Goal: Complete application form: Complete application form

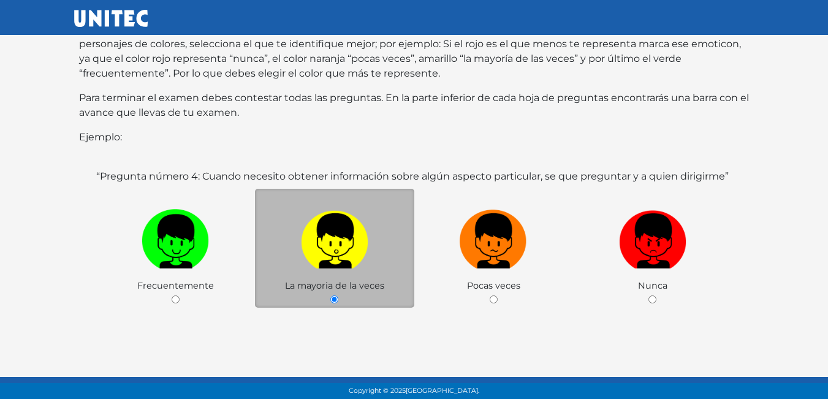
scroll to position [184, 0]
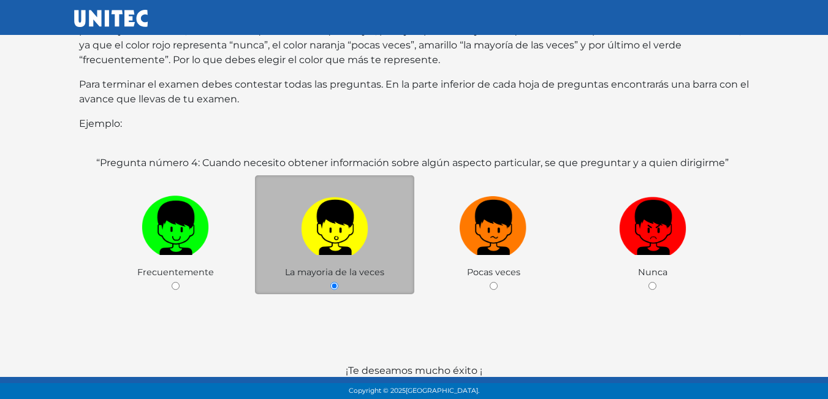
click at [322, 243] on label at bounding box center [334, 228] width 159 height 75
click at [330, 282] on input "radio" at bounding box center [334, 286] width 8 height 8
click at [339, 268] on div "La mayoria de la veces" at bounding box center [334, 235] width 159 height 120
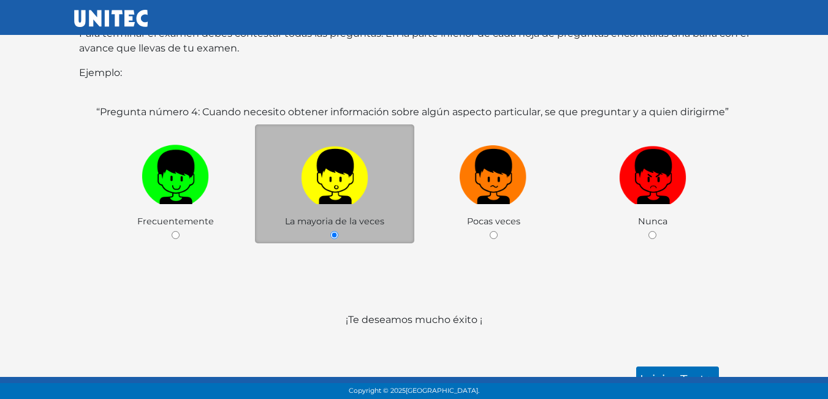
scroll to position [238, 0]
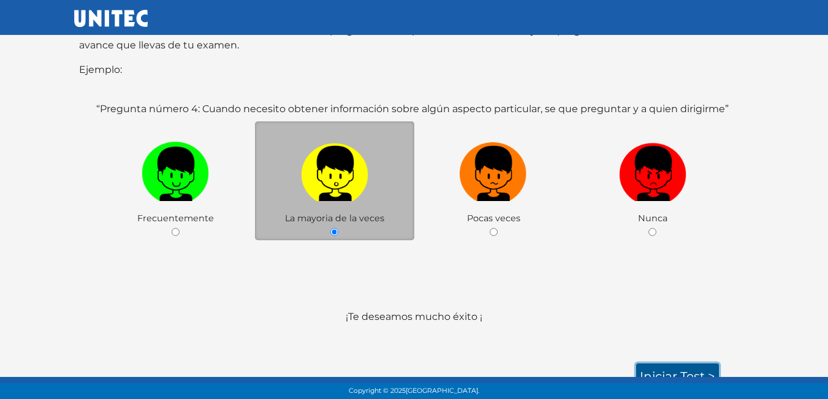
click at [652, 363] on link "Iniciar test >" at bounding box center [677, 376] width 83 height 26
click at [664, 363] on link "Iniciar test >" at bounding box center [677, 376] width 83 height 26
click at [327, 192] on label at bounding box center [334, 174] width 159 height 75
click at [330, 228] on input "radio" at bounding box center [334, 232] width 8 height 8
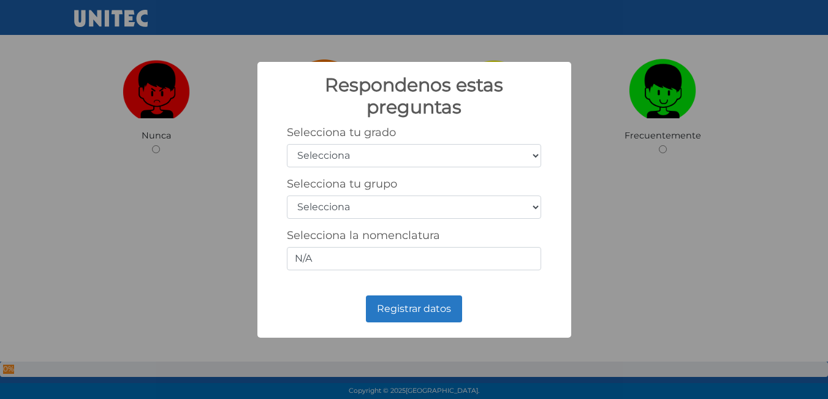
scroll to position [184, 0]
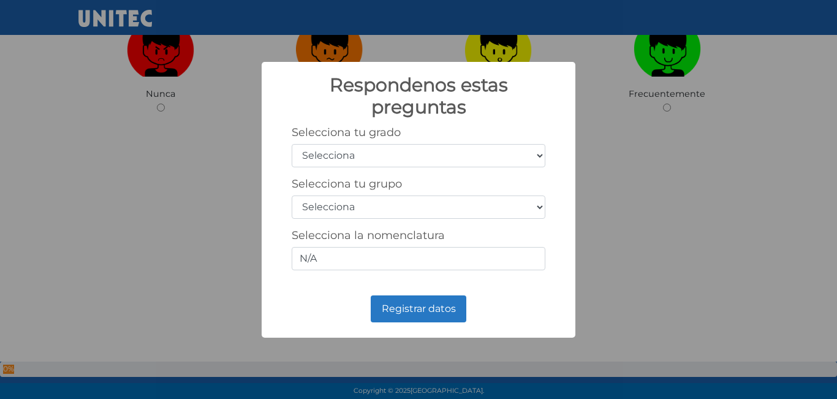
click at [359, 150] on select "Selecciona 1er grado 2do grado 3er grado 4to grado 5to grado 6to grado" at bounding box center [419, 155] width 254 height 23
select select "5"
click at [292, 144] on select "Selecciona 1er grado 2do grado 3er grado 4to grado 5to grado 6to grado" at bounding box center [419, 155] width 254 height 23
click at [325, 201] on select "Selecciona A B C D E F G H I J K L M N O P Q R S T U V W X Y Z" at bounding box center [419, 207] width 254 height 23
select select "a"
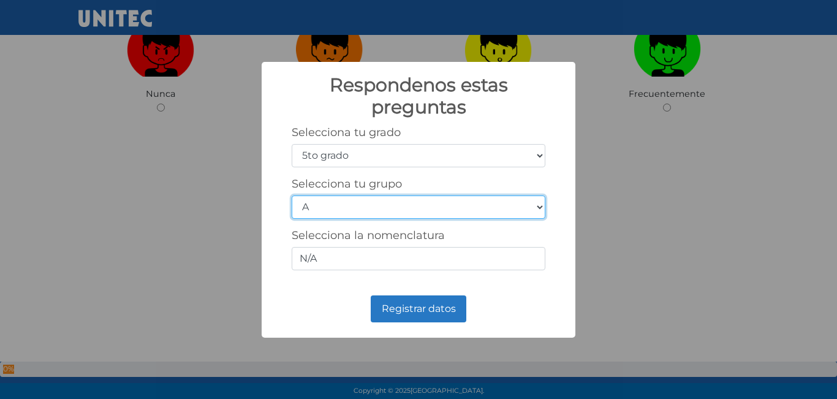
click at [292, 196] on select "Selecciona A B C D E F G H I J K L M N O P Q R S T U V W X Y Z" at bounding box center [419, 207] width 254 height 23
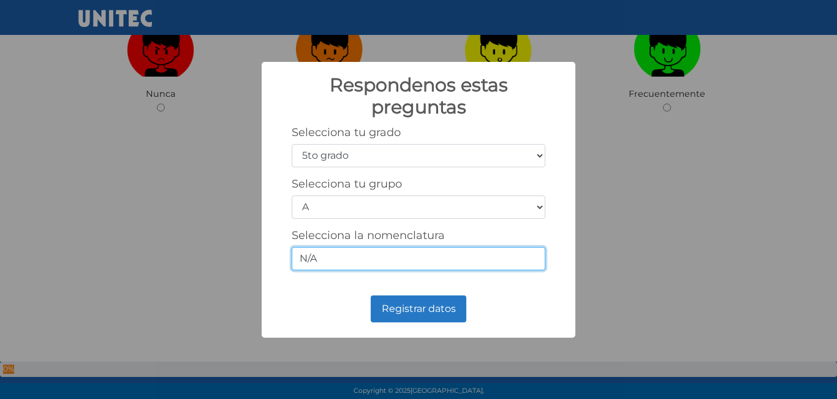
click at [360, 253] on input "N/A" at bounding box center [419, 258] width 254 height 23
type input "N"
type input "5/1"
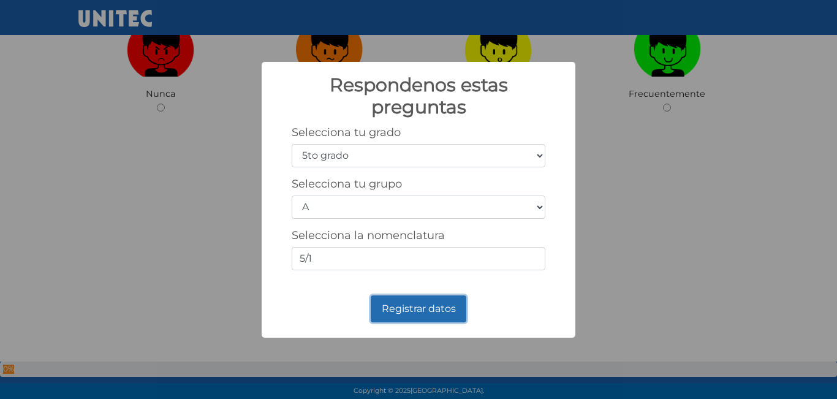
click at [414, 321] on button "Registrar datos" at bounding box center [419, 308] width 96 height 27
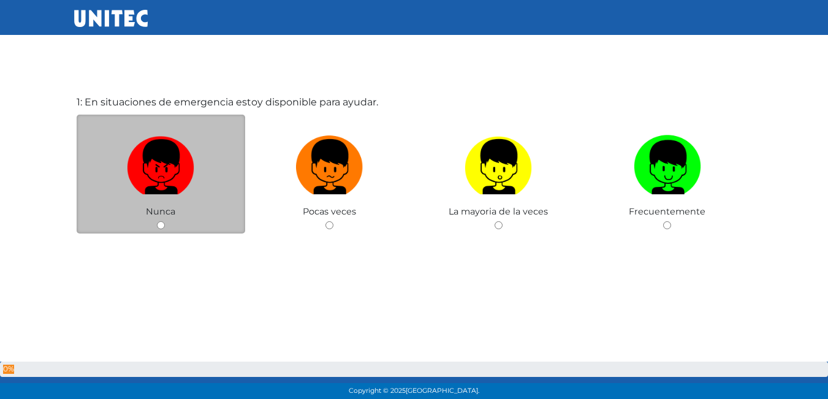
scroll to position [61, 0]
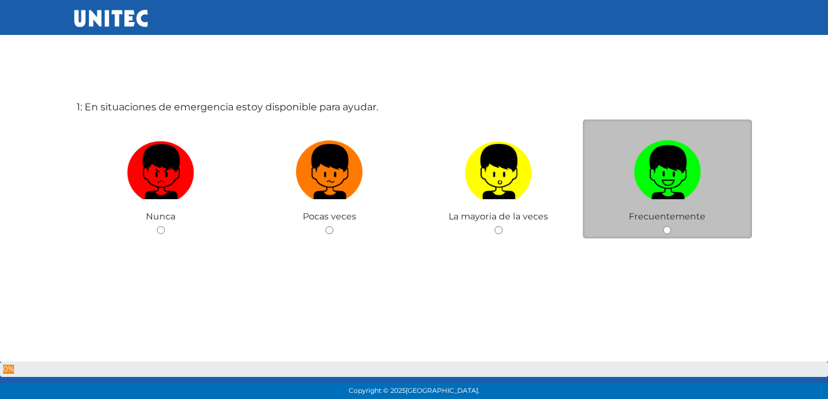
click at [648, 157] on img at bounding box center [667, 167] width 67 height 64
click at [663, 226] on input "radio" at bounding box center [667, 230] width 8 height 8
radio input "true"
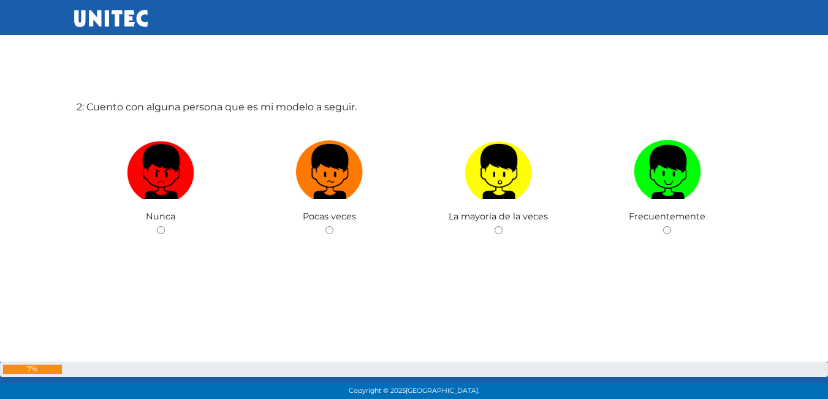
scroll to position [0, 0]
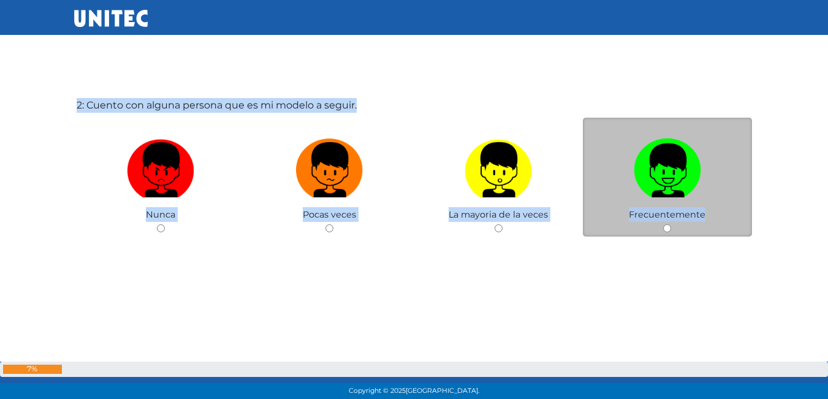
scroll to position [429, 0]
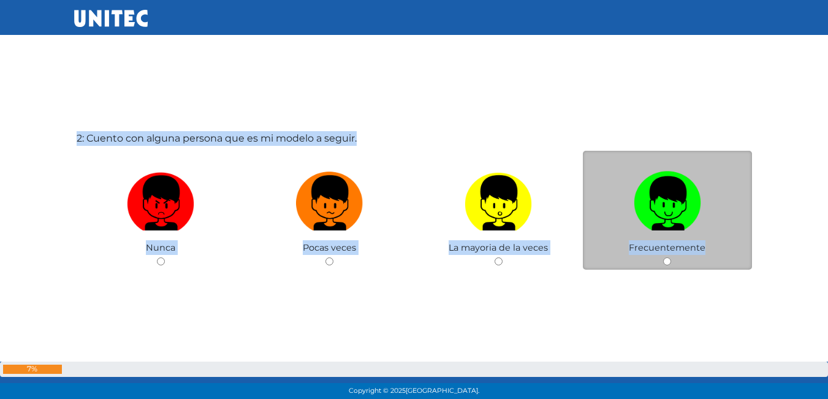
click at [666, 259] on input "radio" at bounding box center [667, 261] width 8 height 8
radio input "true"
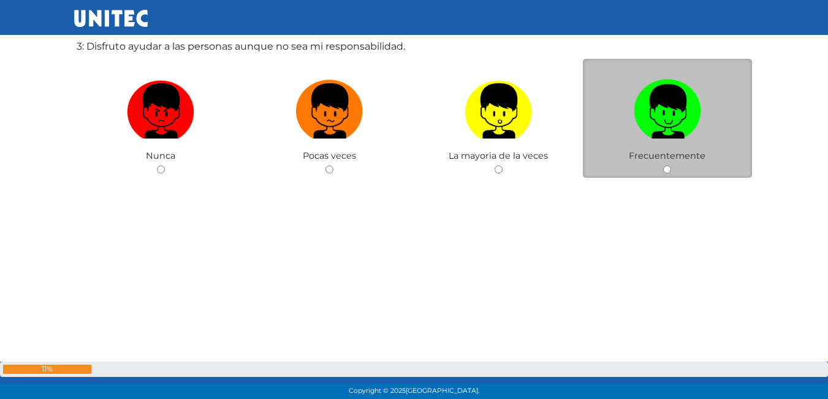
scroll to position [797, 0]
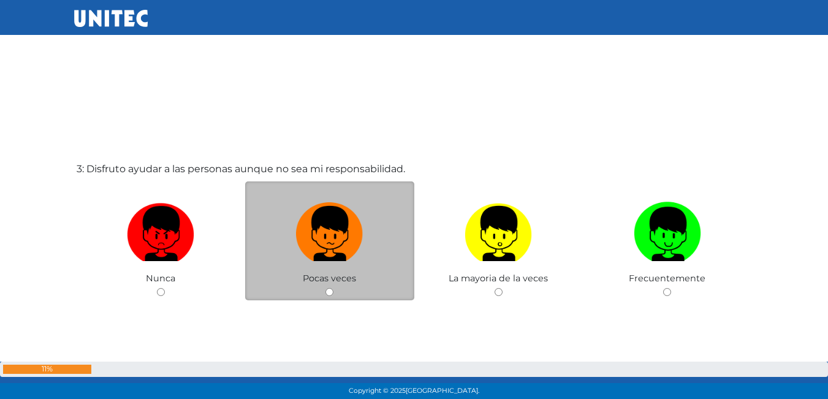
click at [329, 291] on input "radio" at bounding box center [329, 292] width 8 height 8
radio input "true"
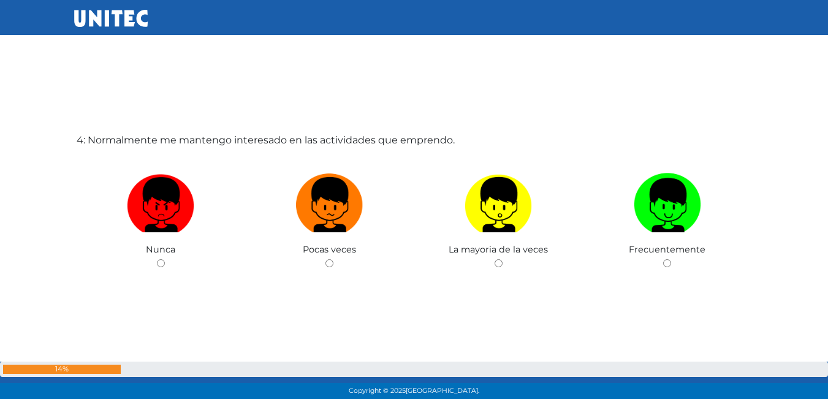
scroll to position [1280, 0]
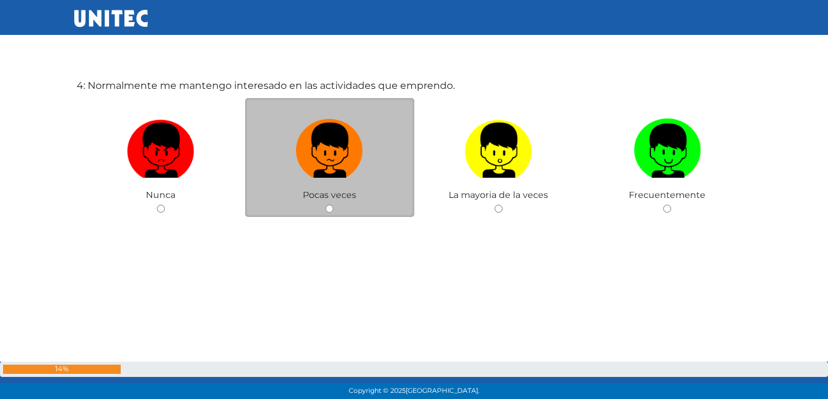
click at [330, 207] on input "radio" at bounding box center [329, 209] width 8 height 8
radio input "true"
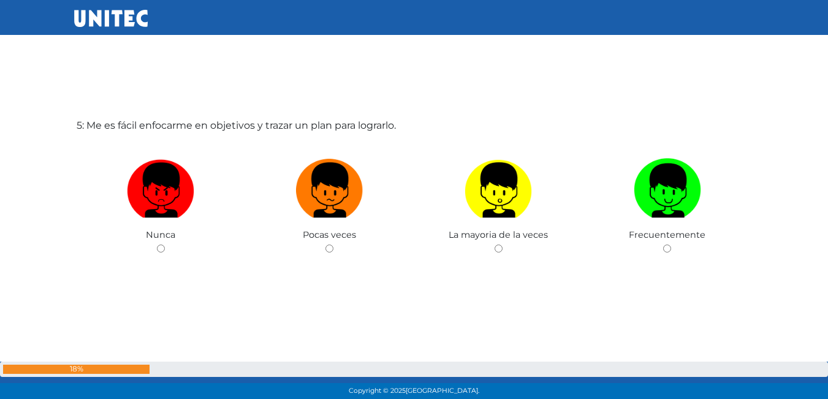
scroll to position [1695, 0]
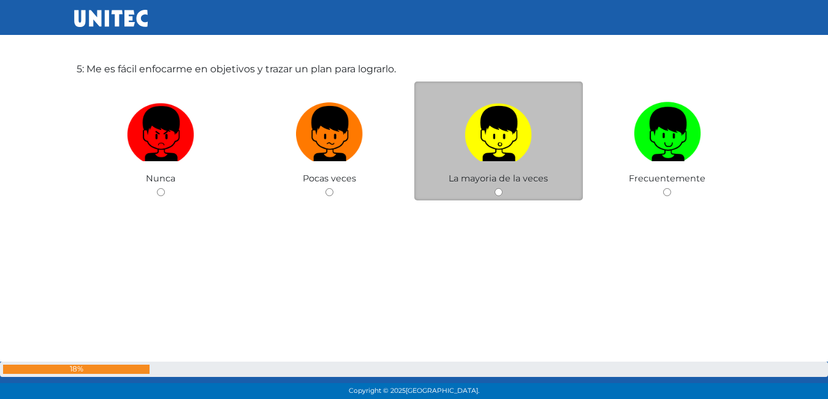
click at [499, 192] on input "radio" at bounding box center [499, 192] width 8 height 8
radio input "true"
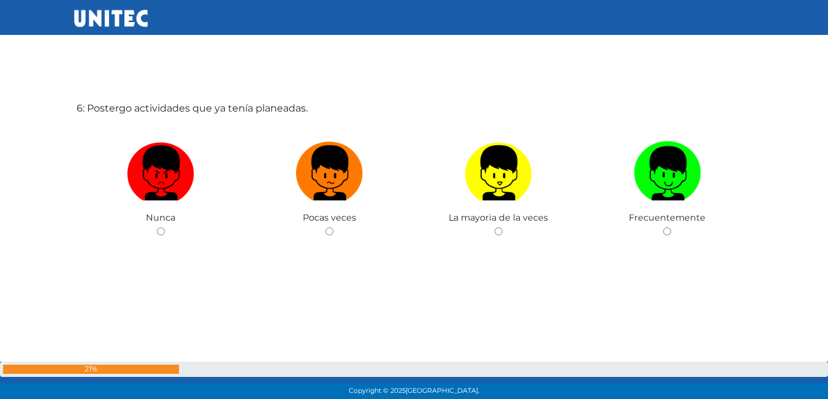
scroll to position [2056, 0]
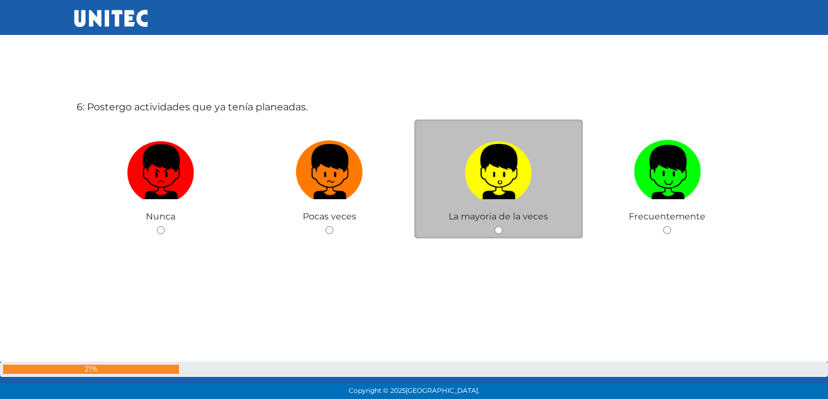
click at [500, 227] on input "radio" at bounding box center [499, 230] width 8 height 8
radio input "true"
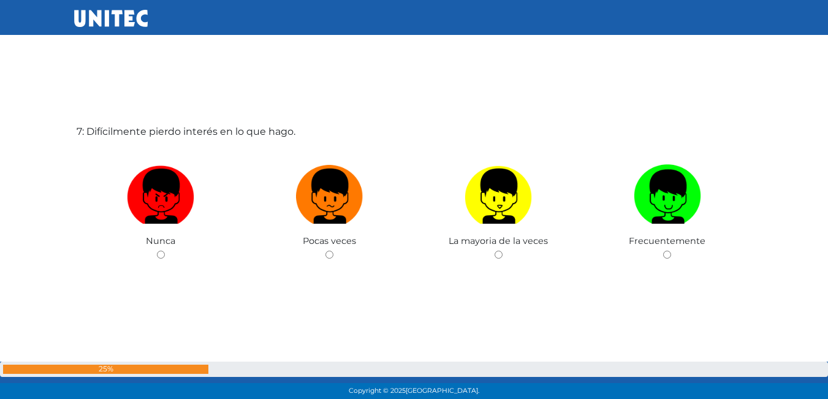
scroll to position [2424, 0]
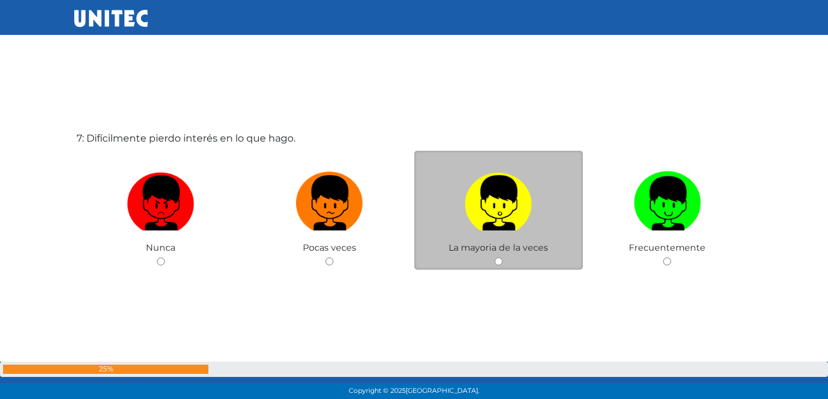
click at [499, 261] on input "radio" at bounding box center [499, 261] width 8 height 8
radio input "true"
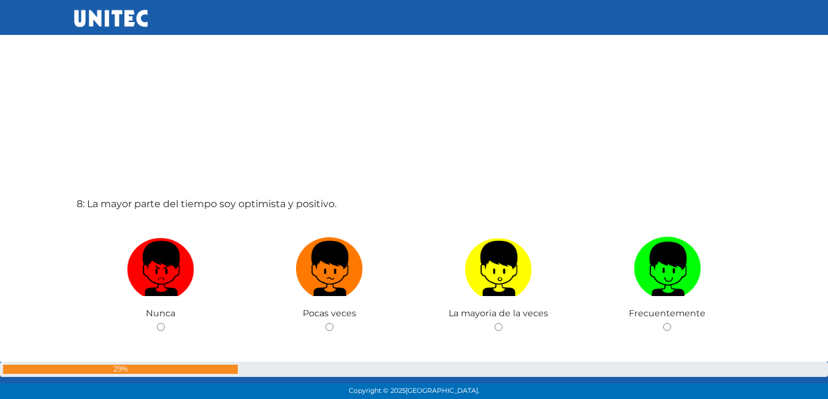
scroll to position [2819, 0]
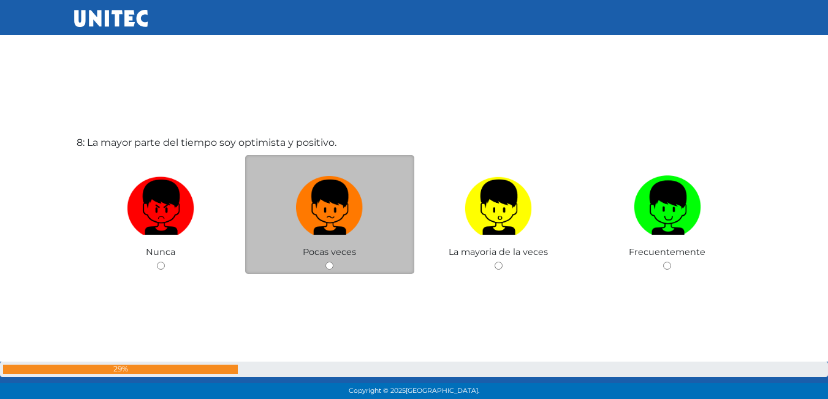
click at [333, 267] on input "radio" at bounding box center [329, 266] width 8 height 8
radio input "true"
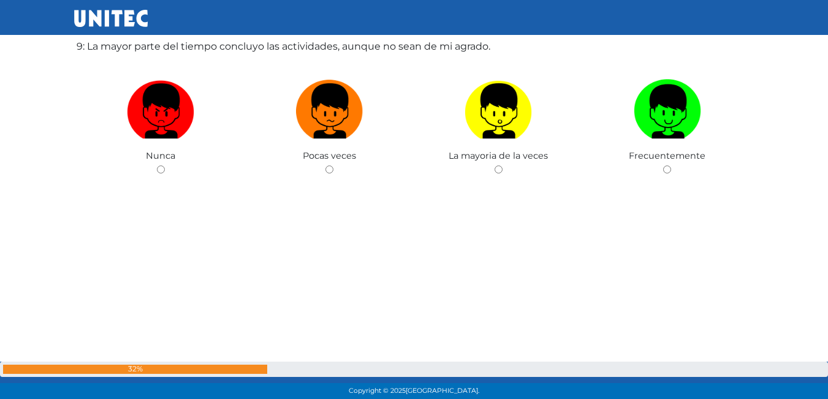
scroll to position [3253, 0]
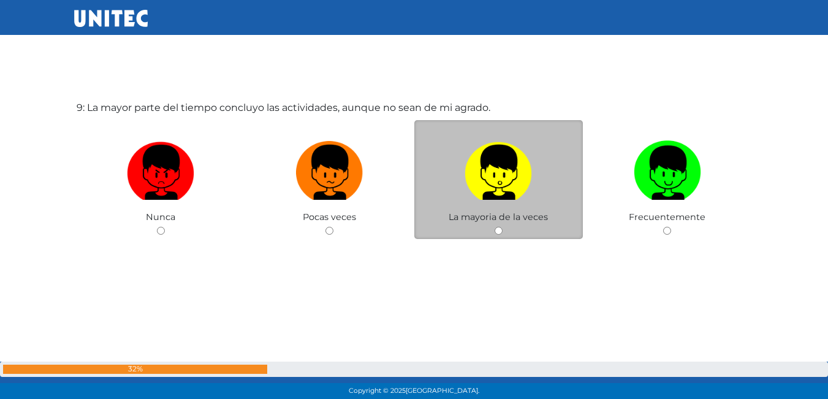
click at [498, 231] on input "radio" at bounding box center [499, 231] width 8 height 8
radio input "true"
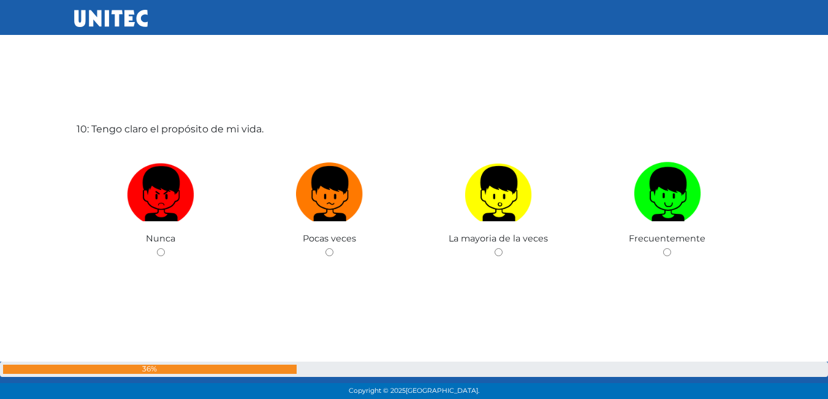
scroll to position [3591, 0]
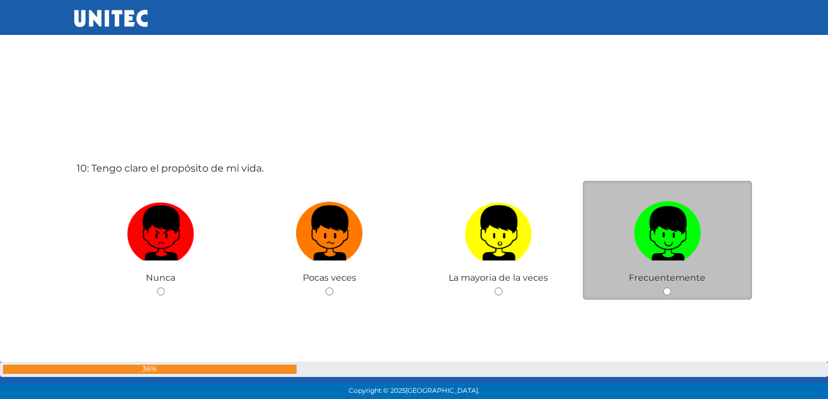
click at [664, 294] on input "radio" at bounding box center [667, 291] width 8 height 8
radio input "true"
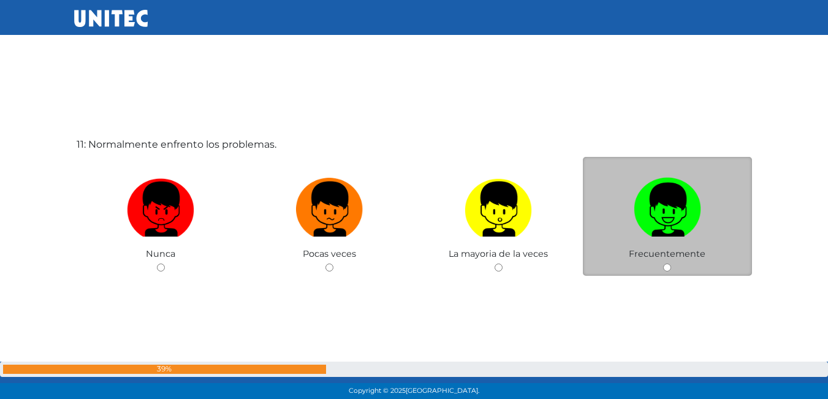
scroll to position [4006, 0]
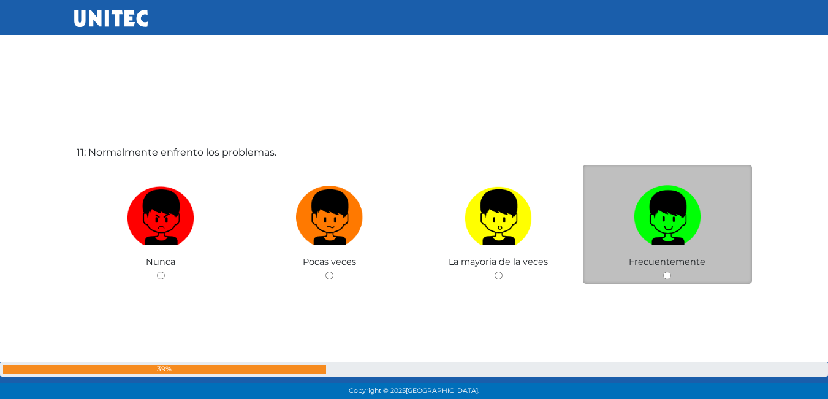
click at [668, 273] on input "radio" at bounding box center [667, 276] width 8 height 8
radio input "true"
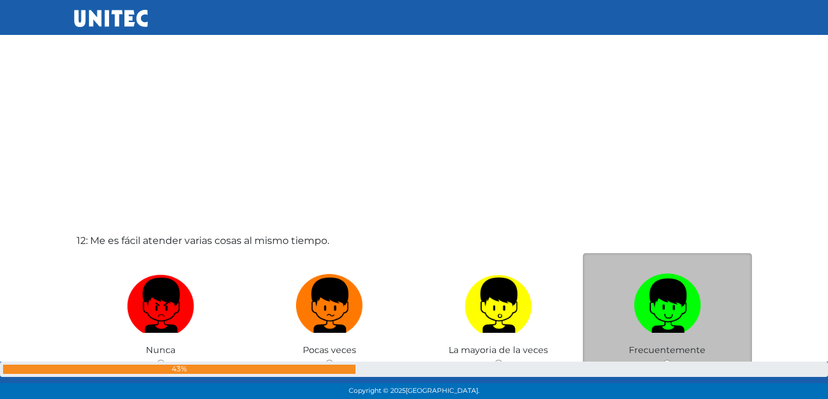
scroll to position [4375, 0]
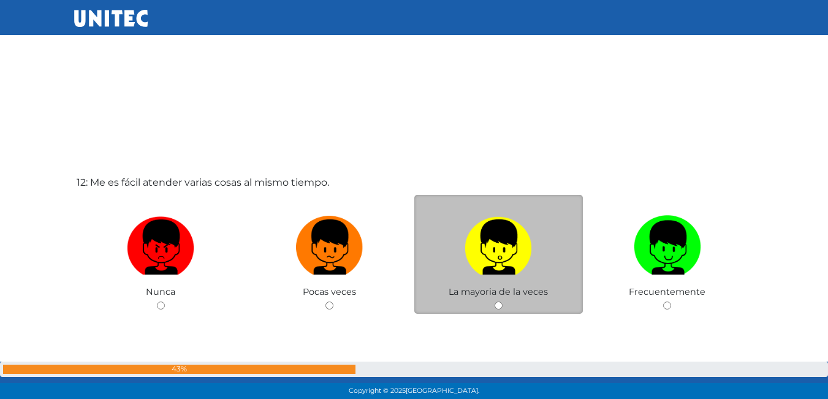
click at [500, 303] on input "radio" at bounding box center [499, 306] width 8 height 8
radio input "true"
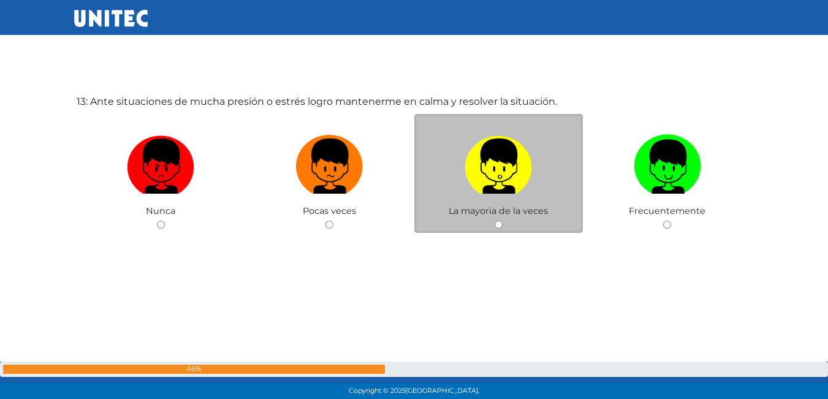
scroll to position [4831, 0]
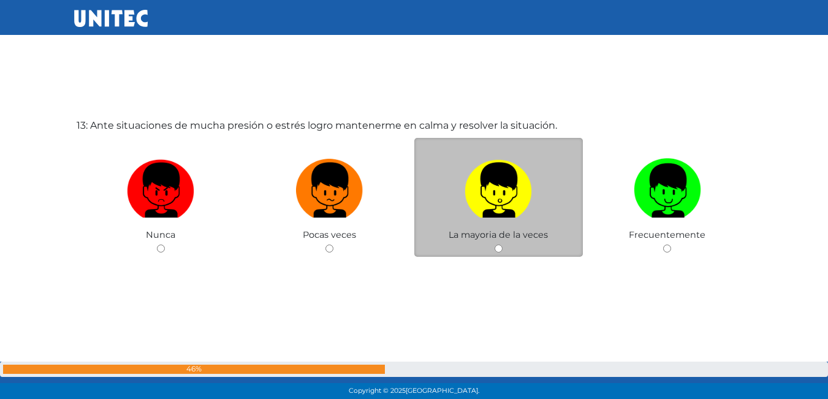
click at [501, 249] on input "radio" at bounding box center [499, 249] width 8 height 8
radio input "true"
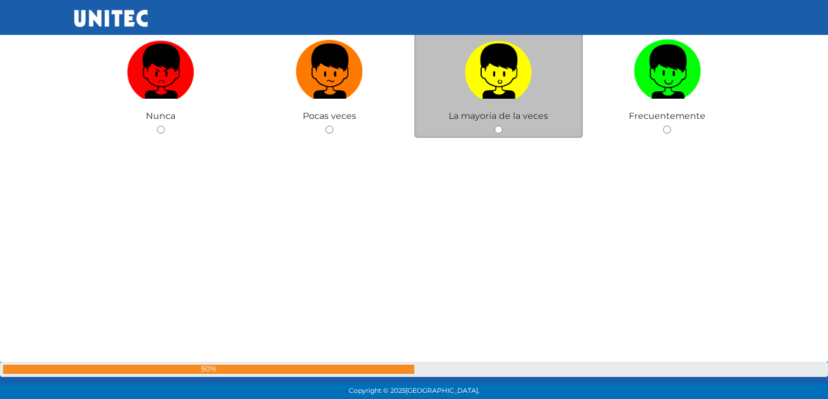
scroll to position [5231, 0]
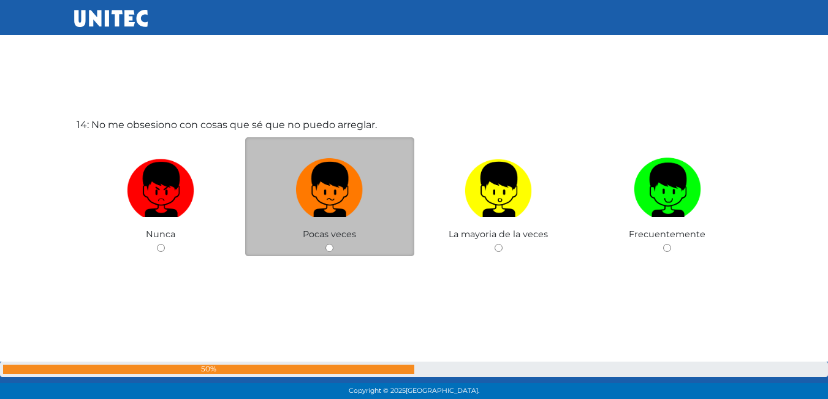
click at [334, 246] on div "Pocas veces" at bounding box center [329, 197] width 169 height 120
click at [328, 243] on div "Pocas veces" at bounding box center [329, 197] width 169 height 120
click at [335, 247] on div "Pocas veces" at bounding box center [329, 197] width 169 height 120
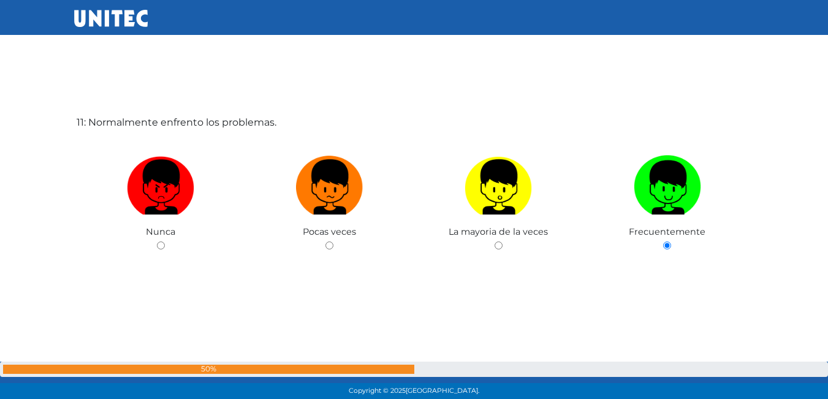
scroll to position [4017, 0]
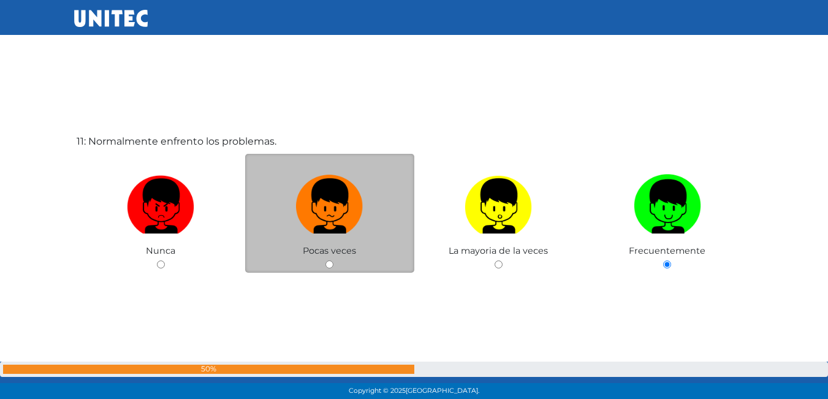
click at [330, 261] on input "radio" at bounding box center [329, 265] width 8 height 8
radio input "true"
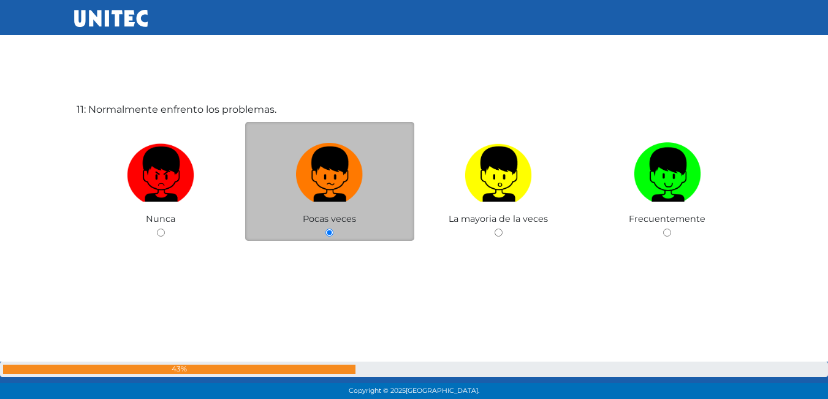
click at [330, 261] on div "11: Normalmente enfrento los problemas. Nunca Pocas veces La mayoria de la vece…" at bounding box center [414, 201] width 680 height 399
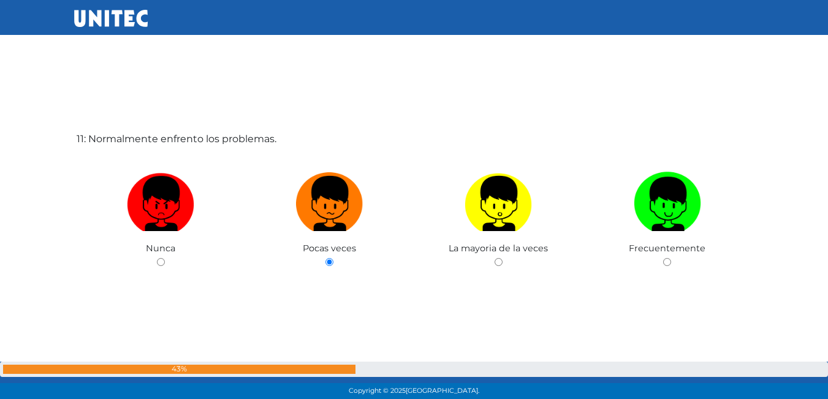
scroll to position [4019, 0]
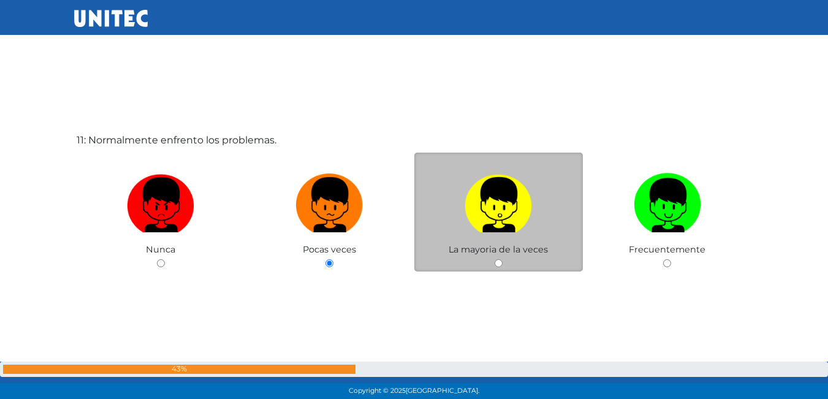
click at [497, 262] on input "radio" at bounding box center [499, 263] width 8 height 8
radio input "true"
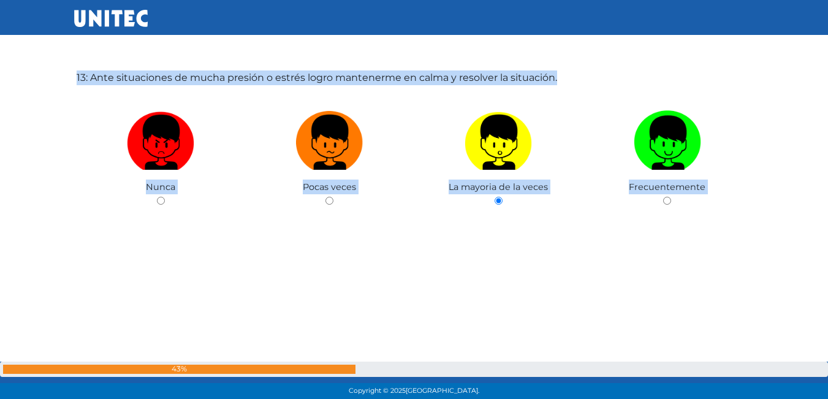
scroll to position [4880, 0]
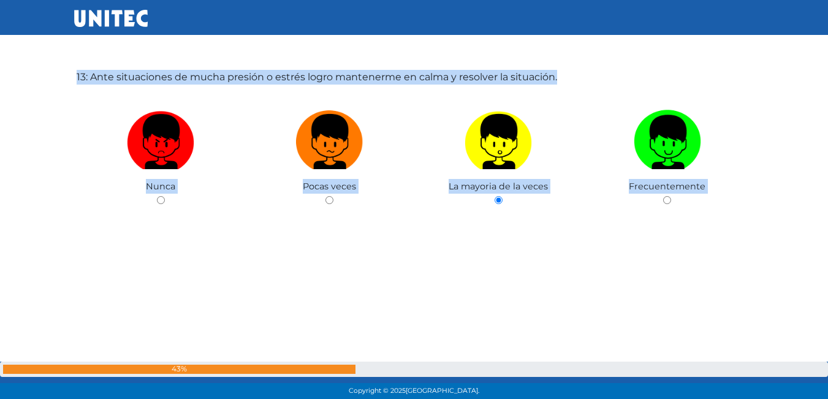
click at [370, 241] on div "13: Ante situaciones de mucha presión o estrés logro mantenerme en calma y reso…" at bounding box center [414, 169] width 680 height 399
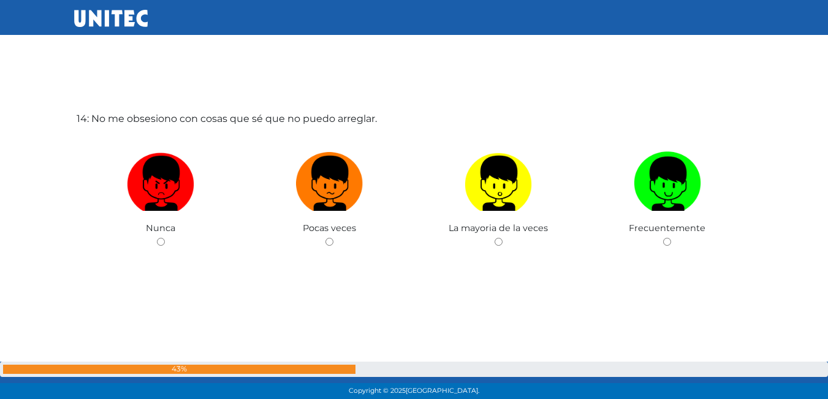
scroll to position [5248, 0]
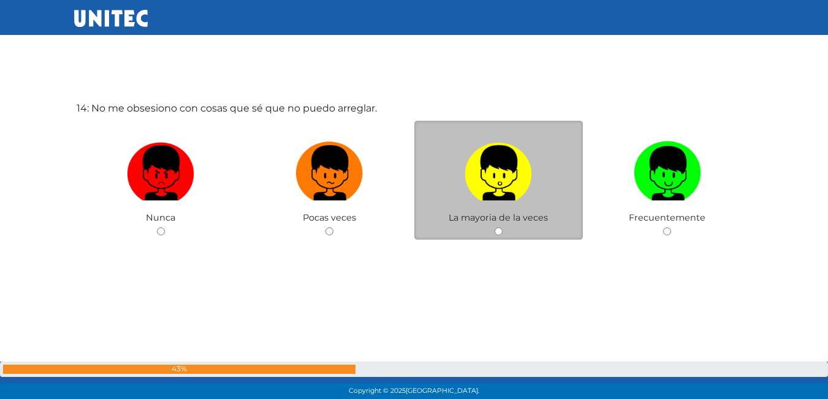
click at [498, 231] on input "radio" at bounding box center [499, 231] width 8 height 8
radio input "true"
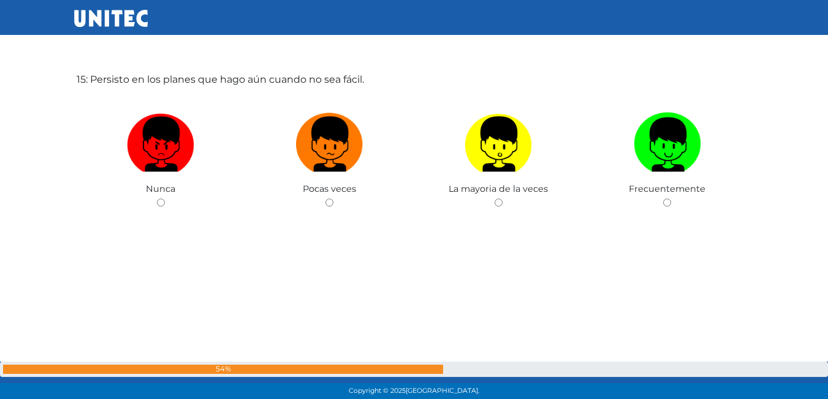
scroll to position [5679, 0]
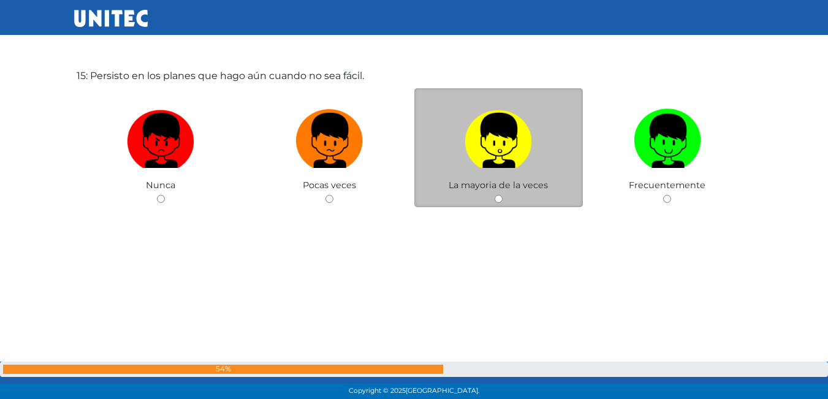
click at [500, 199] on input "radio" at bounding box center [499, 199] width 8 height 8
radio input "true"
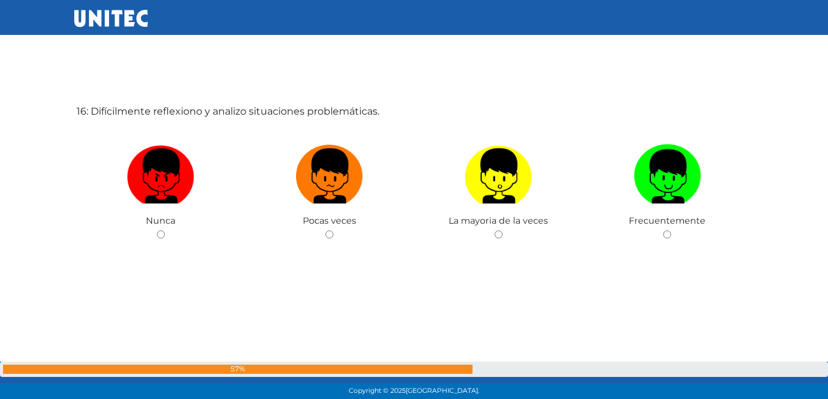
scroll to position [6047, 0]
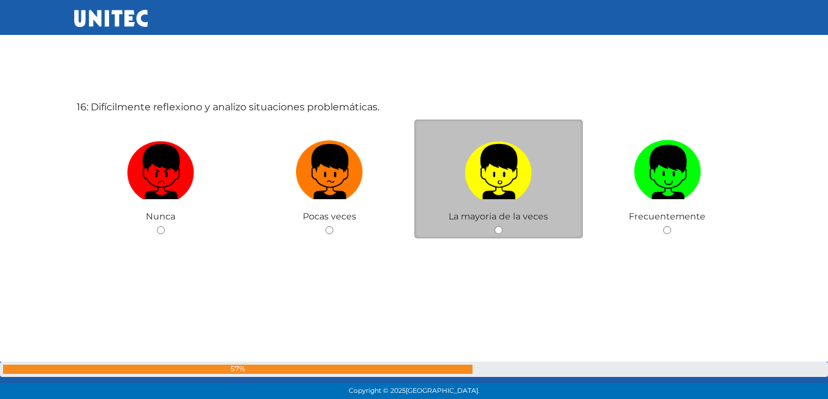
click at [500, 229] on input "radio" at bounding box center [499, 230] width 8 height 8
radio input "true"
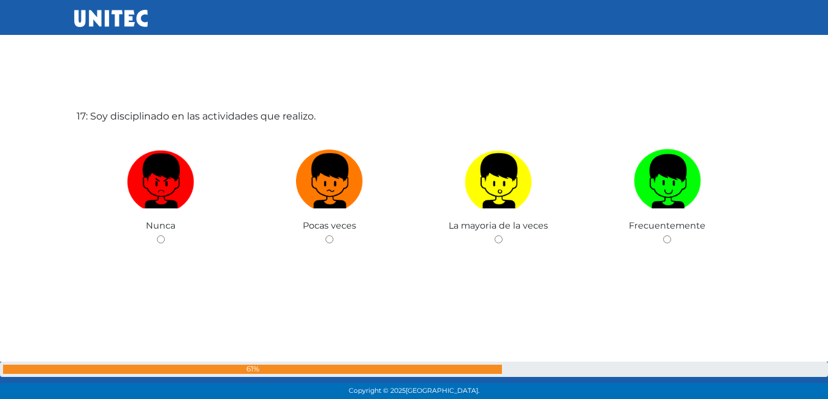
scroll to position [6446, 0]
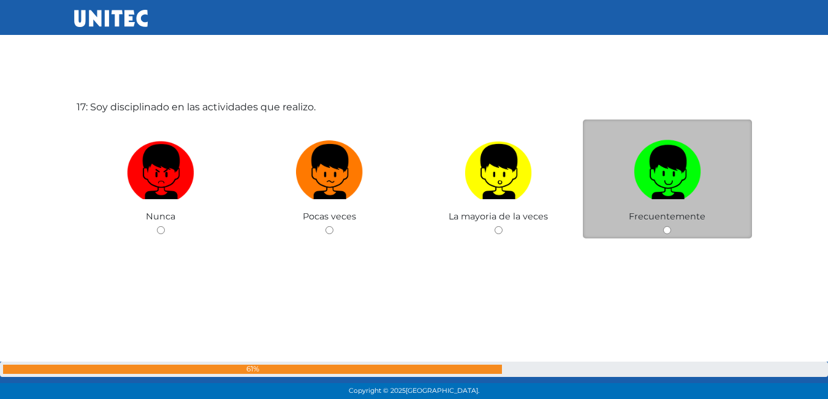
click at [668, 226] on input "radio" at bounding box center [667, 230] width 8 height 8
radio input "true"
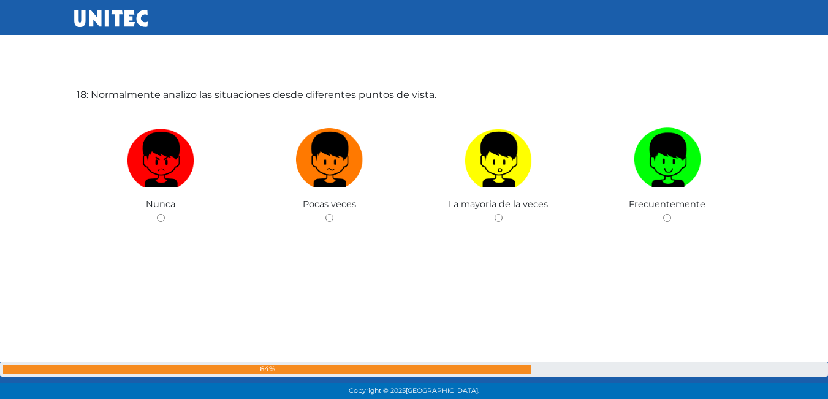
scroll to position [6858, 0]
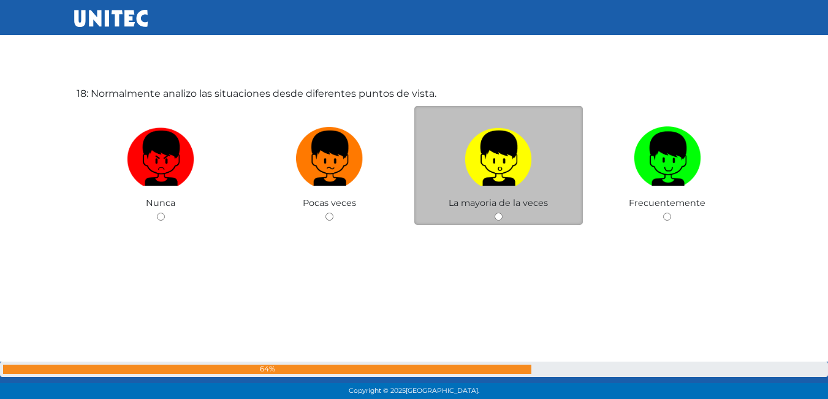
click at [503, 212] on div "La mayoria de la veces" at bounding box center [498, 166] width 169 height 120
click at [500, 214] on input "radio" at bounding box center [499, 217] width 8 height 8
radio input "true"
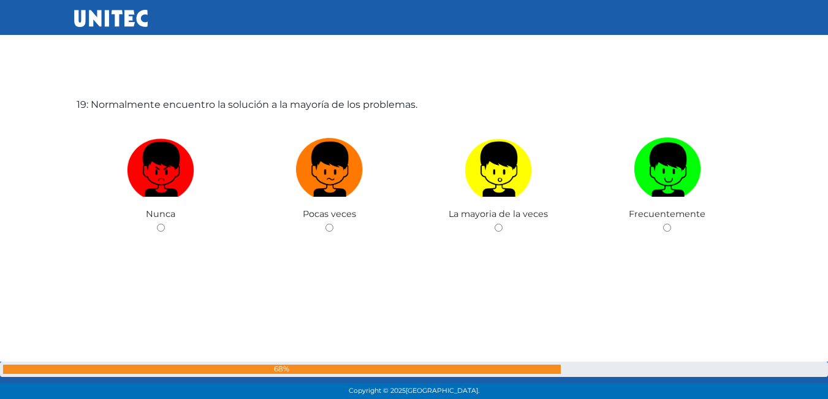
scroll to position [7225, 0]
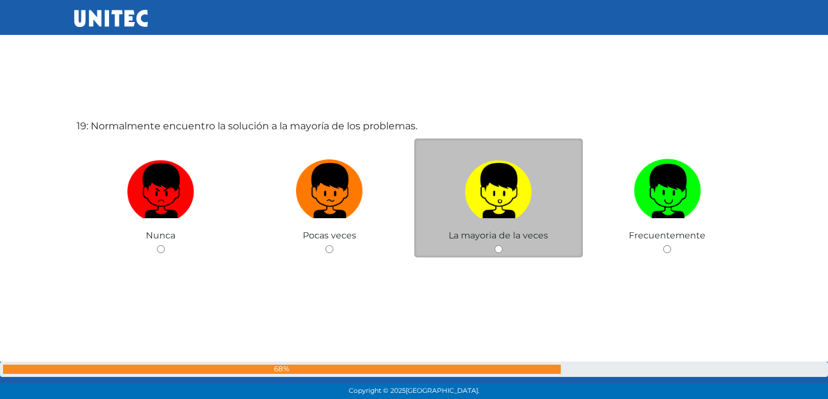
click at [498, 248] on input "radio" at bounding box center [499, 249] width 8 height 8
radio input "true"
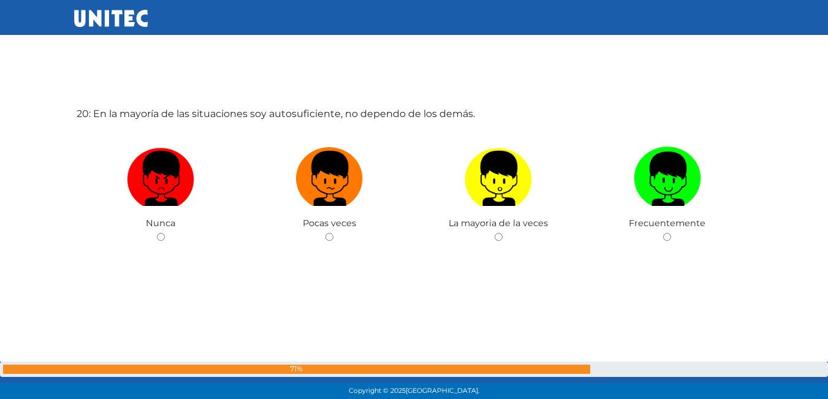
scroll to position [7640, 0]
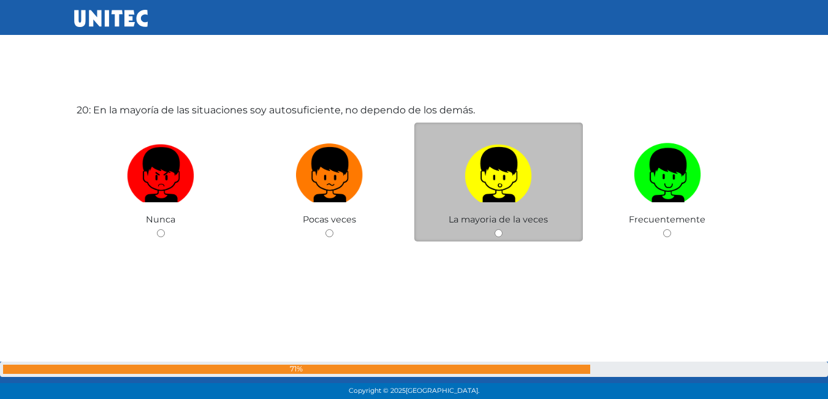
click at [502, 229] on div "La mayoria de la veces" at bounding box center [498, 183] width 169 height 120
click at [500, 232] on input "radio" at bounding box center [499, 233] width 8 height 8
radio input "true"
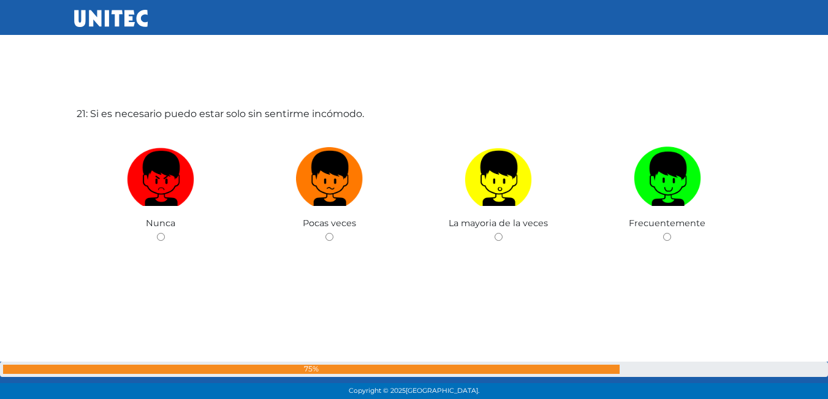
scroll to position [8042, 0]
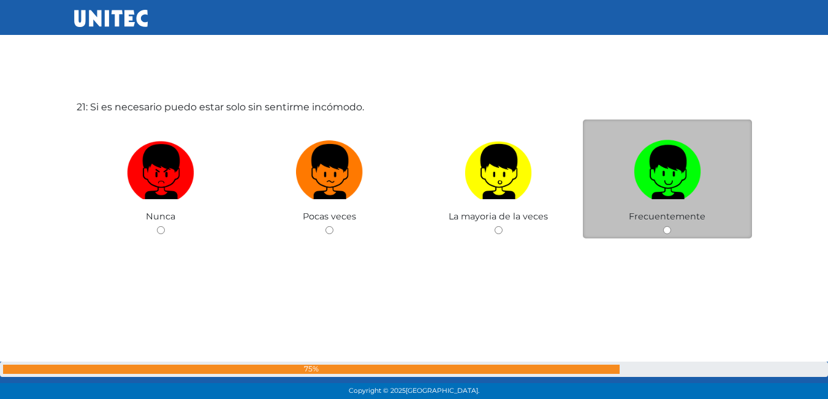
click at [668, 230] on input "radio" at bounding box center [667, 230] width 8 height 8
radio input "true"
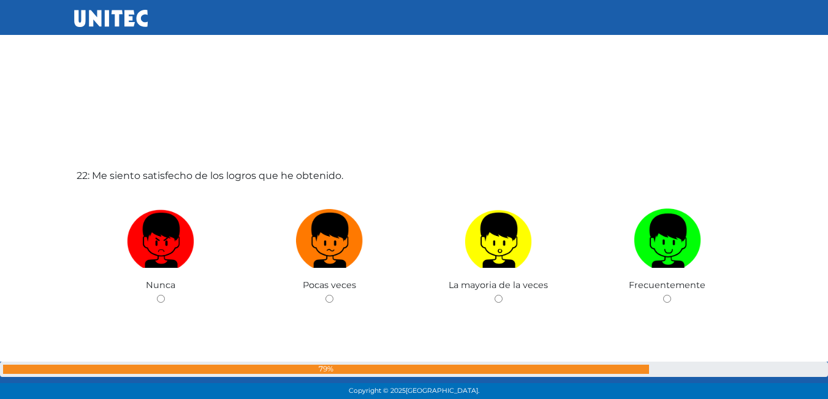
scroll to position [8393, 0]
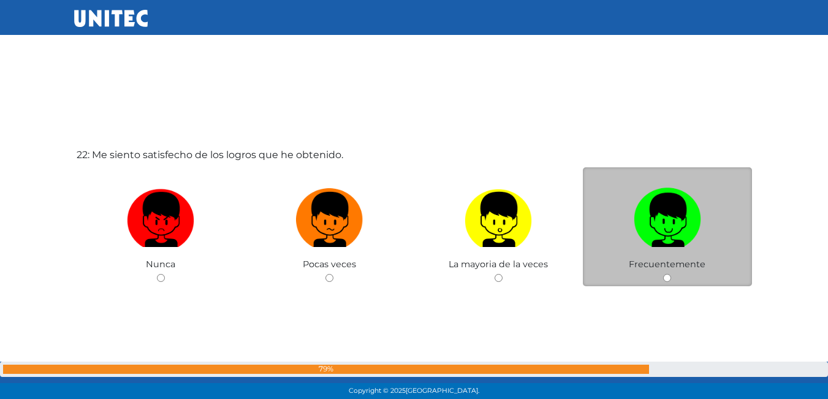
click at [665, 276] on input "radio" at bounding box center [667, 278] width 8 height 8
radio input "true"
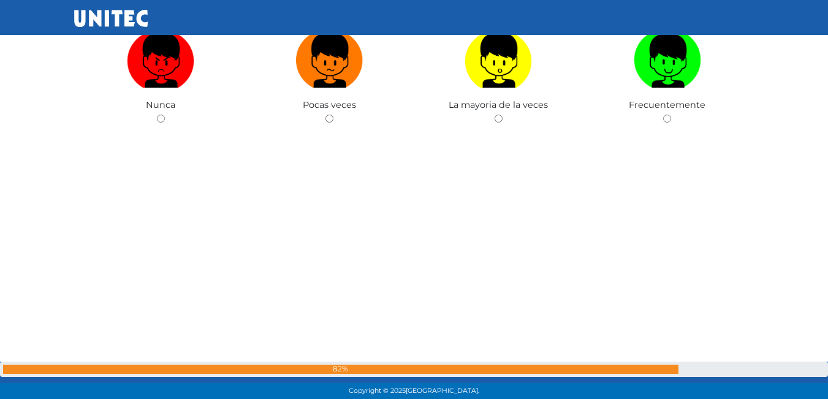
scroll to position [8963, 0]
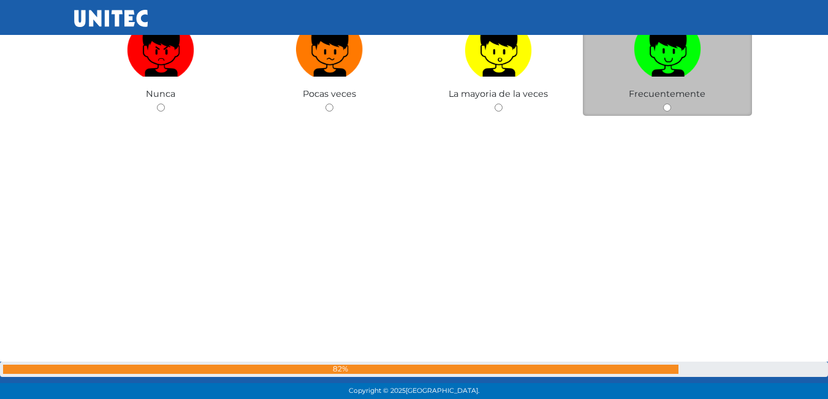
click at [664, 110] on input "radio" at bounding box center [667, 108] width 8 height 8
radio input "true"
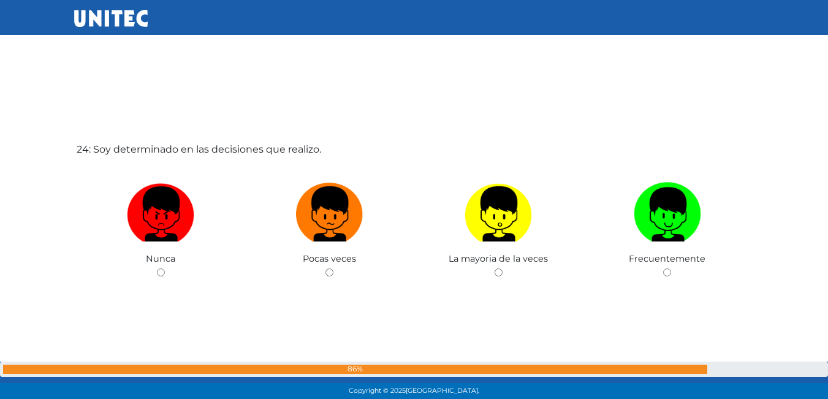
scroll to position [9218, 0]
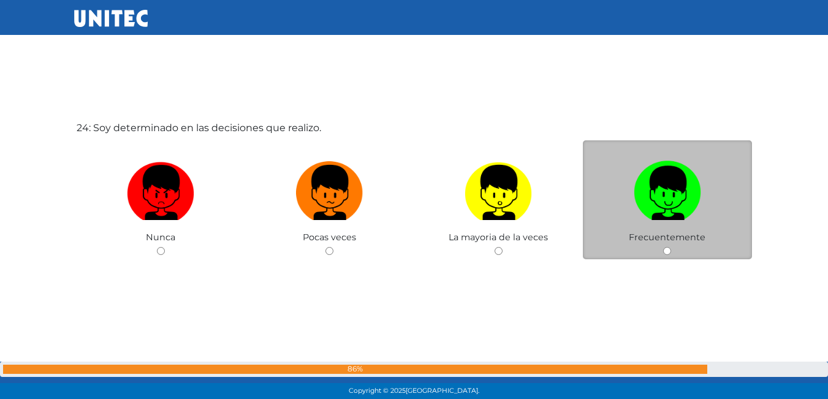
click at [666, 249] on input "radio" at bounding box center [667, 251] width 8 height 8
radio input "true"
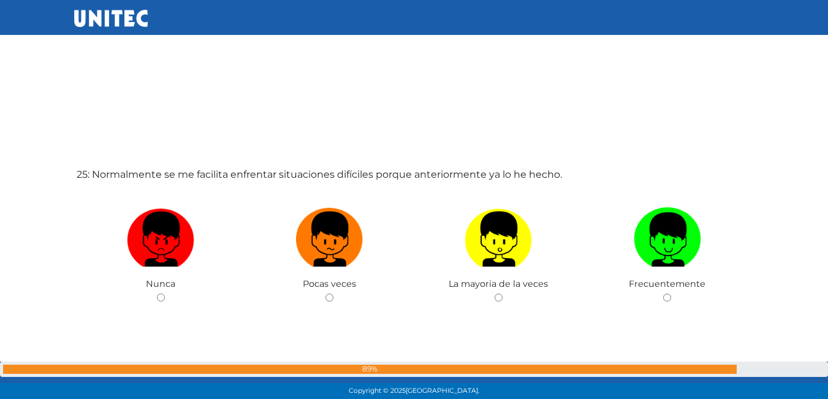
scroll to position [9570, 0]
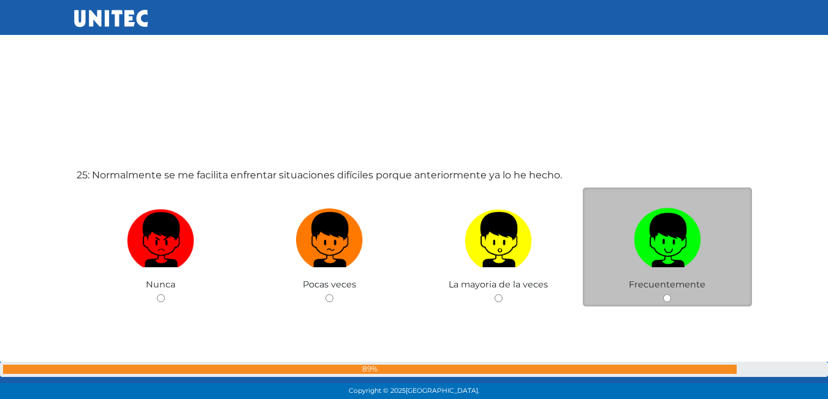
click at [668, 303] on div "Frecuentemente" at bounding box center [667, 248] width 169 height 120
click at [665, 295] on input "radio" at bounding box center [667, 298] width 8 height 8
radio input "true"
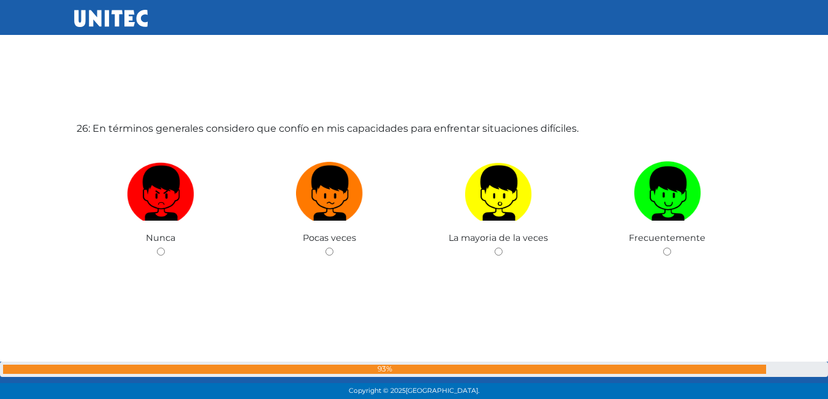
scroll to position [10037, 0]
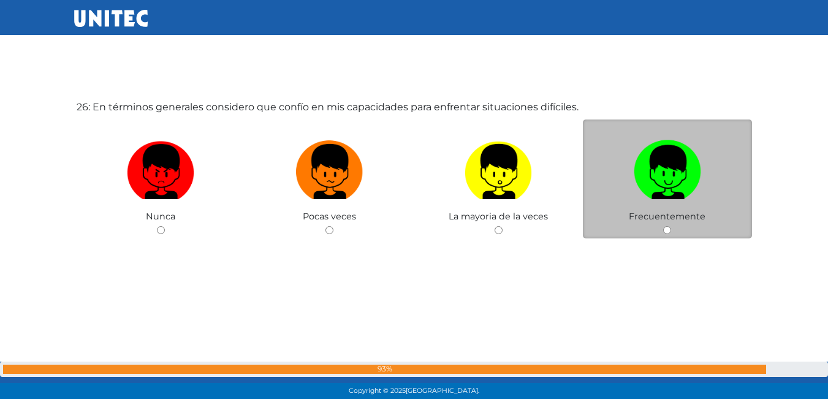
click at [669, 234] on input "radio" at bounding box center [667, 230] width 8 height 8
radio input "true"
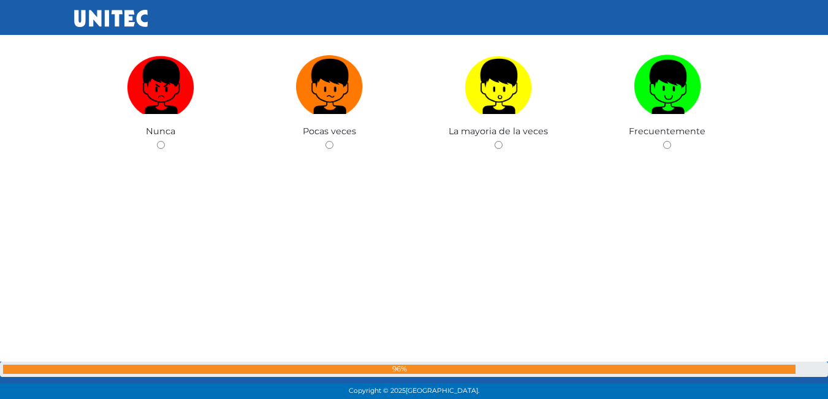
scroll to position [10460, 0]
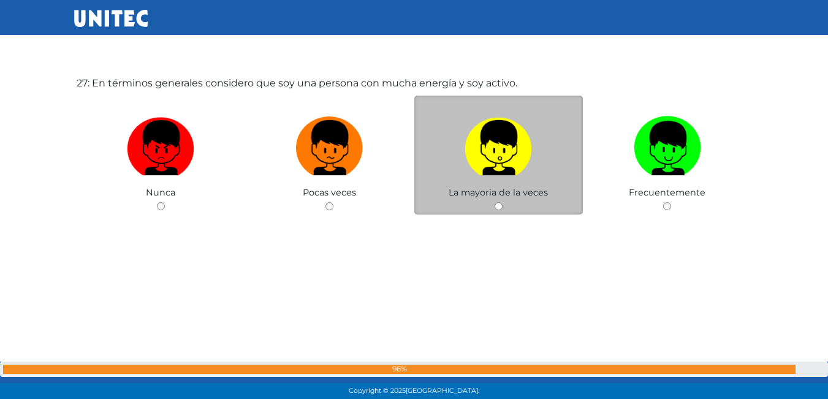
click at [501, 209] on input "radio" at bounding box center [499, 206] width 8 height 8
radio input "true"
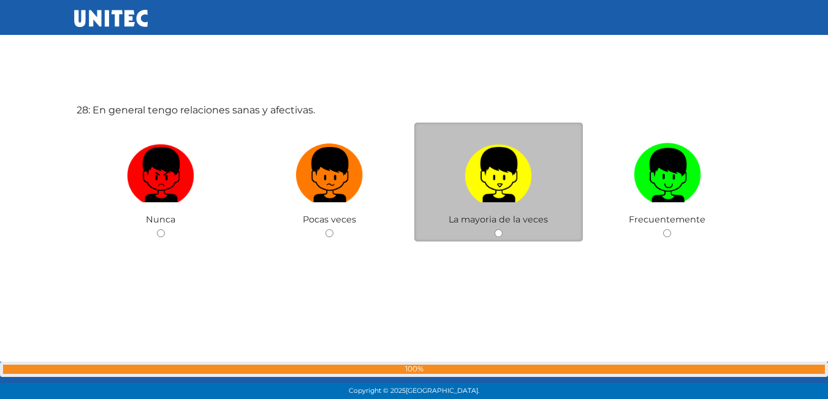
scroll to position [10835, 0]
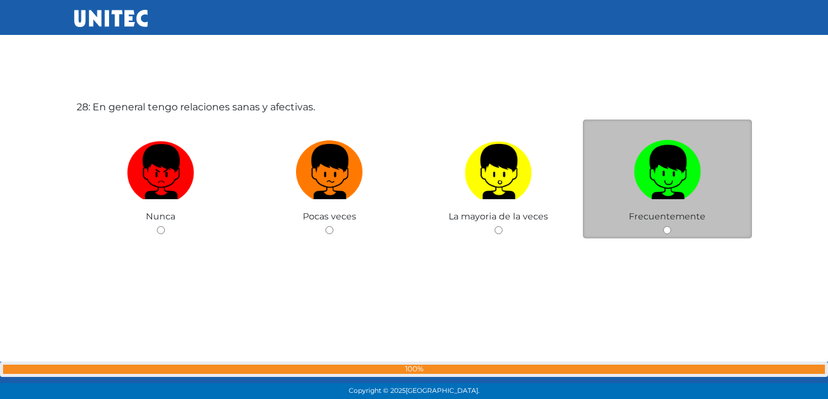
click at [667, 231] on input "radio" at bounding box center [667, 230] width 8 height 8
radio input "true"
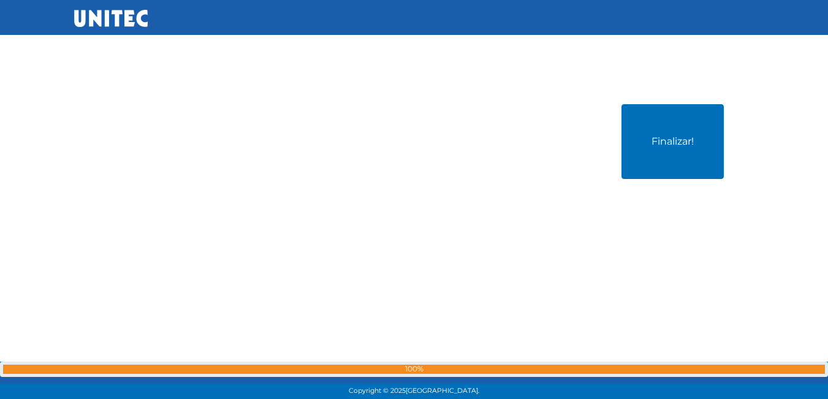
scroll to position [11234, 0]
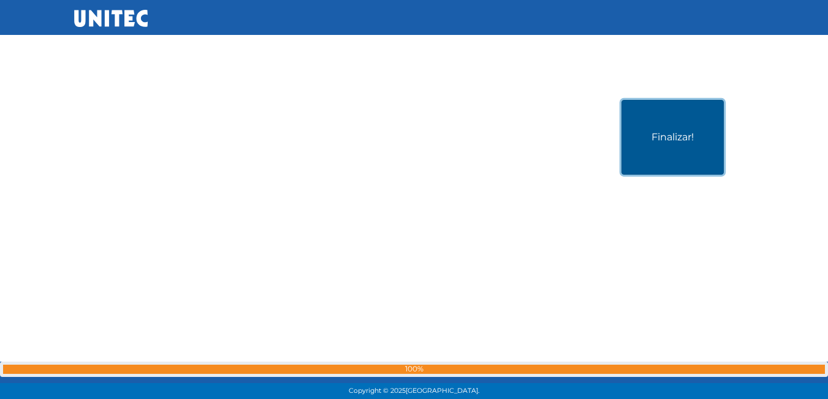
click at [698, 123] on button "Finalizar!" at bounding box center [673, 137] width 102 height 75
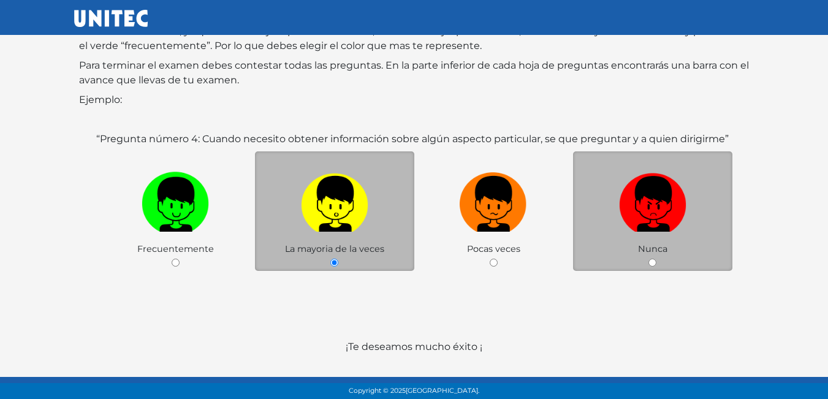
scroll to position [183, 0]
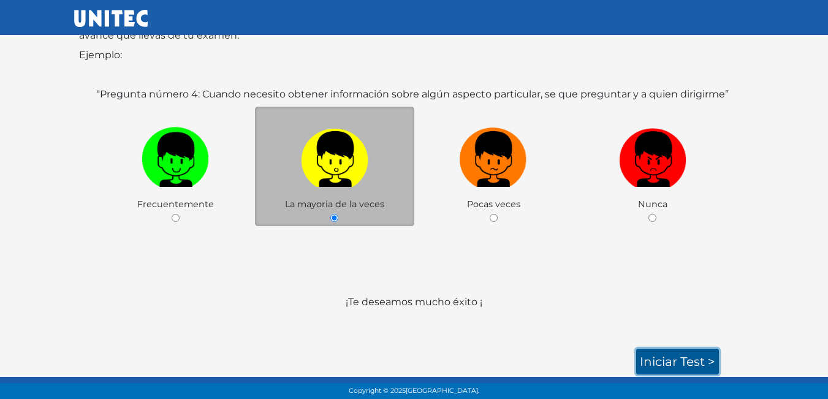
click at [700, 368] on link "Iniciar test >" at bounding box center [677, 362] width 83 height 26
click at [696, 368] on link "Iniciar test >" at bounding box center [677, 362] width 83 height 26
click at [692, 359] on link "Iniciar test >" at bounding box center [677, 362] width 83 height 26
click at [668, 327] on p "¡Te deseamos mucho éxito ¡" at bounding box center [414, 317] width 671 height 44
click at [667, 349] on link "Iniciar test >" at bounding box center [677, 362] width 83 height 26
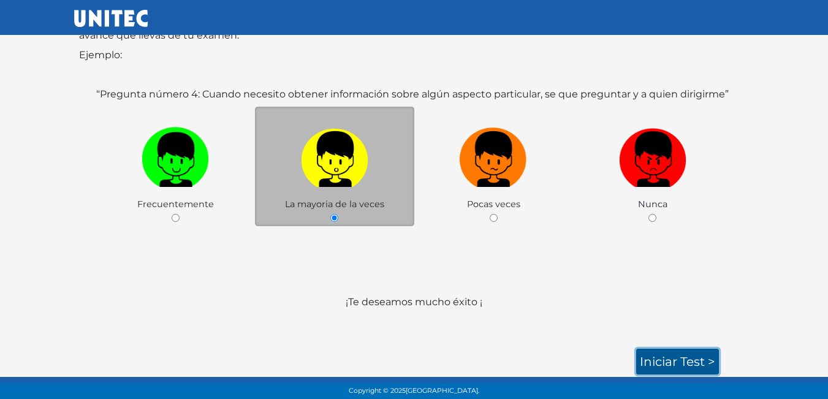
click at [667, 349] on link "Iniciar test >" at bounding box center [677, 362] width 83 height 26
click at [670, 349] on link "Iniciar test >" at bounding box center [677, 362] width 83 height 26
click at [682, 364] on link "Iniciar test >" at bounding box center [677, 362] width 83 height 26
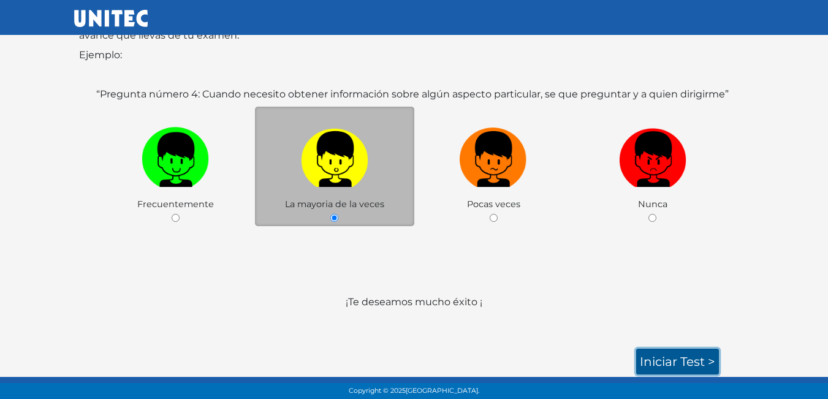
click at [677, 352] on link "Iniciar test >" at bounding box center [677, 362] width 83 height 26
drag, startPoint x: 677, startPoint y: 352, endPoint x: 669, endPoint y: 360, distance: 11.3
click at [677, 352] on link "Iniciar test >" at bounding box center [677, 362] width 83 height 26
click at [636, 365] on link "Iniciar test >" at bounding box center [677, 362] width 83 height 26
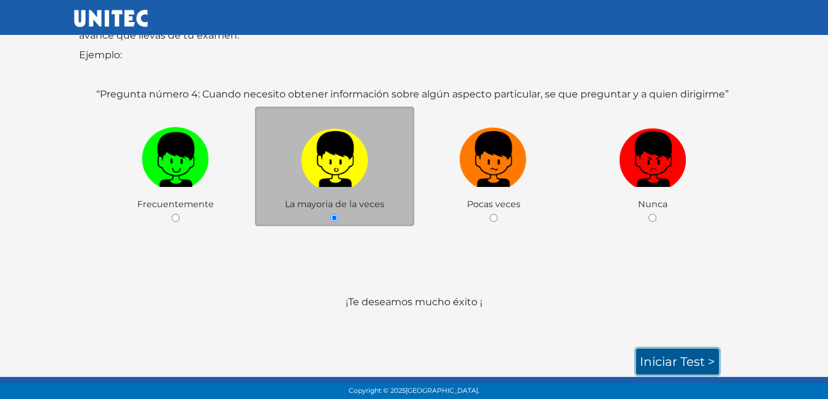
click at [649, 361] on link "Iniciar test >" at bounding box center [677, 362] width 83 height 26
click at [656, 356] on link "Iniciar test >" at bounding box center [677, 362] width 83 height 26
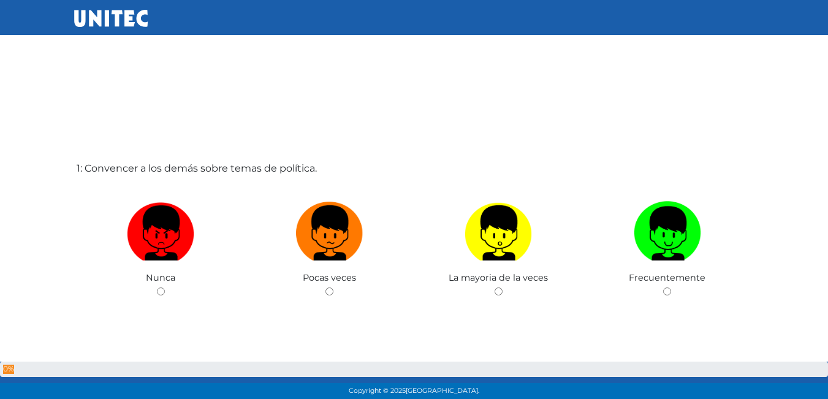
scroll to position [1, 0]
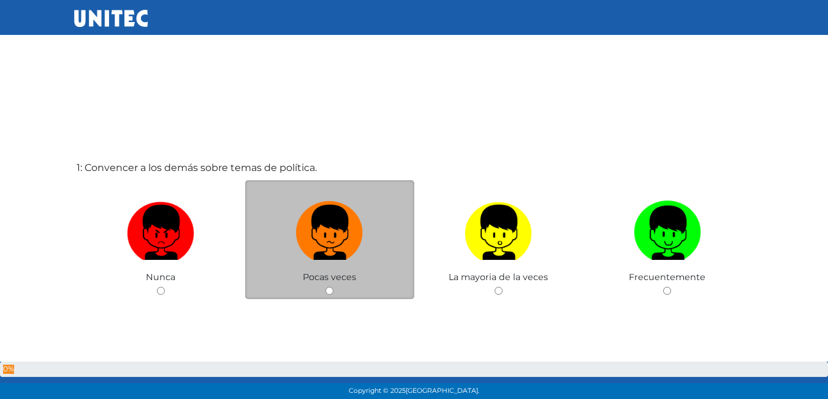
click at [333, 285] on div "Pocas veces" at bounding box center [329, 240] width 169 height 120
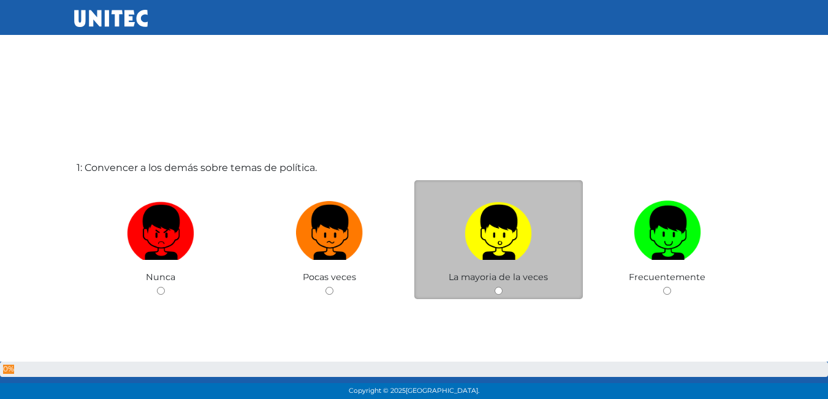
click at [497, 289] on input "radio" at bounding box center [499, 291] width 8 height 8
radio input "true"
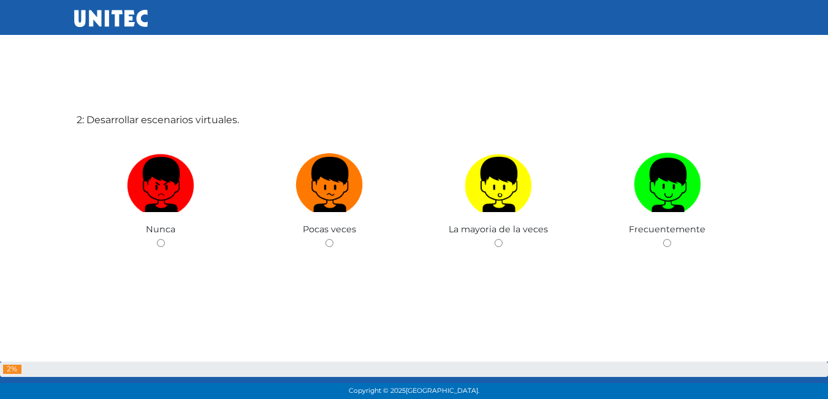
scroll to position [460, 0]
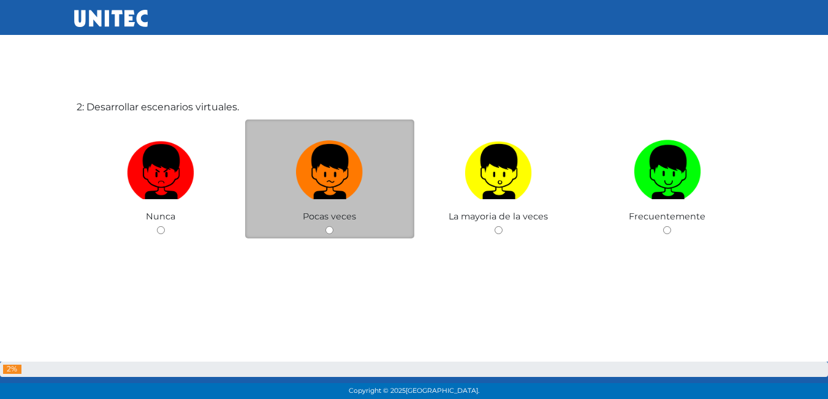
click at [334, 234] on div "Pocas veces" at bounding box center [329, 180] width 169 height 120
click at [330, 226] on div "Pocas veces" at bounding box center [329, 180] width 169 height 120
click at [327, 227] on input "radio" at bounding box center [329, 230] width 8 height 8
radio input "true"
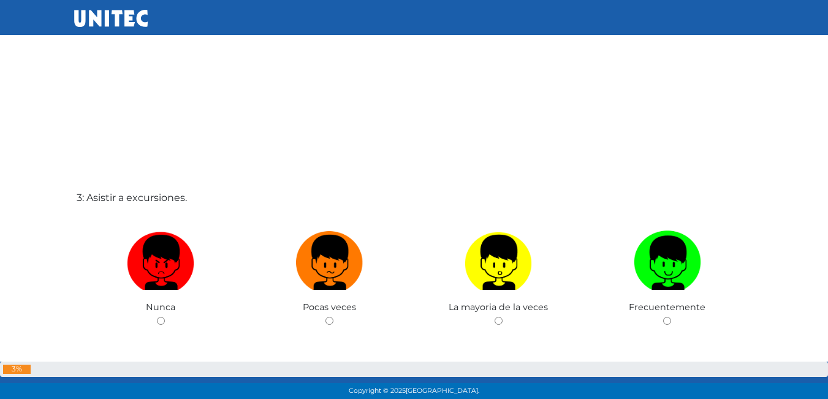
scroll to position [830, 0]
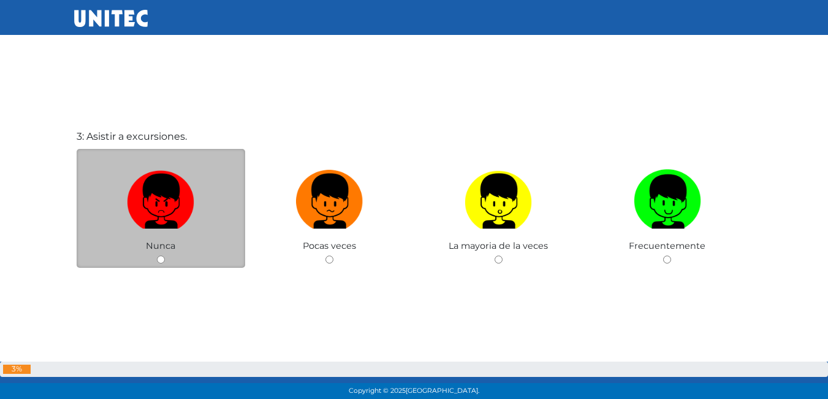
click at [161, 256] on input "radio" at bounding box center [161, 260] width 8 height 8
radio input "true"
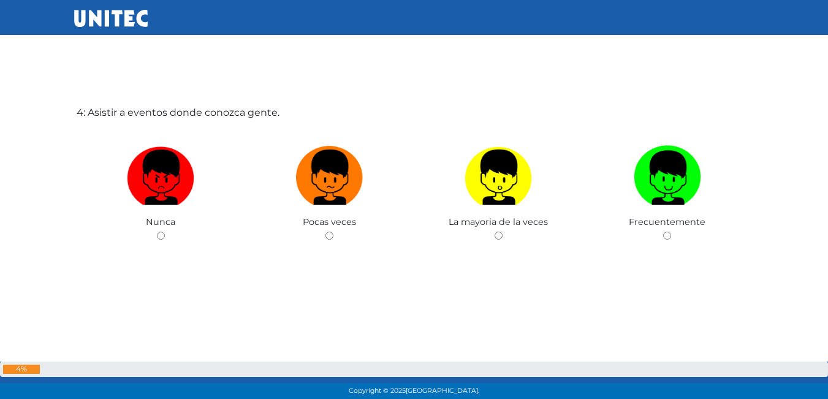
scroll to position [1258, 0]
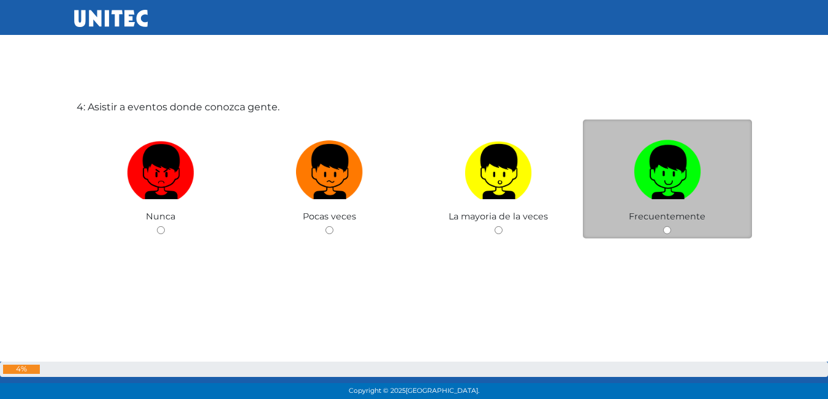
click at [668, 228] on input "radio" at bounding box center [667, 230] width 8 height 8
radio input "true"
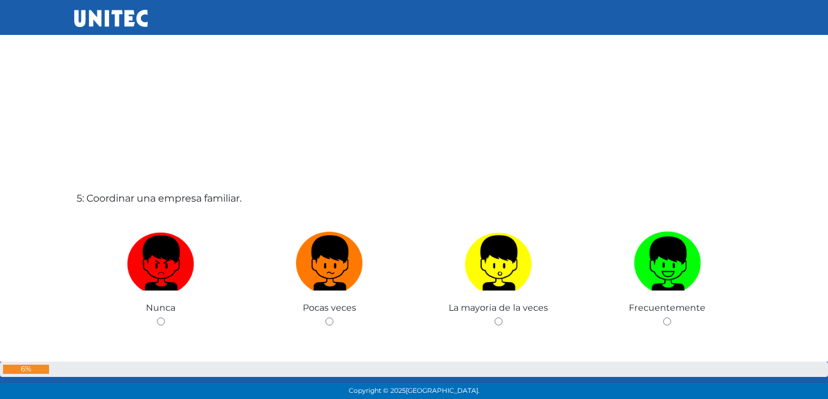
scroll to position [1627, 0]
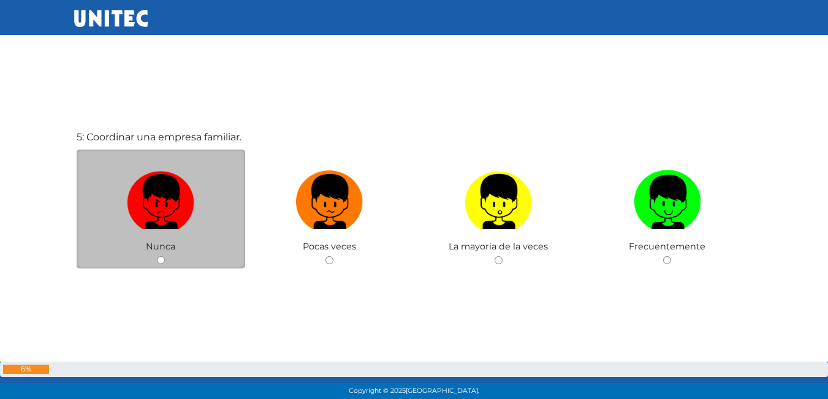
click at [159, 255] on div "Nunca" at bounding box center [161, 210] width 169 height 120
click at [161, 257] on input "radio" at bounding box center [161, 260] width 8 height 8
radio input "true"
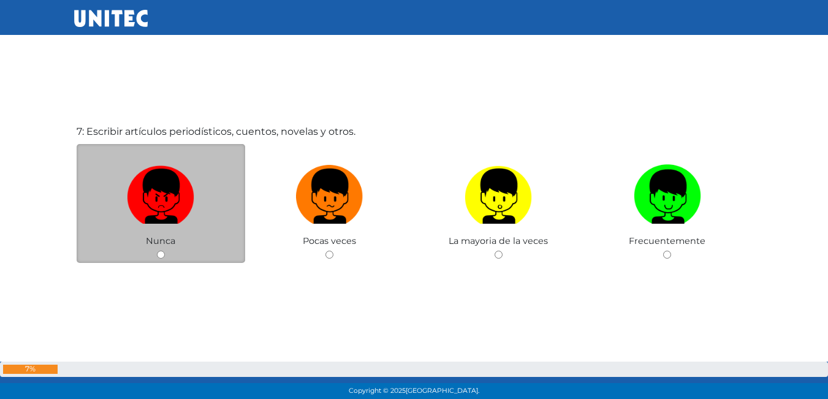
scroll to position [2469, 0]
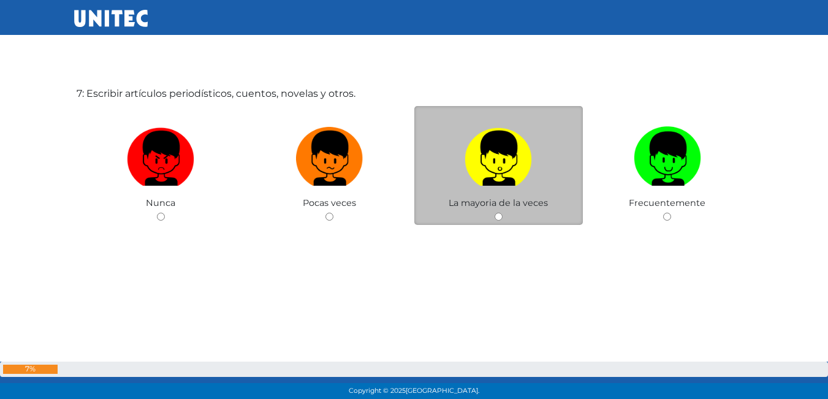
click at [503, 216] on div "La mayoria de la veces" at bounding box center [498, 166] width 169 height 120
click at [498, 215] on input "radio" at bounding box center [499, 217] width 8 height 8
radio input "true"
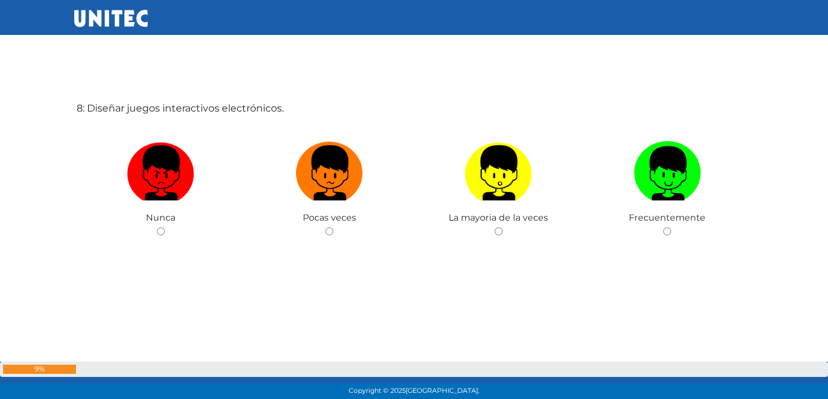
scroll to position [2855, 0]
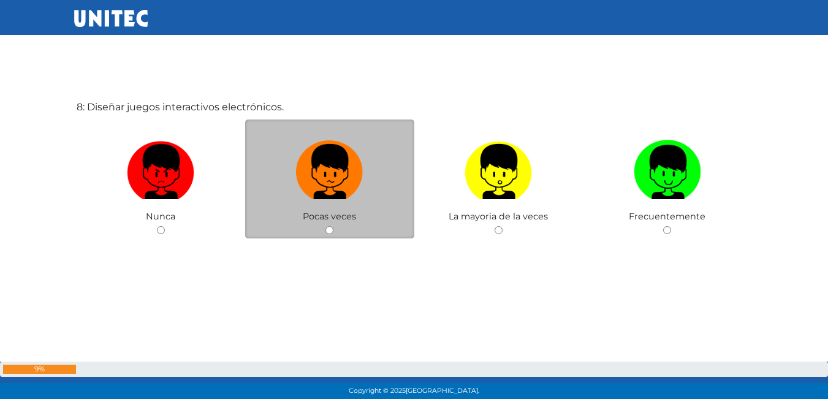
click at [332, 229] on input "radio" at bounding box center [329, 230] width 8 height 8
radio input "true"
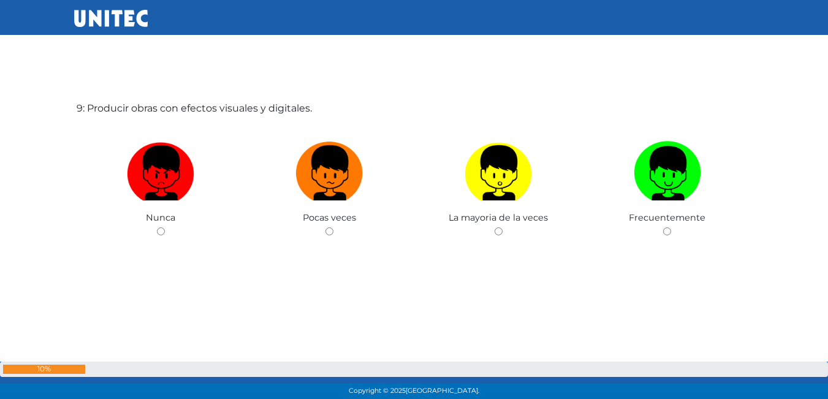
scroll to position [3254, 0]
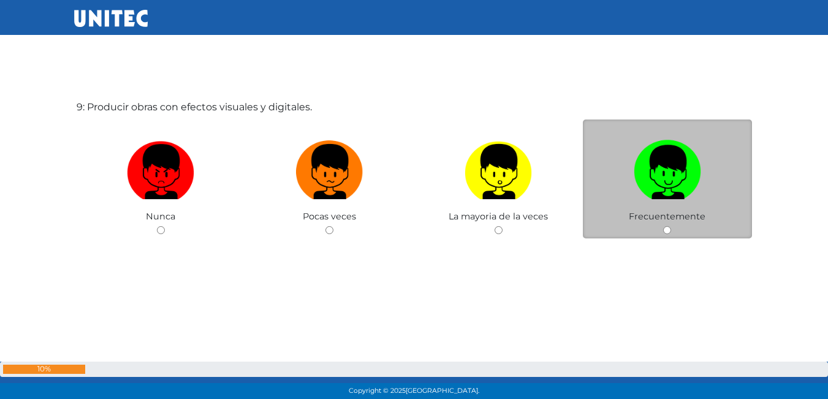
click at [667, 226] on div "Frecuentemente" at bounding box center [667, 180] width 169 height 120
click at [664, 230] on input "radio" at bounding box center [667, 230] width 8 height 8
radio input "true"
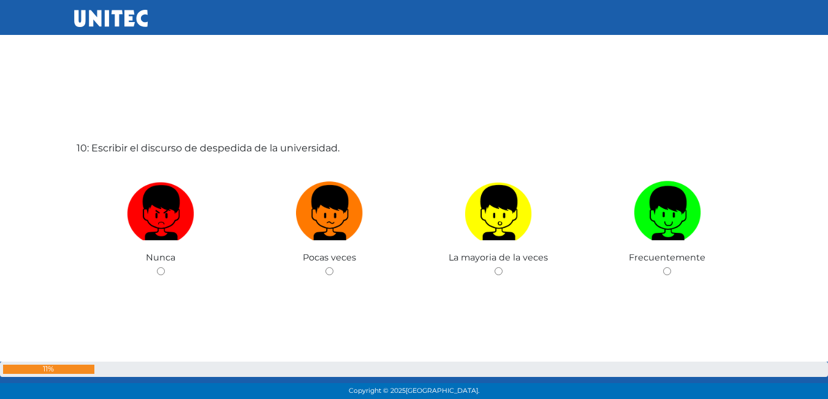
scroll to position [3624, 0]
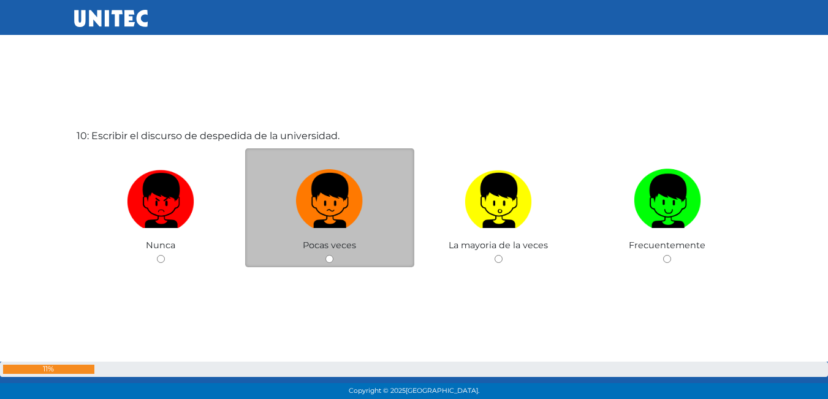
click at [329, 257] on input "radio" at bounding box center [329, 259] width 8 height 8
radio input "true"
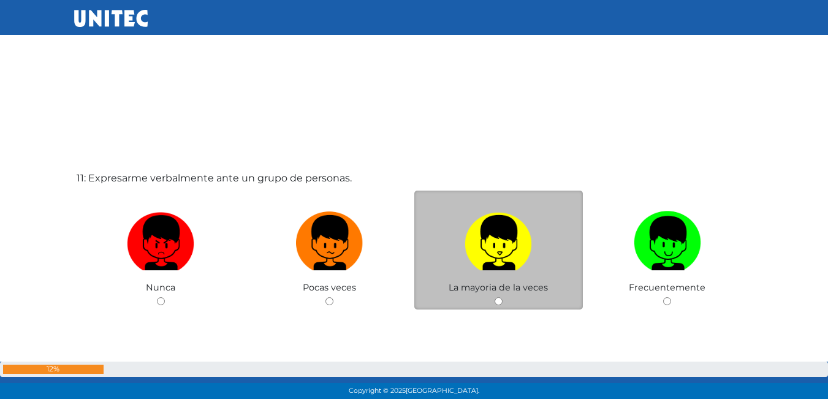
scroll to position [3959, 0]
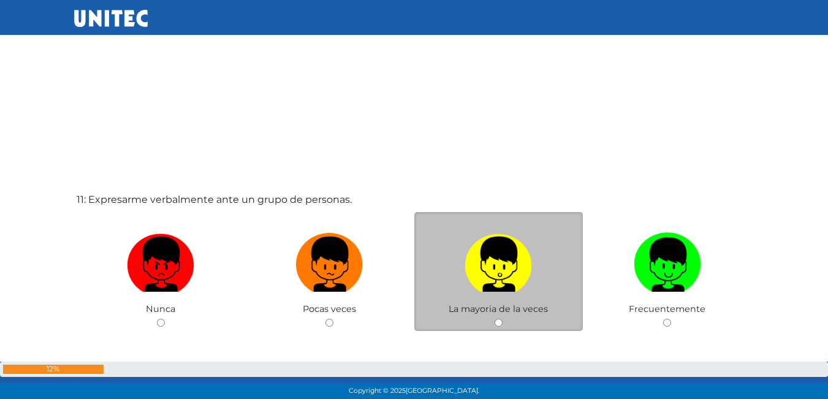
click at [501, 322] on input "radio" at bounding box center [499, 323] width 8 height 8
radio input "true"
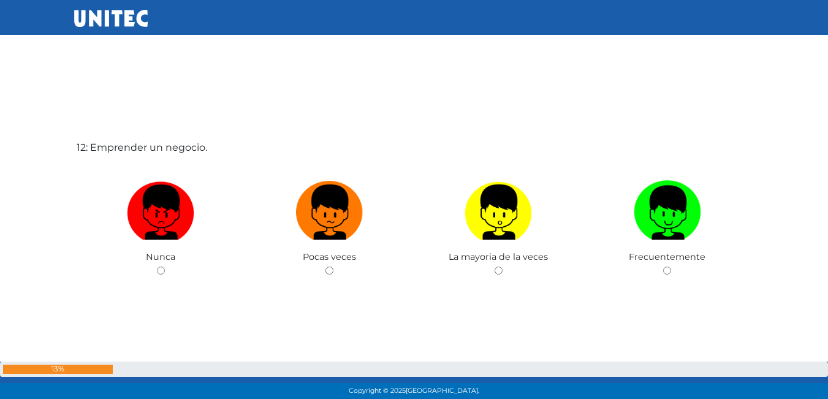
scroll to position [4432, 0]
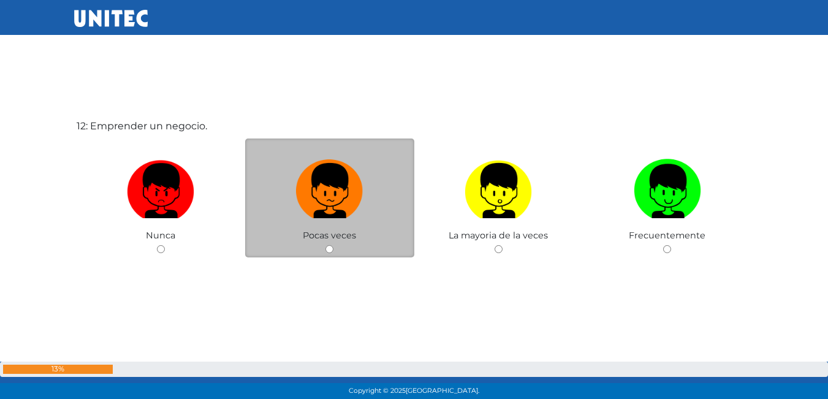
click at [329, 247] on input "radio" at bounding box center [329, 249] width 8 height 8
radio input "true"
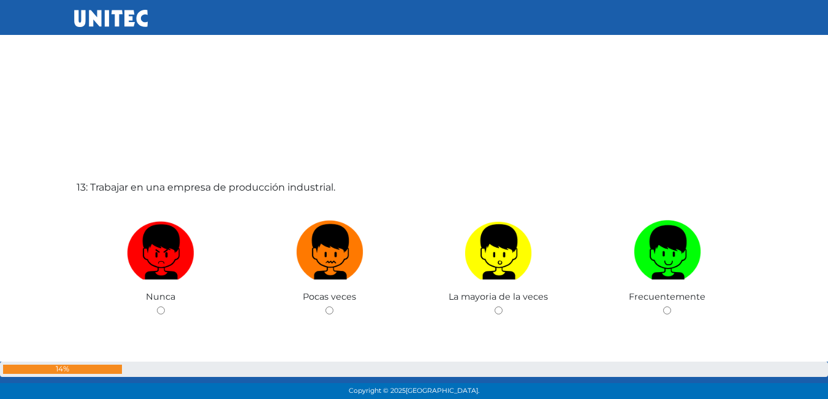
scroll to position [4831, 0]
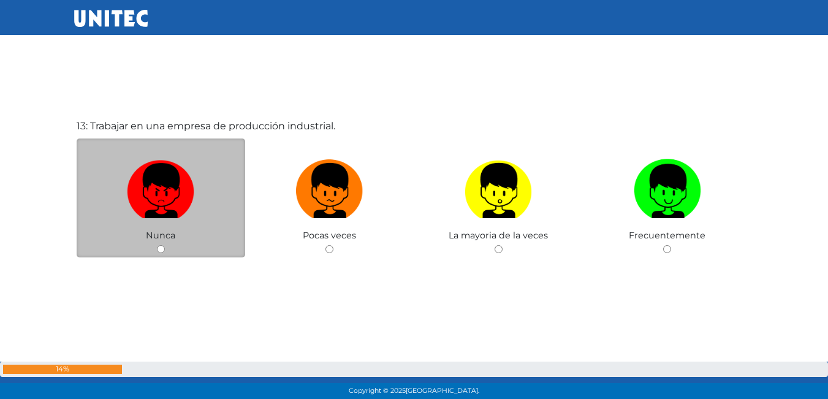
click at [150, 248] on div "Nunca" at bounding box center [161, 199] width 169 height 120
click at [157, 247] on input "radio" at bounding box center [161, 249] width 8 height 8
radio input "true"
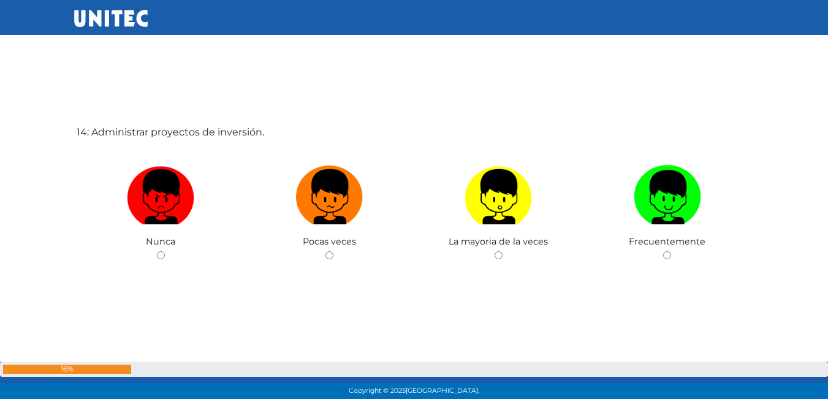
scroll to position [5245, 0]
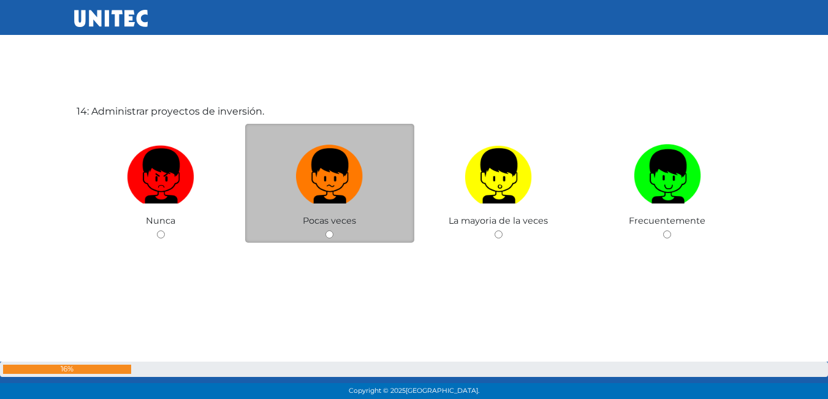
click at [325, 229] on div "Pocas veces" at bounding box center [329, 184] width 169 height 120
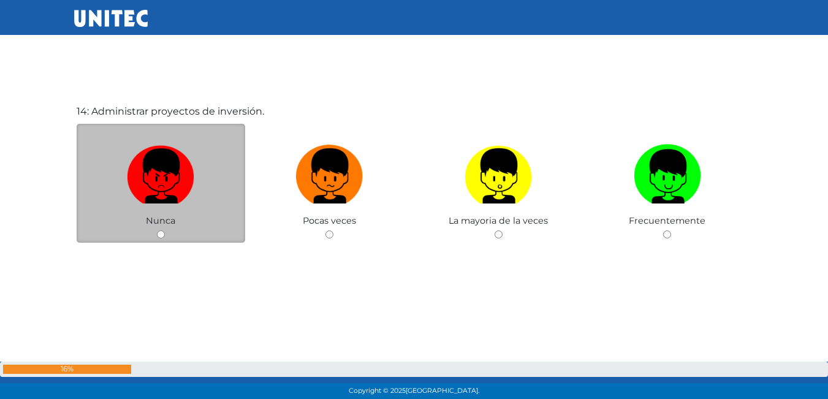
click at [159, 231] on input "radio" at bounding box center [161, 234] width 8 height 8
radio input "true"
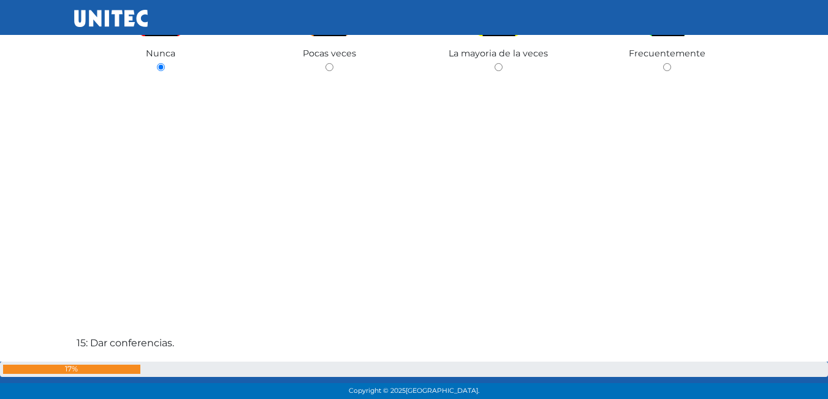
scroll to position [5599, 0]
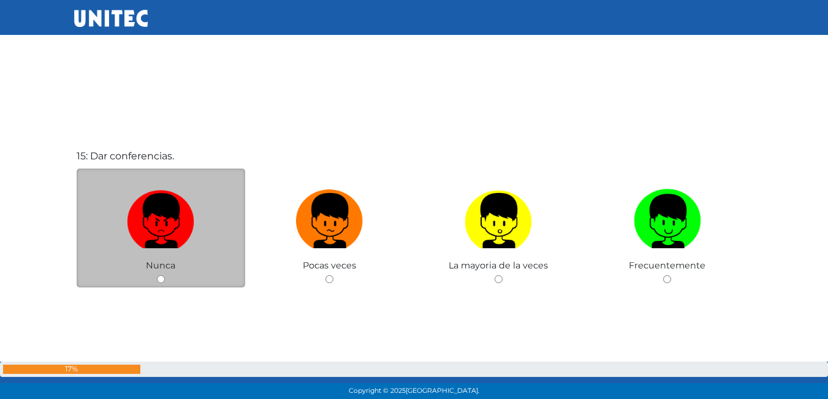
click at [175, 275] on div "Nunca" at bounding box center [161, 229] width 169 height 120
click at [159, 281] on input "radio" at bounding box center [161, 279] width 8 height 8
radio input "true"
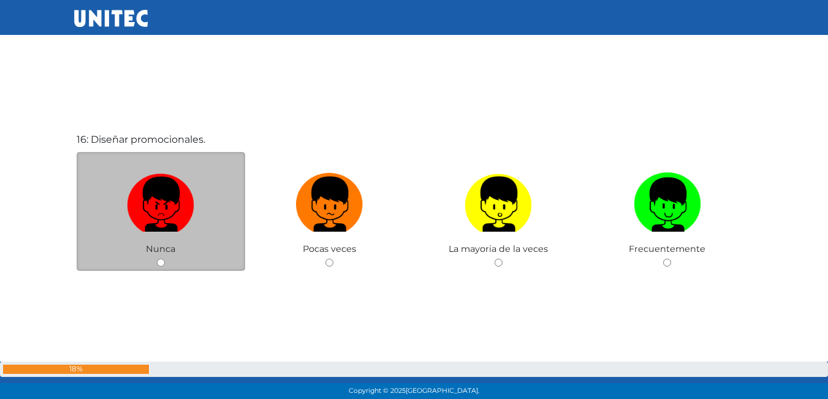
scroll to position [5953, 0]
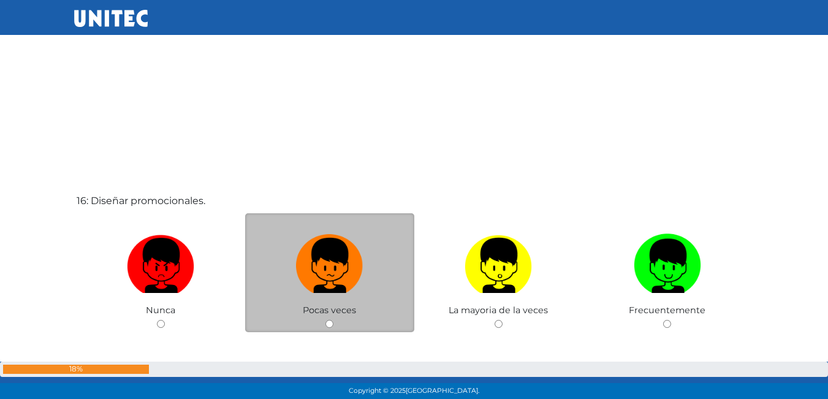
click at [327, 319] on div "Pocas veces" at bounding box center [329, 273] width 169 height 120
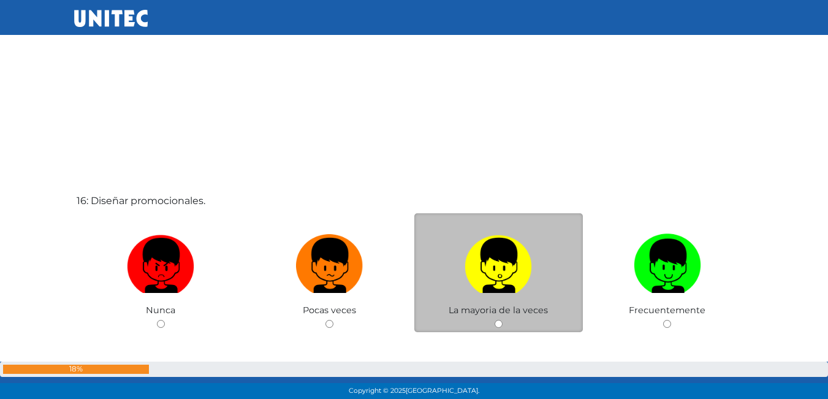
click at [500, 322] on input "radio" at bounding box center [499, 324] width 8 height 8
radio input "true"
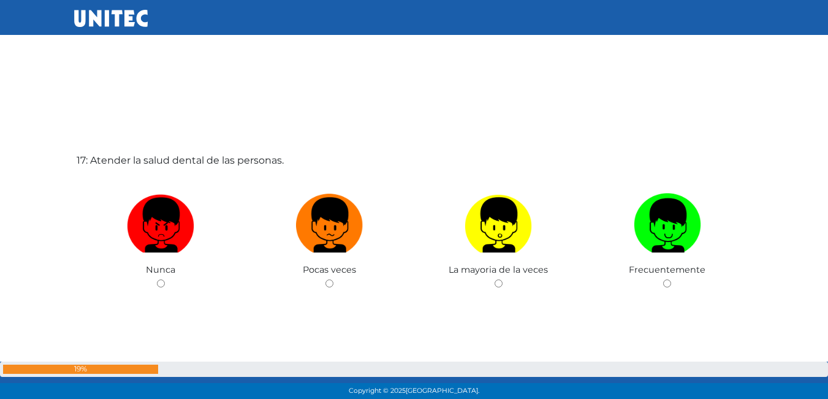
scroll to position [6446, 0]
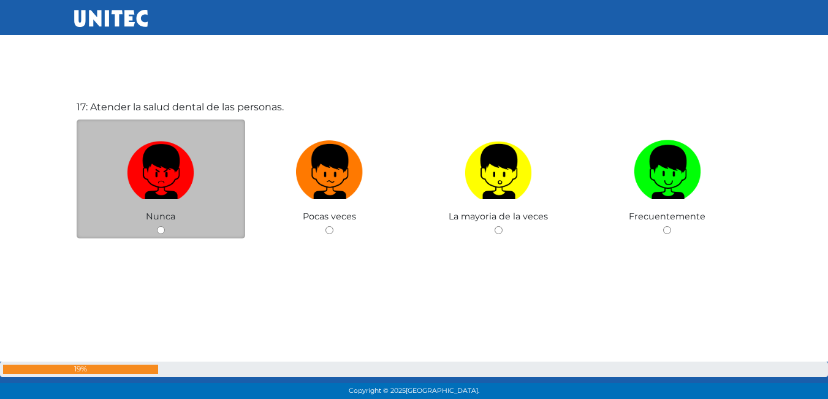
click at [158, 231] on input "radio" at bounding box center [161, 230] width 8 height 8
radio input "true"
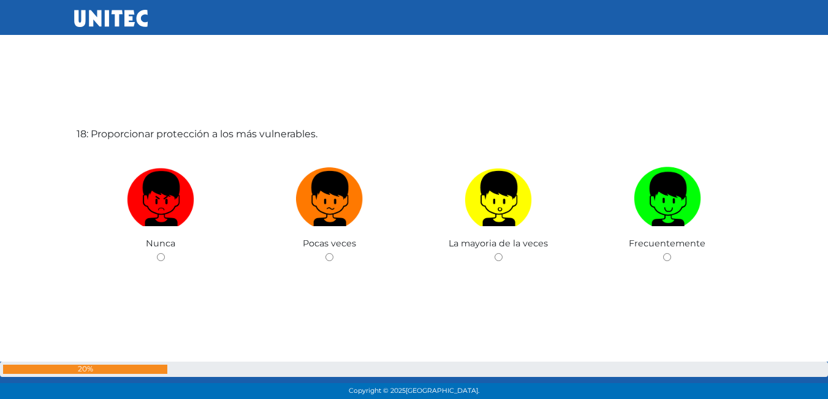
scroll to position [6845, 0]
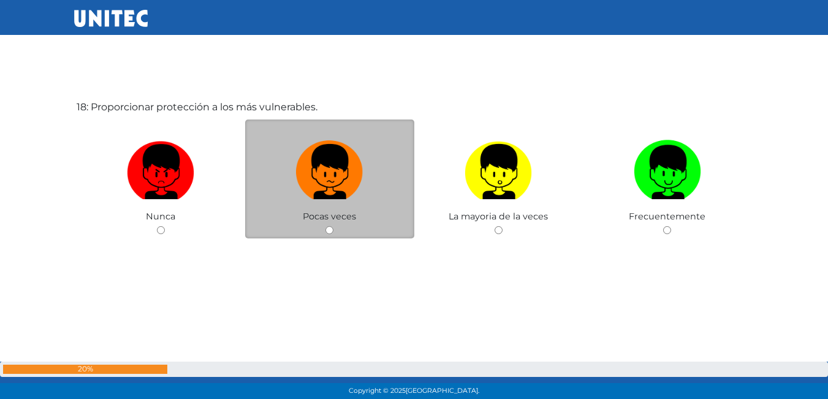
click at [322, 230] on div "Pocas veces" at bounding box center [329, 180] width 169 height 120
click at [327, 230] on input "radio" at bounding box center [329, 230] width 8 height 8
radio input "true"
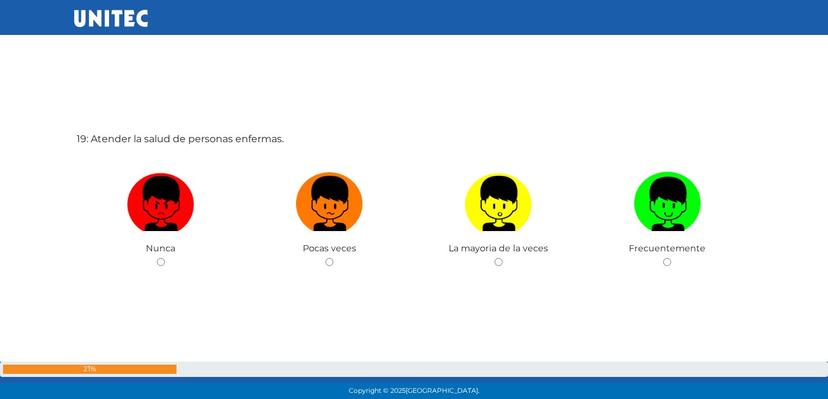
scroll to position [7277, 0]
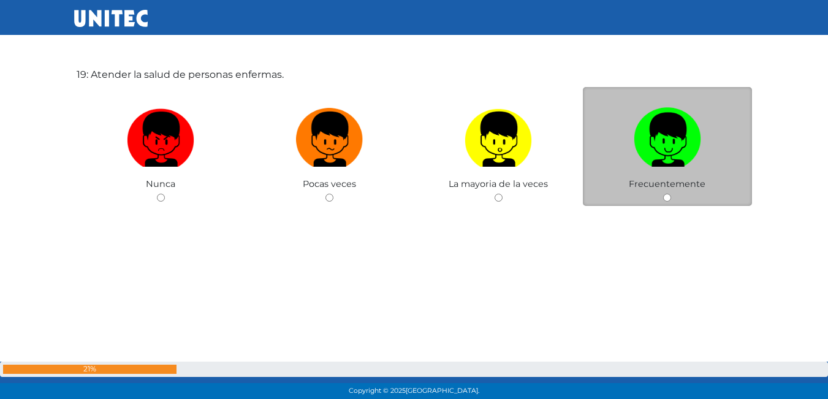
click at [673, 199] on div "Frecuentemente" at bounding box center [667, 147] width 169 height 120
click at [669, 199] on input "radio" at bounding box center [667, 198] width 8 height 8
radio input "true"
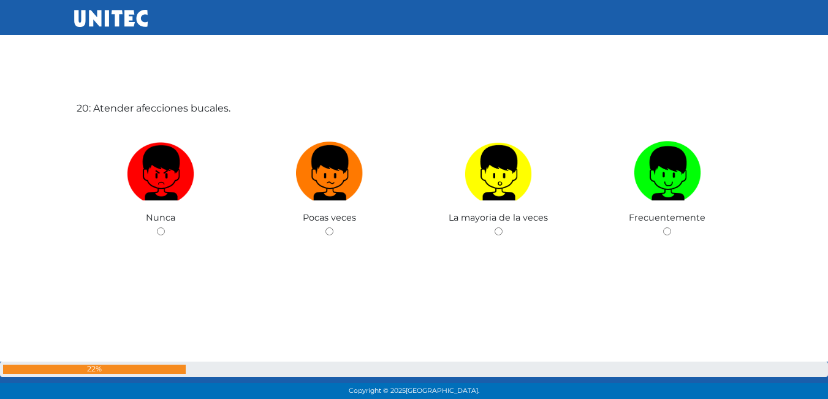
scroll to position [7644, 0]
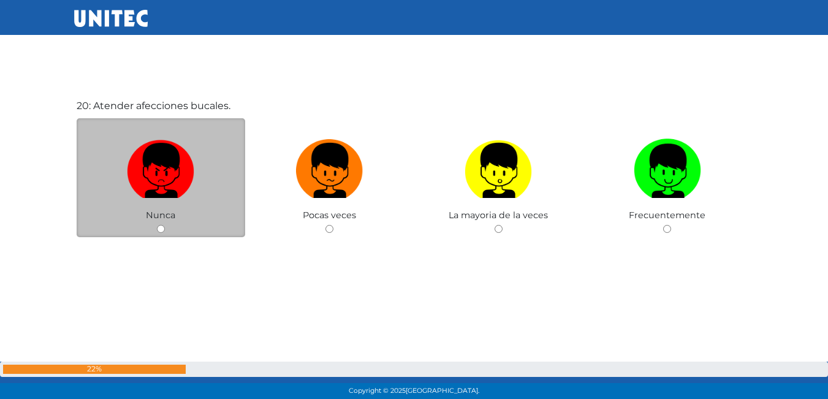
click at [151, 227] on div "Nunca" at bounding box center [161, 178] width 169 height 120
click at [158, 228] on input "radio" at bounding box center [161, 229] width 8 height 8
radio input "true"
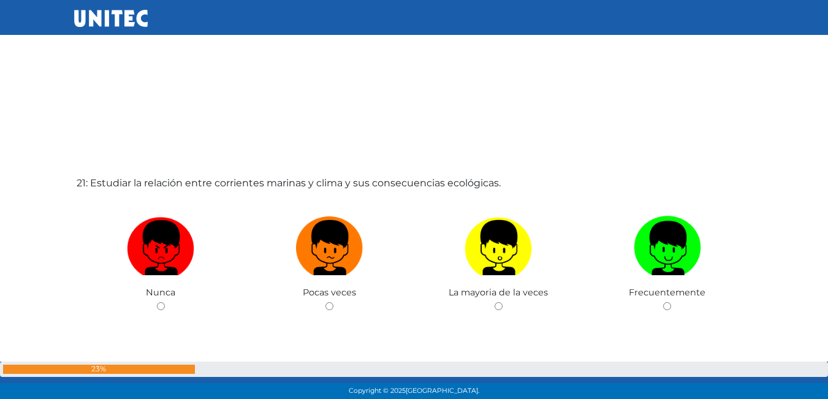
scroll to position [7994, 0]
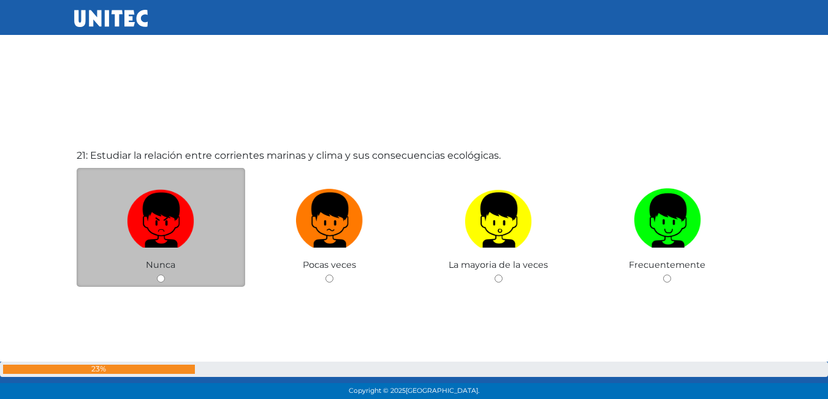
click at [169, 274] on div "Nunca" at bounding box center [161, 228] width 169 height 120
click at [161, 280] on input "radio" at bounding box center [161, 279] width 8 height 8
radio input "true"
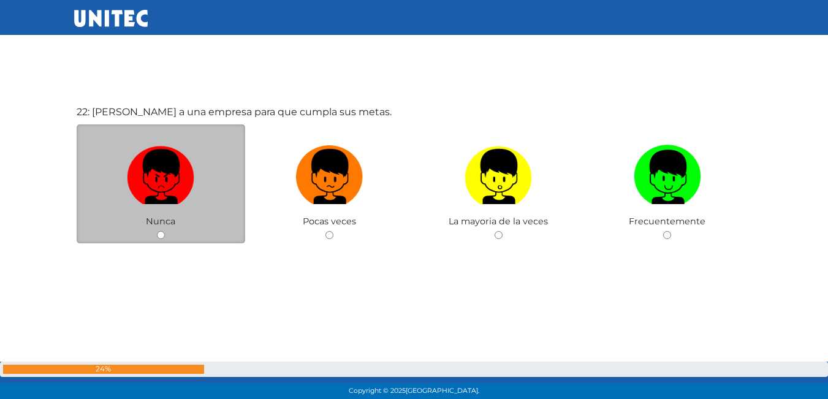
scroll to position [8441, 0]
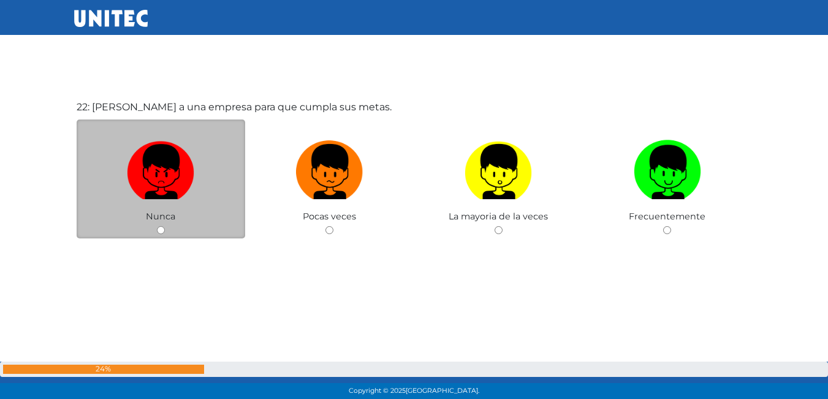
click at [164, 232] on input "radio" at bounding box center [161, 230] width 8 height 8
radio input "true"
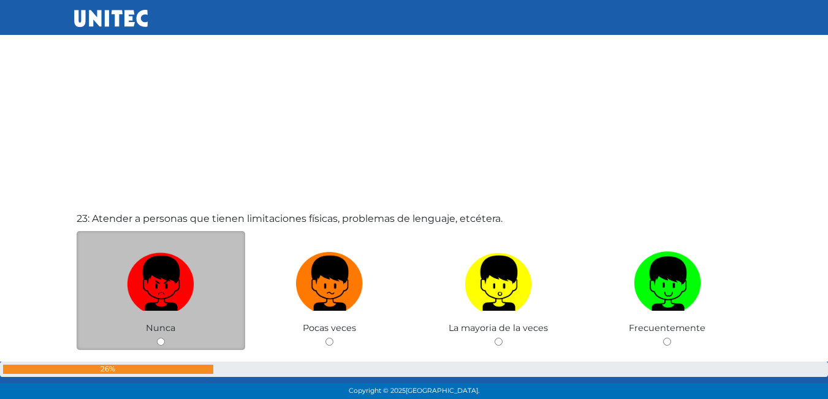
scroll to position [8749, 0]
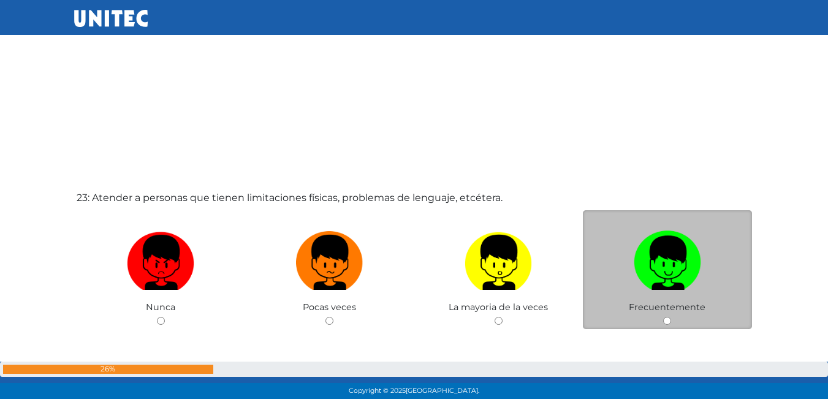
click at [667, 316] on div "Frecuentemente" at bounding box center [667, 270] width 169 height 120
click at [670, 319] on input "radio" at bounding box center [667, 321] width 8 height 8
radio input "true"
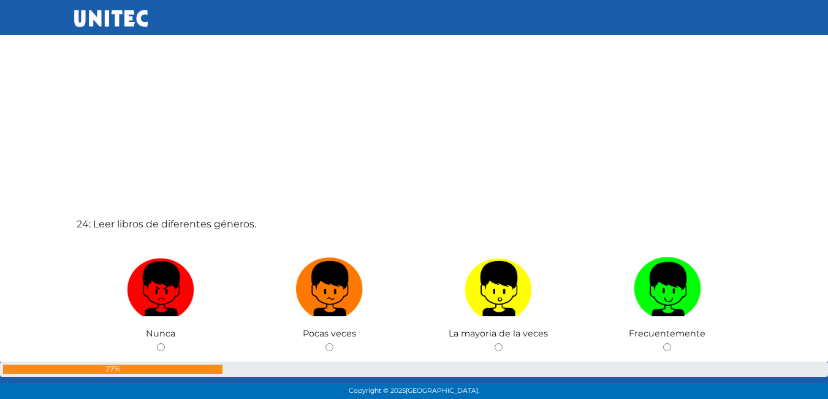
scroll to position [9234, 0]
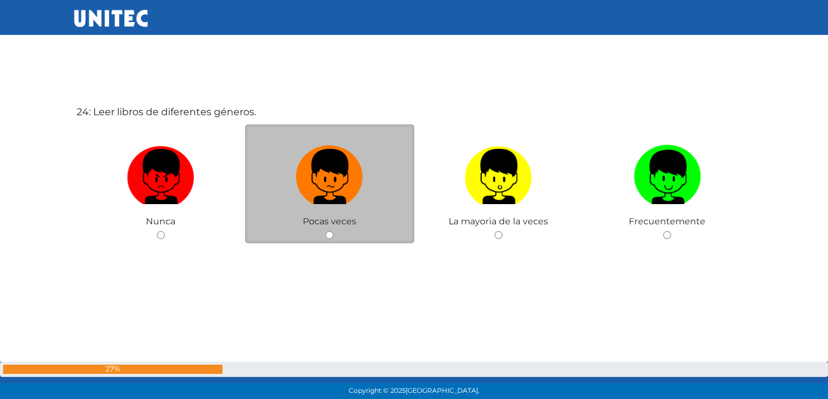
click at [332, 234] on input "radio" at bounding box center [329, 235] width 8 height 8
radio input "true"
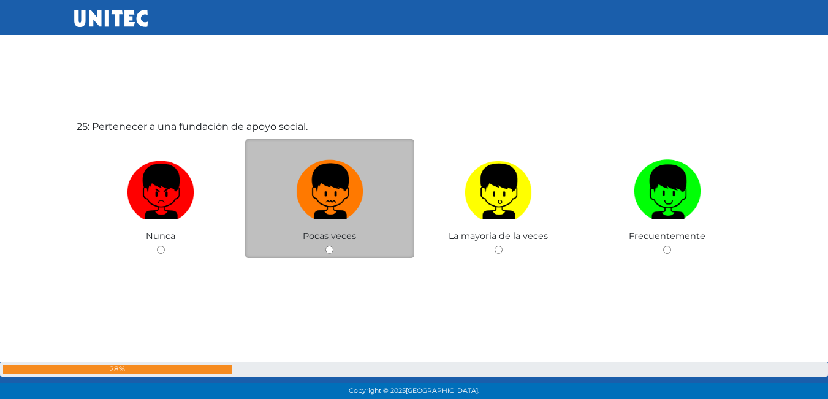
scroll to position [9641, 0]
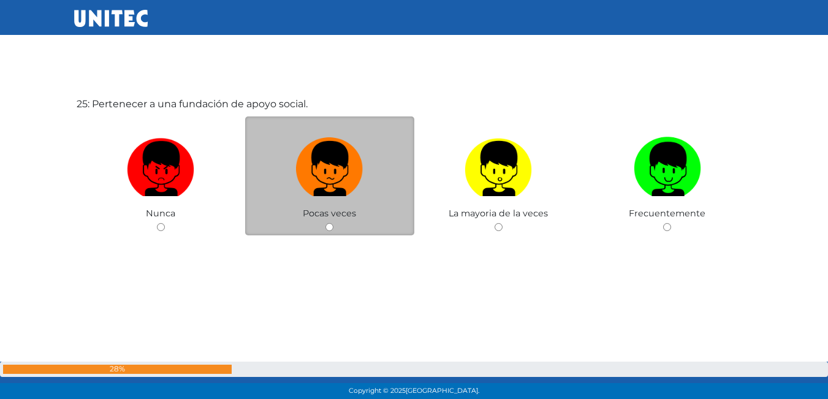
click at [329, 227] on input "radio" at bounding box center [329, 227] width 8 height 8
radio input "true"
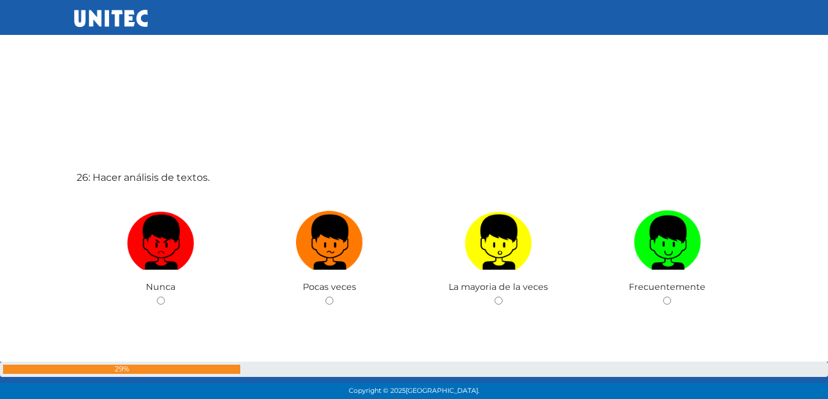
scroll to position [9988, 0]
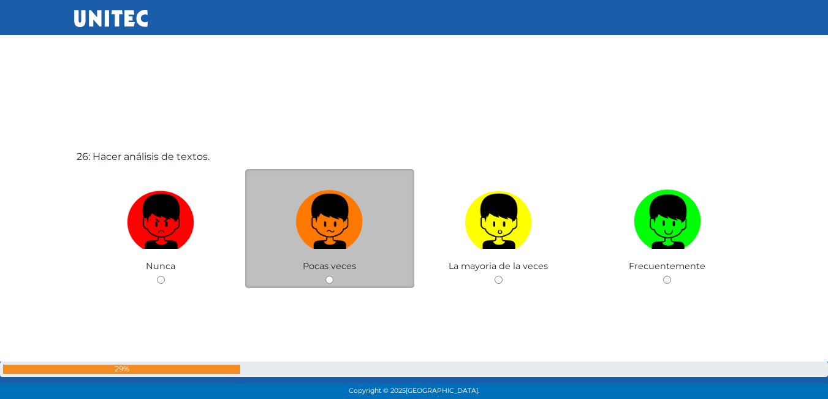
click at [332, 275] on div "Pocas veces" at bounding box center [329, 229] width 169 height 120
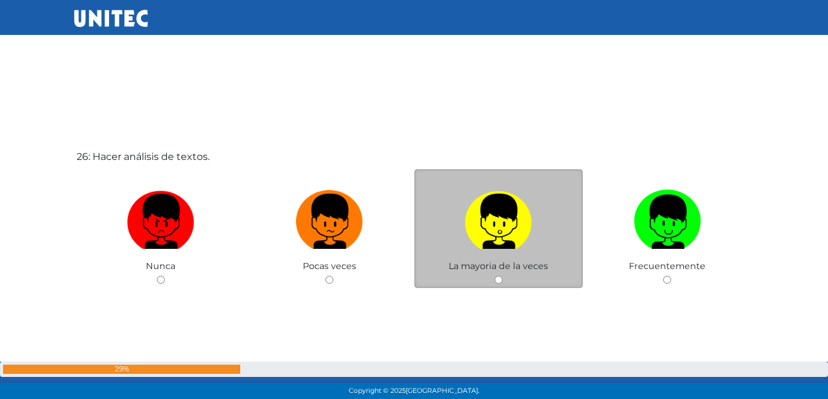
click at [501, 279] on input "radio" at bounding box center [499, 280] width 8 height 8
radio input "true"
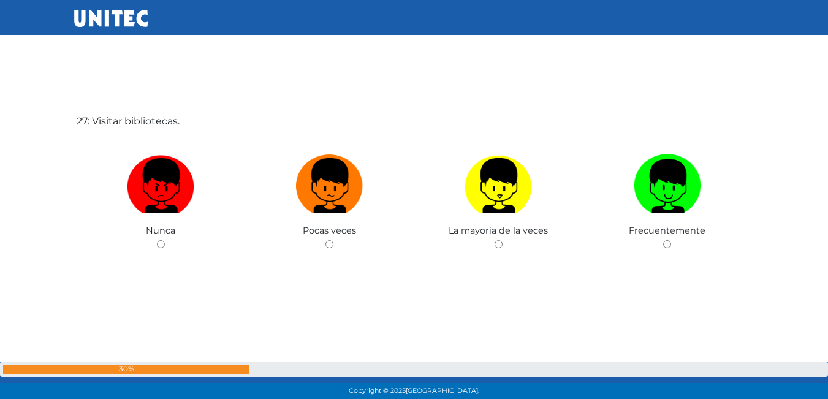
scroll to position [10392, 0]
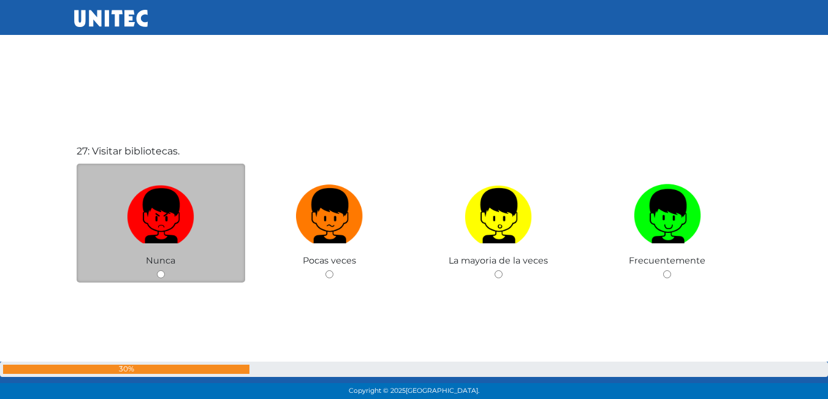
click at [162, 273] on input "radio" at bounding box center [161, 274] width 8 height 8
radio input "true"
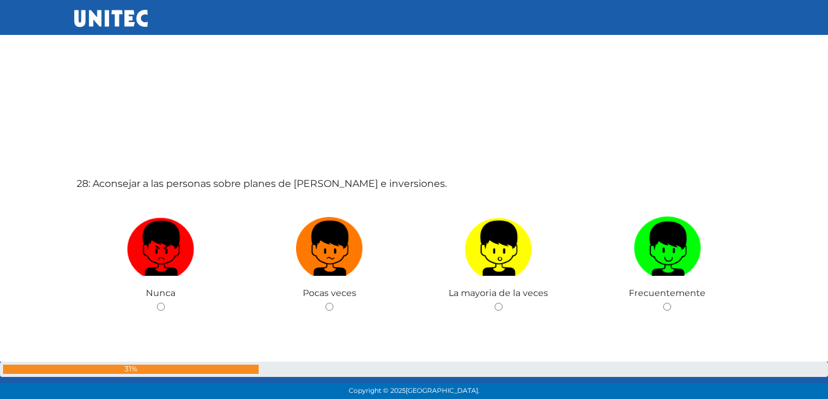
scroll to position [10760, 0]
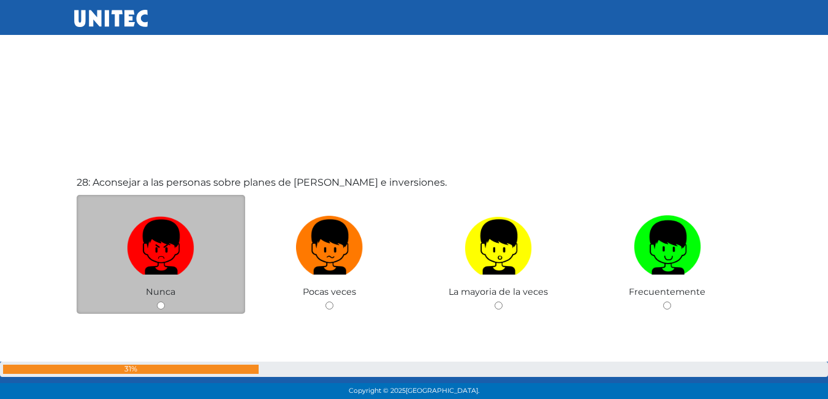
click at [158, 303] on input "radio" at bounding box center [161, 306] width 8 height 8
radio input "true"
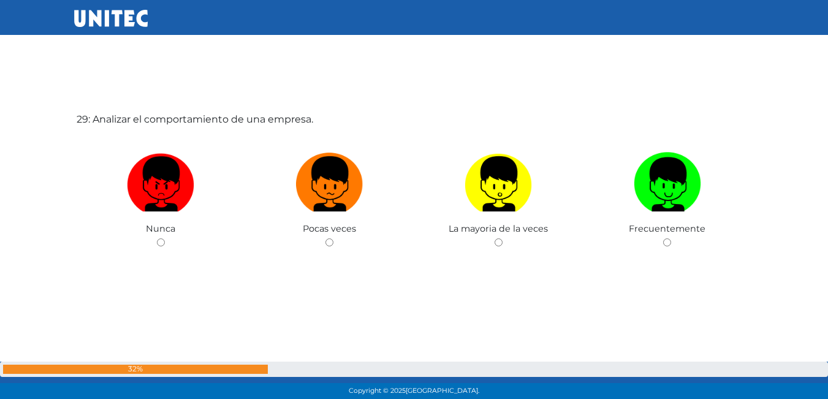
scroll to position [11234, 0]
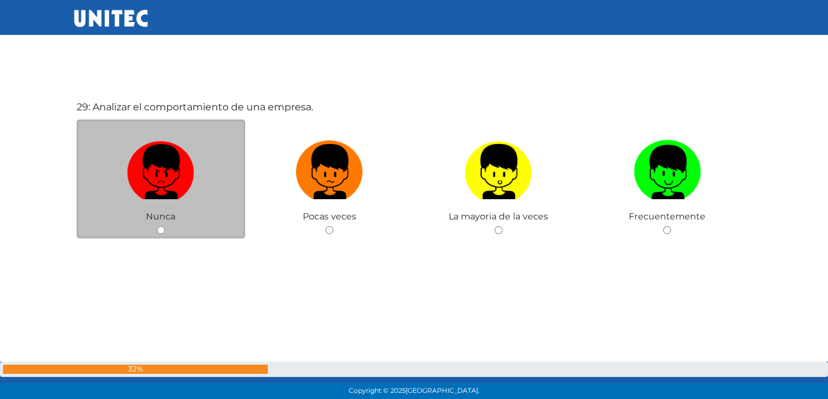
click at [163, 234] on input "radio" at bounding box center [161, 230] width 8 height 8
radio input "true"
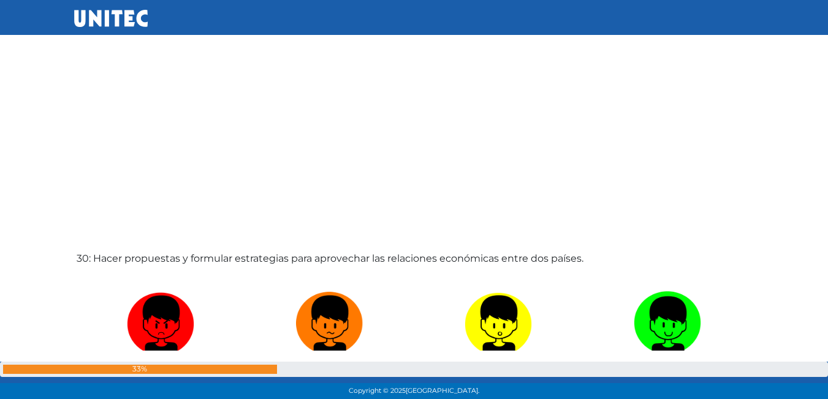
scroll to position [11605, 0]
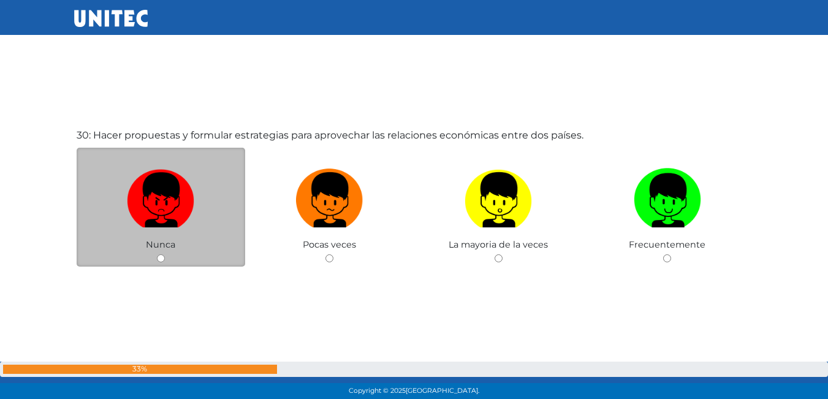
click at [164, 257] on input "radio" at bounding box center [161, 258] width 8 height 8
radio input "true"
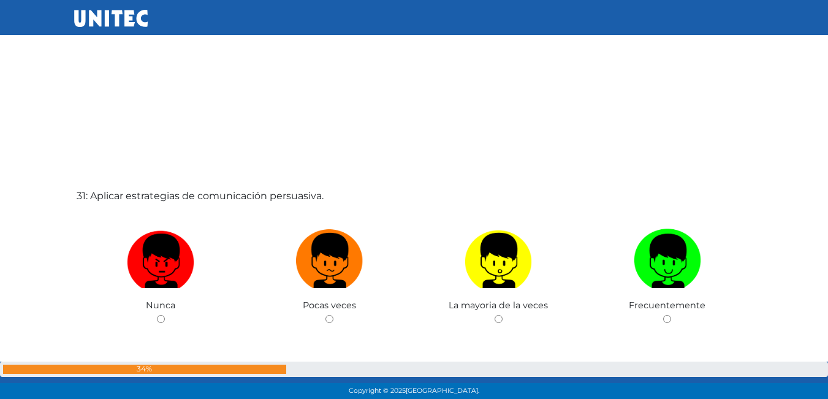
scroll to position [12018, 0]
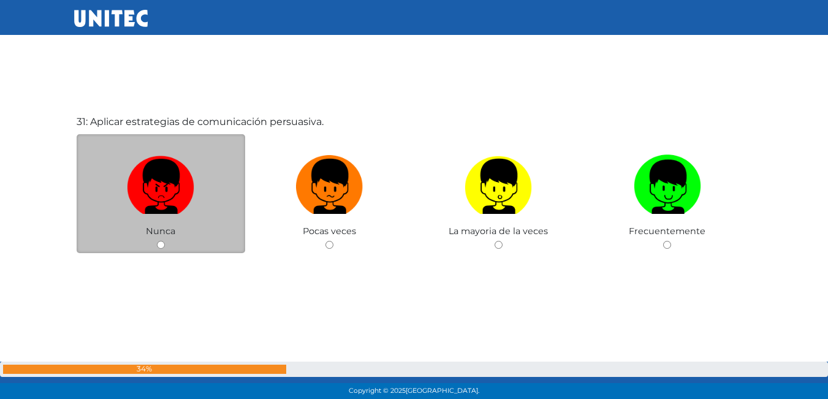
click at [166, 243] on div "Nunca" at bounding box center [161, 194] width 169 height 120
click at [161, 244] on input "radio" at bounding box center [161, 245] width 8 height 8
radio input "true"
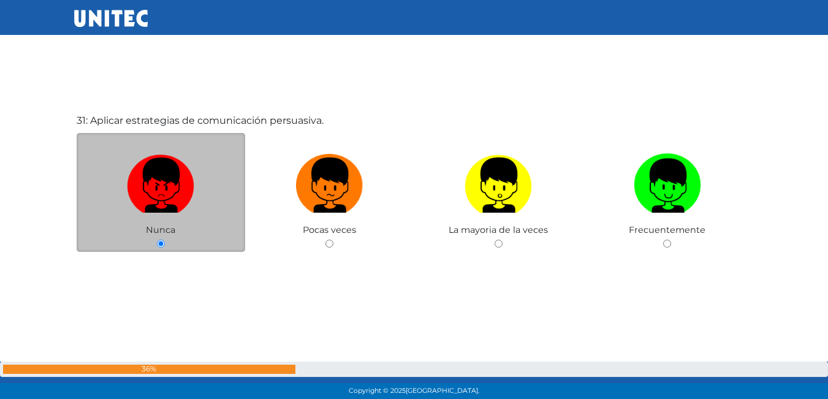
click at [168, 249] on div "31: Aplicar estrategias de comunicación persuasiva. Nunca Pocas veces La mayori…" at bounding box center [414, 212] width 680 height 399
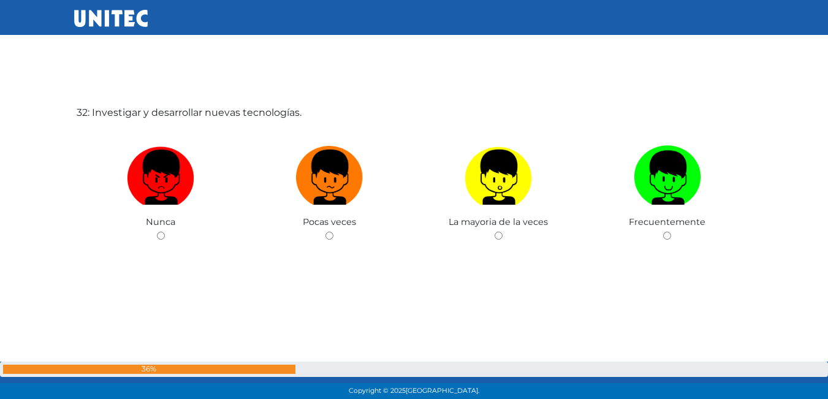
scroll to position [12432, 0]
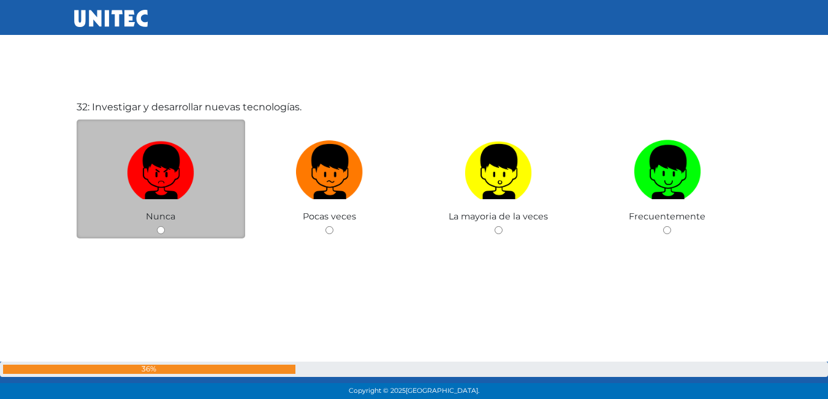
click at [164, 229] on input "radio" at bounding box center [161, 230] width 8 height 8
radio input "true"
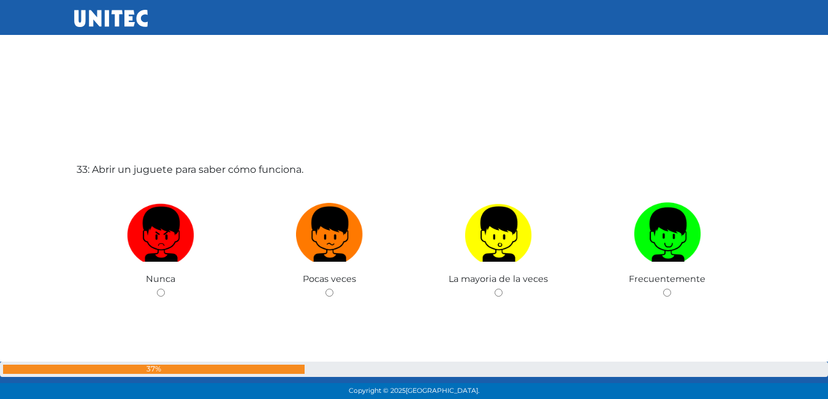
scroll to position [12799, 0]
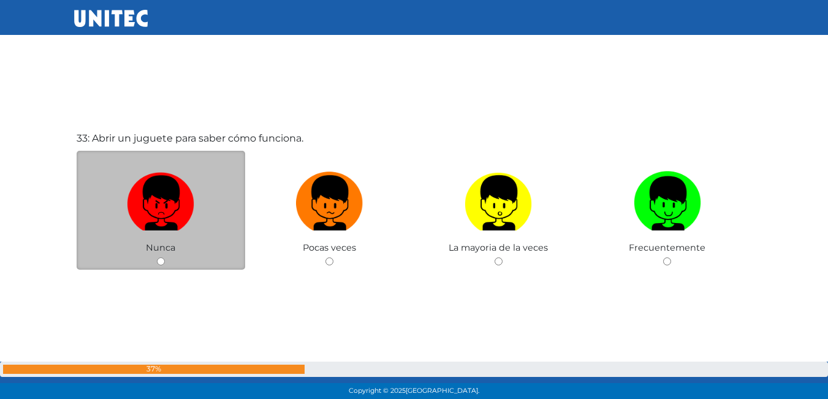
click at [153, 260] on div "Nunca" at bounding box center [161, 211] width 169 height 120
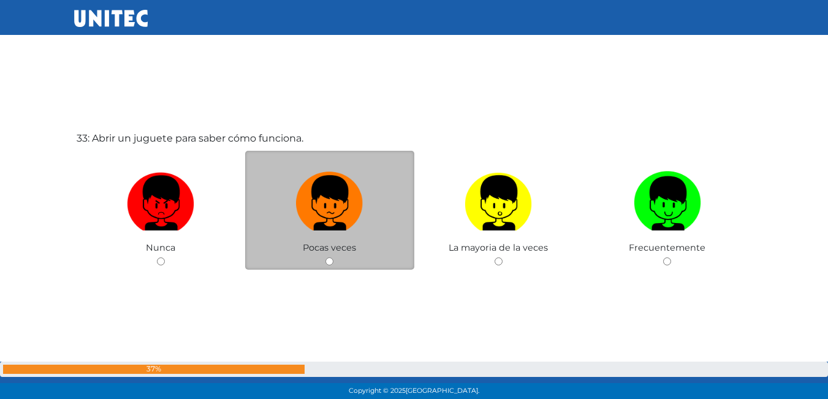
click at [332, 263] on input "radio" at bounding box center [329, 261] width 8 height 8
radio input "true"
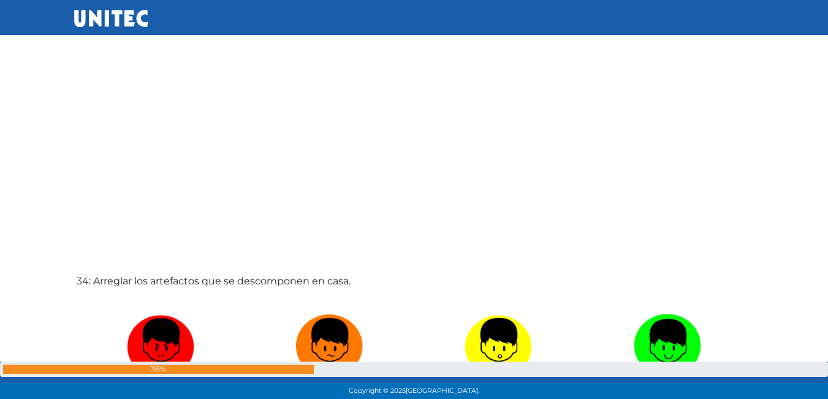
scroll to position [13150, 0]
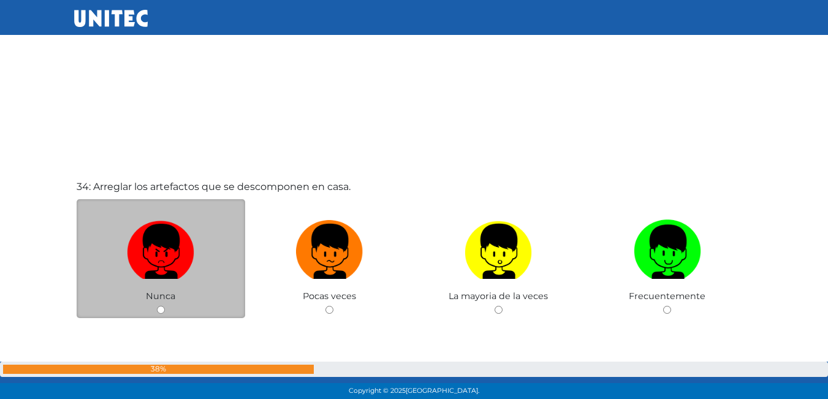
click at [158, 307] on input "radio" at bounding box center [161, 310] width 8 height 8
radio input "true"
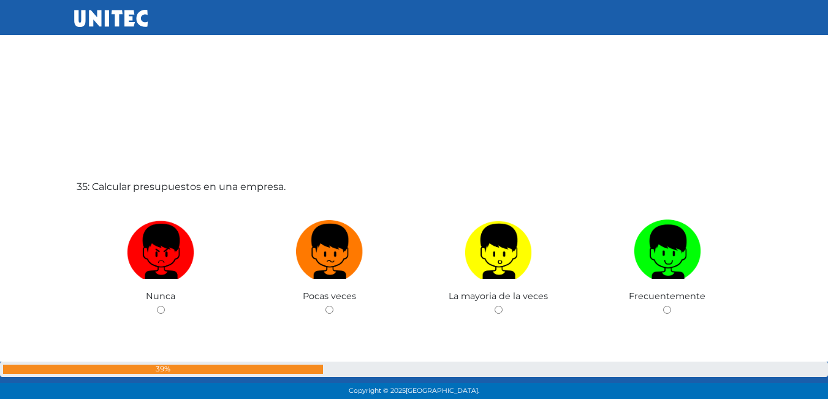
scroll to position [13579, 0]
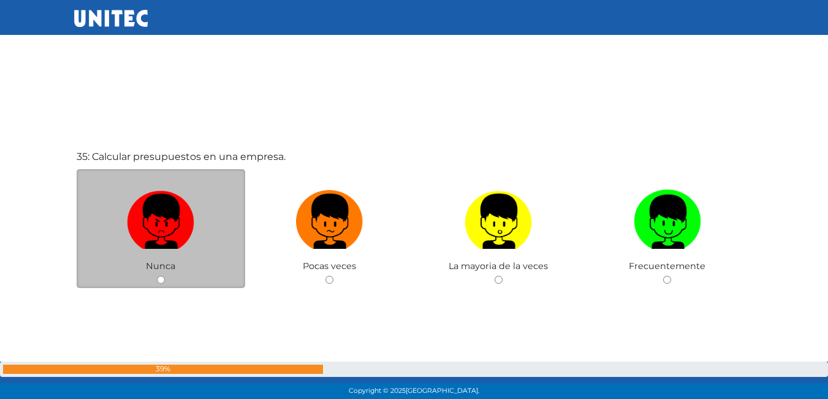
click at [160, 273] on div "Nunca" at bounding box center [161, 229] width 169 height 120
click at [159, 278] on input "radio" at bounding box center [161, 280] width 8 height 8
radio input "true"
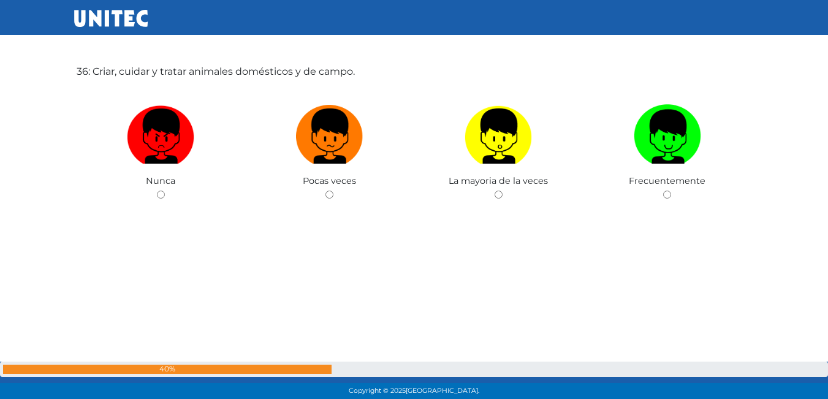
scroll to position [14069, 0]
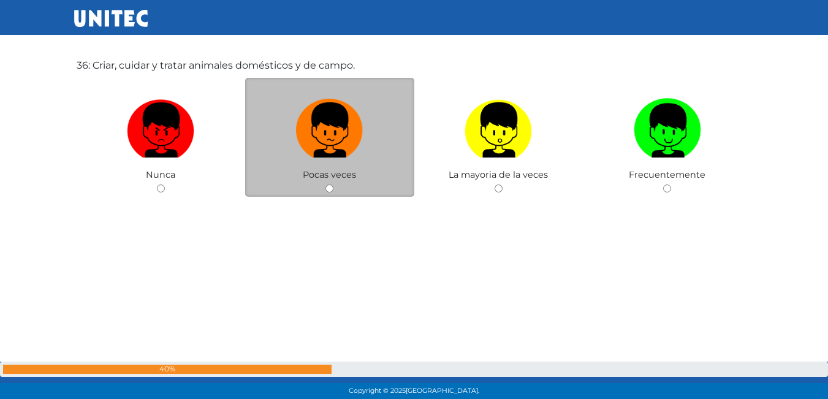
click at [330, 188] on input "radio" at bounding box center [329, 189] width 8 height 8
radio input "true"
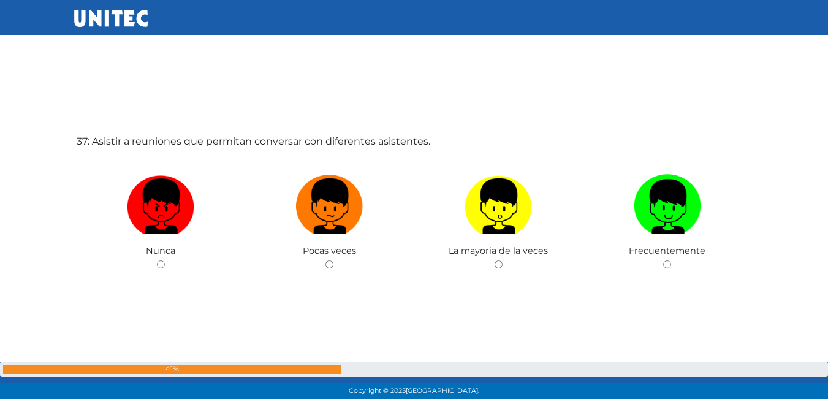
scroll to position [14413, 0]
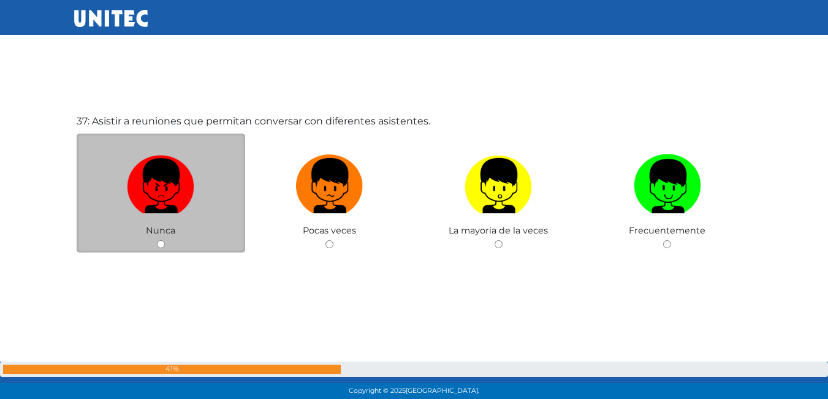
click at [156, 245] on div "Nunca" at bounding box center [161, 194] width 169 height 120
click at [164, 239] on div "Nunca" at bounding box center [161, 194] width 169 height 120
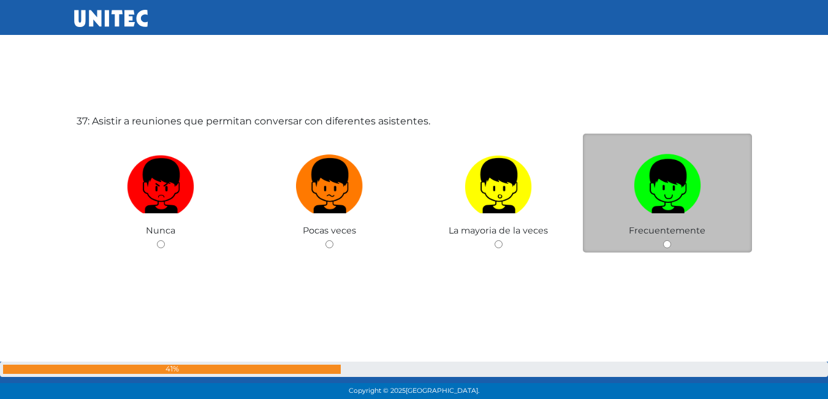
click at [669, 243] on input "radio" at bounding box center [667, 244] width 8 height 8
radio input "true"
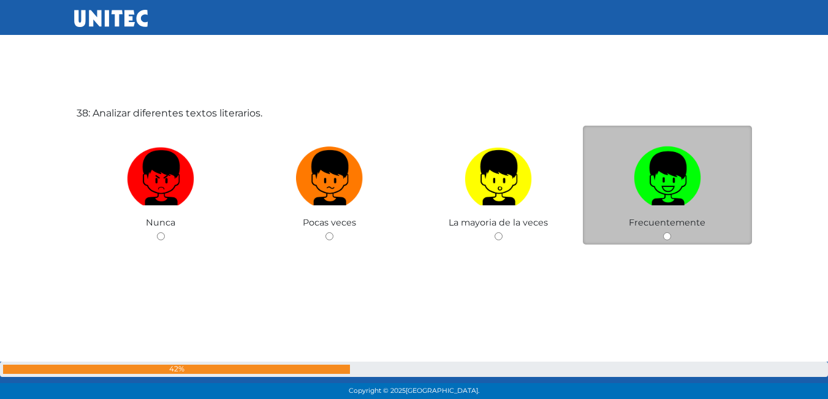
scroll to position [14826, 0]
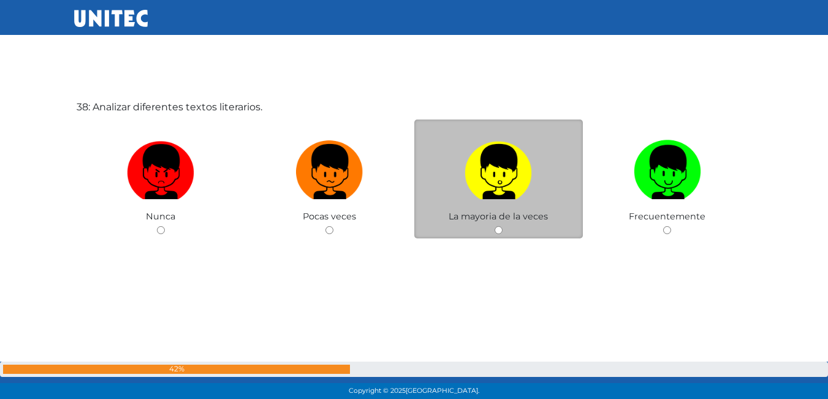
click at [500, 227] on input "radio" at bounding box center [499, 230] width 8 height 8
radio input "true"
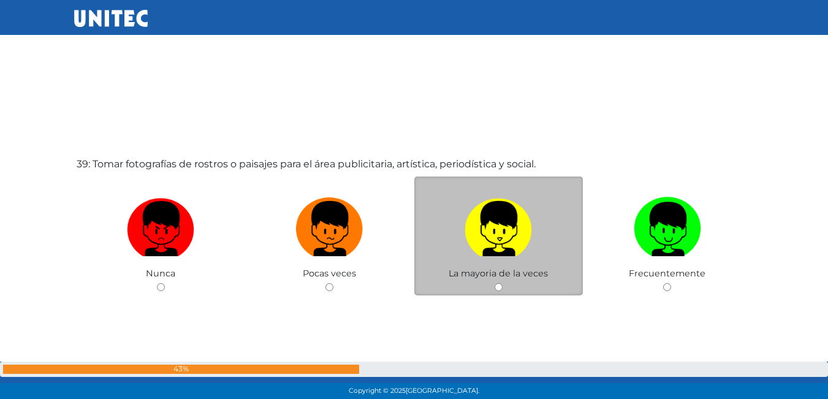
scroll to position [15181, 0]
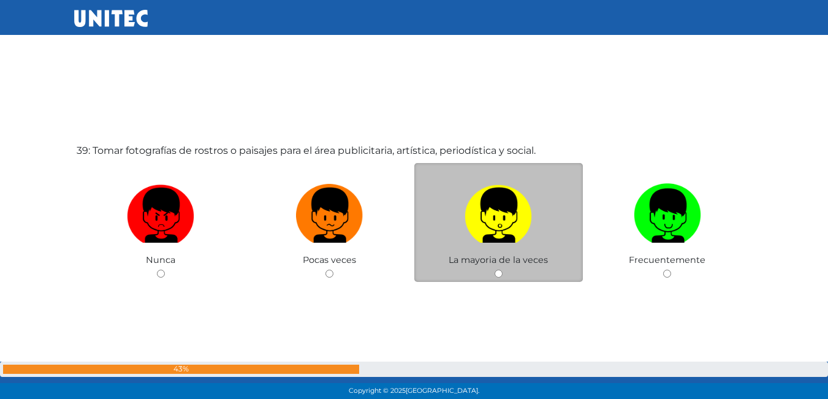
click at [495, 270] on input "radio" at bounding box center [499, 274] width 8 height 8
radio input "true"
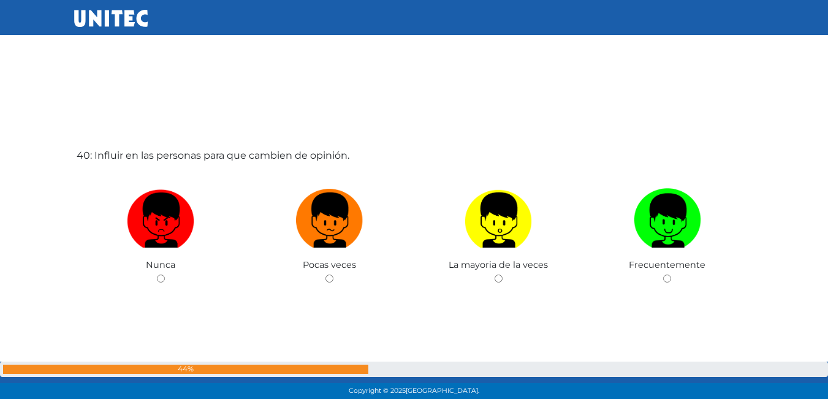
scroll to position [15624, 0]
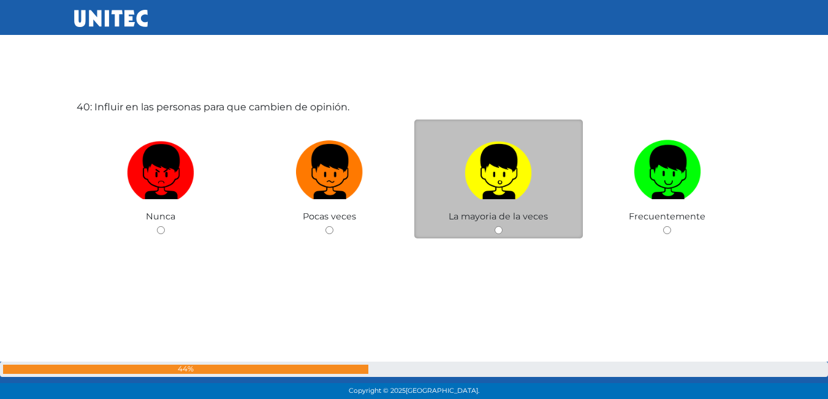
click at [497, 232] on input "radio" at bounding box center [499, 230] width 8 height 8
radio input "true"
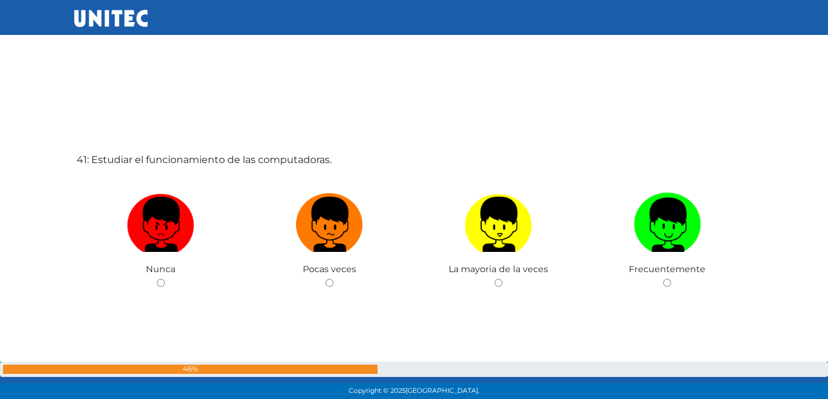
scroll to position [15992, 0]
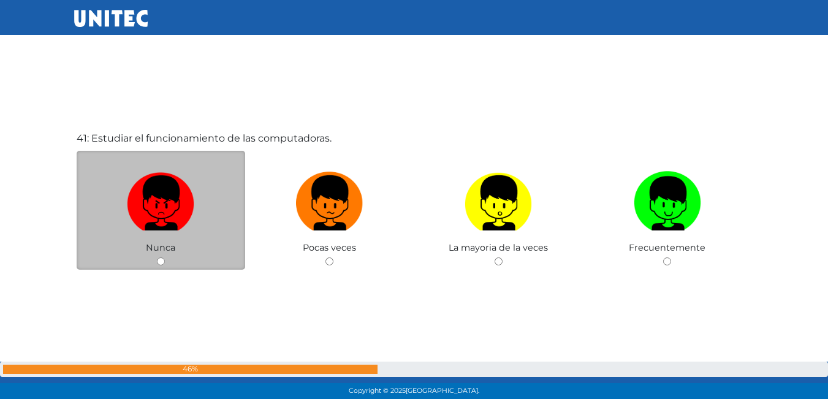
click at [164, 260] on input "radio" at bounding box center [161, 261] width 8 height 8
radio input "true"
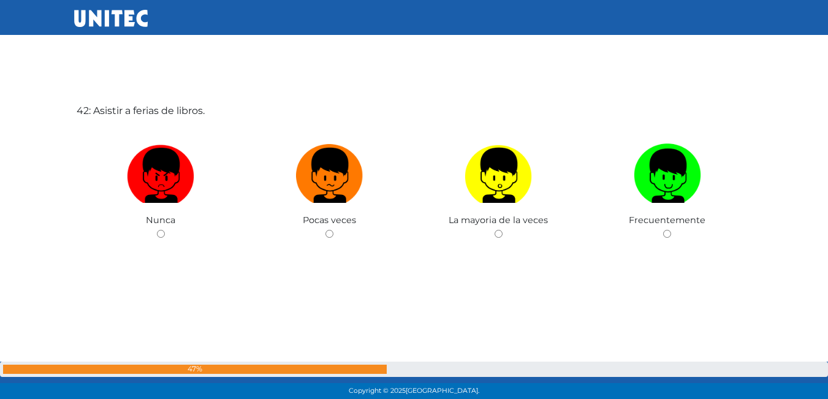
scroll to position [16422, 0]
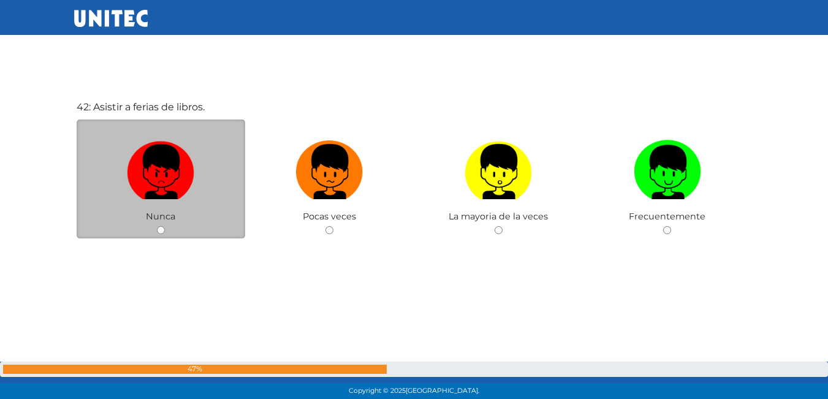
click at [164, 230] on input "radio" at bounding box center [161, 230] width 8 height 8
radio input "true"
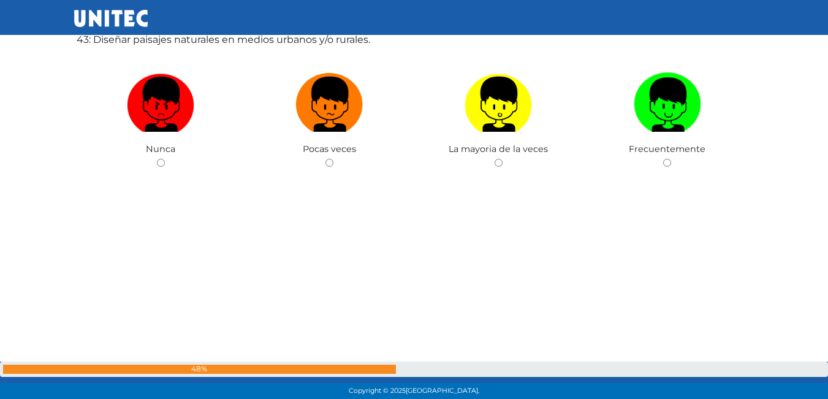
scroll to position [16827, 0]
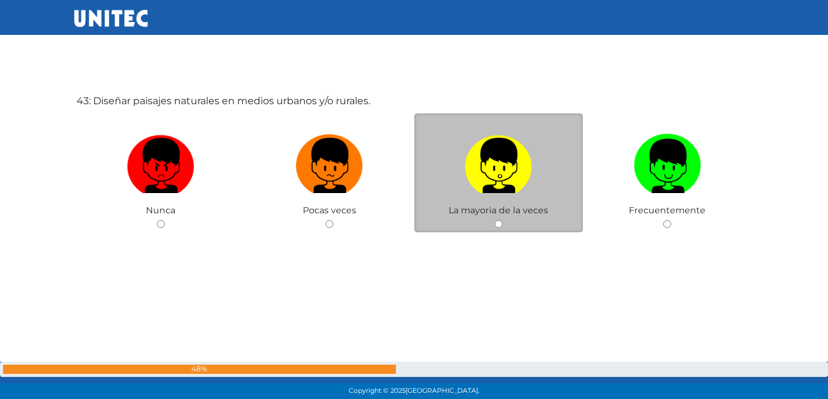
click at [493, 225] on div "La mayoria de la veces" at bounding box center [498, 173] width 169 height 120
click at [500, 227] on input "radio" at bounding box center [499, 224] width 8 height 8
radio input "true"
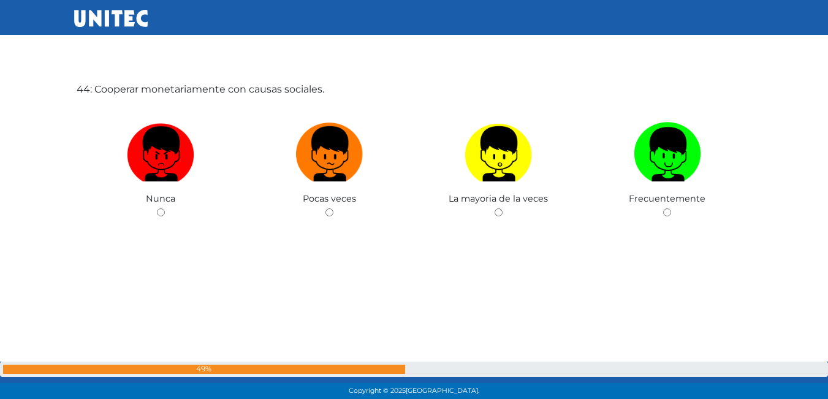
scroll to position [17180, 0]
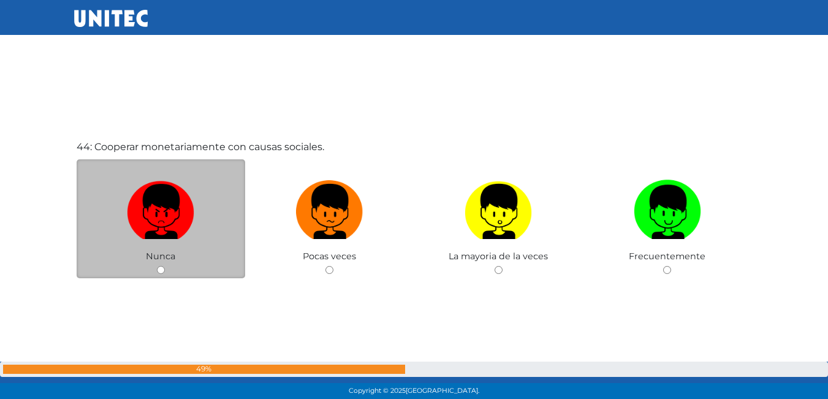
click at [160, 265] on div "Nunca" at bounding box center [161, 219] width 169 height 120
click at [162, 268] on input "radio" at bounding box center [161, 270] width 8 height 8
radio input "true"
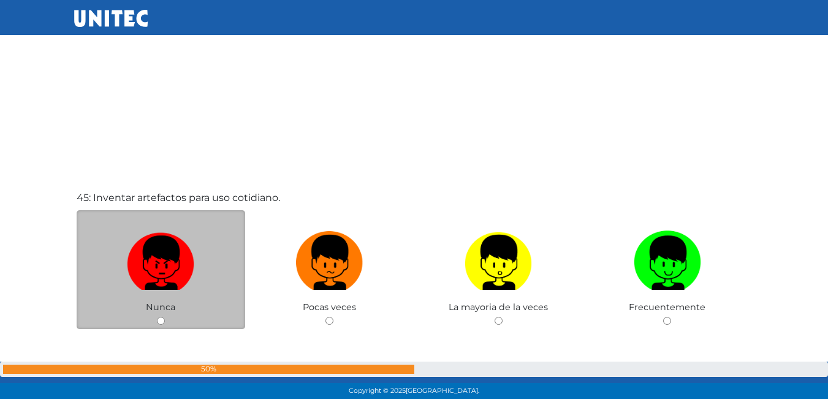
scroll to position [17590, 0]
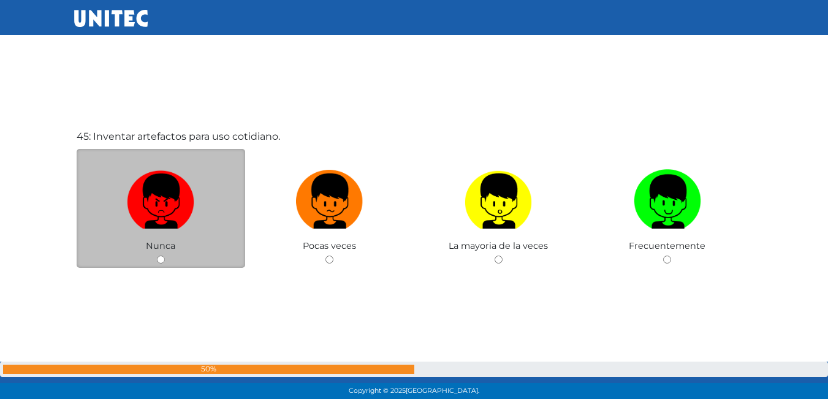
click at [155, 256] on div "Nunca" at bounding box center [161, 209] width 169 height 120
click at [165, 259] on div "Nunca" at bounding box center [161, 209] width 169 height 120
click at [160, 259] on input "radio" at bounding box center [161, 260] width 8 height 8
radio input "true"
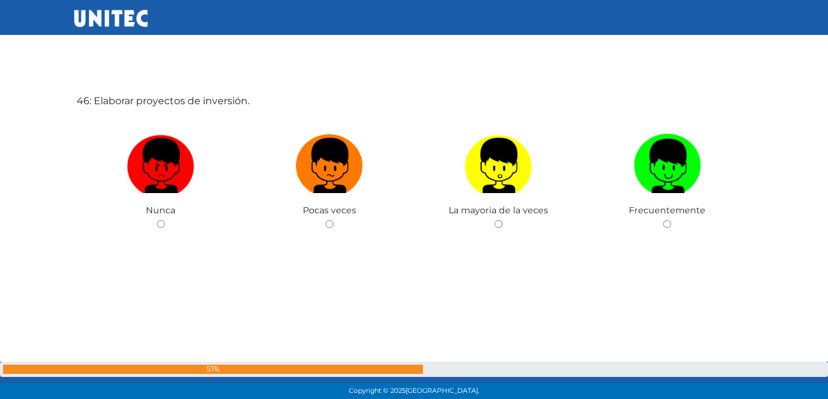
scroll to position [18002, 0]
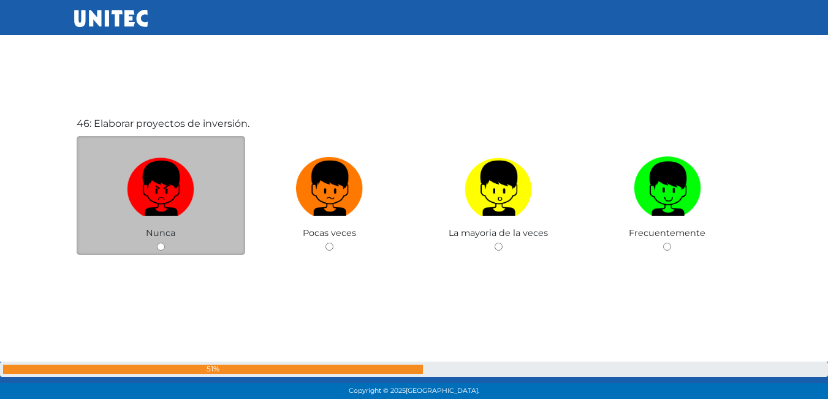
click at [162, 245] on input "radio" at bounding box center [161, 247] width 8 height 8
radio input "true"
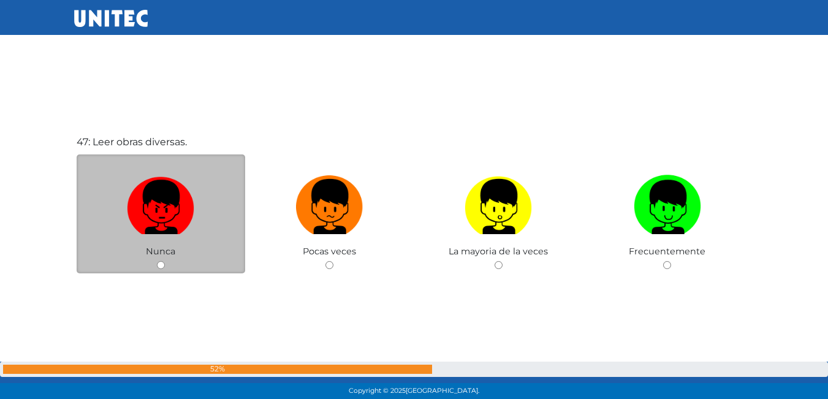
scroll to position [18404, 0]
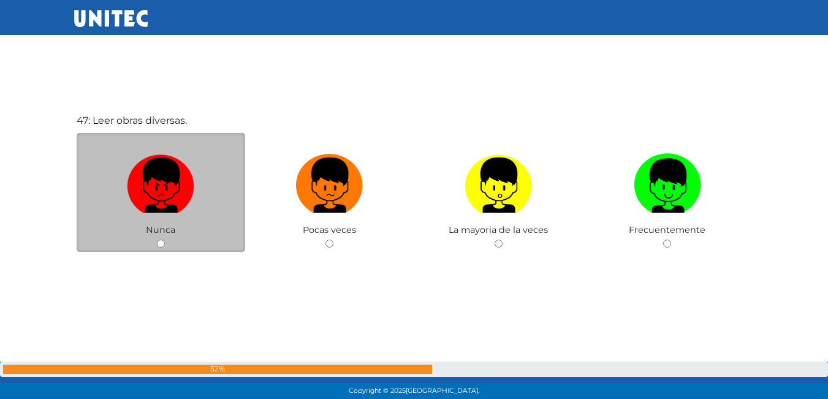
click at [164, 243] on input "radio" at bounding box center [161, 244] width 8 height 8
radio input "true"
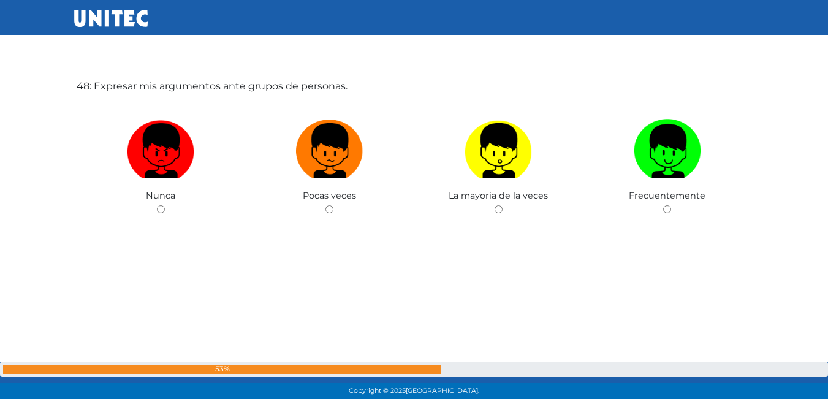
scroll to position [18816, 0]
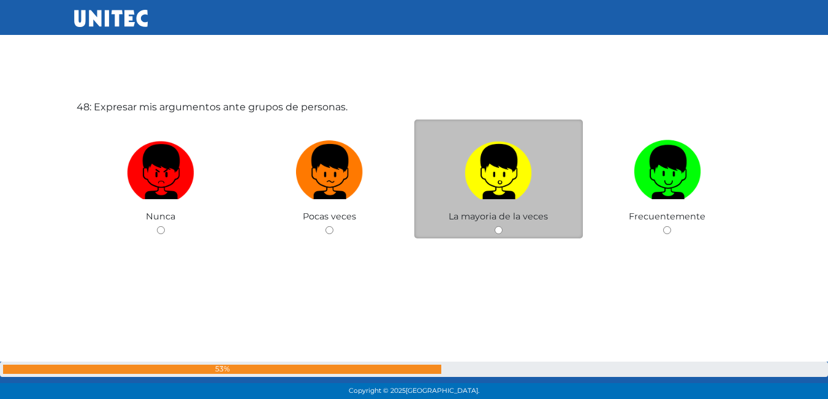
click at [491, 227] on div "La mayoria de la veces" at bounding box center [498, 180] width 169 height 120
drag, startPoint x: 495, startPoint y: 227, endPoint x: 501, endPoint y: 229, distance: 6.4
click at [501, 229] on input "radio" at bounding box center [499, 230] width 8 height 8
radio input "true"
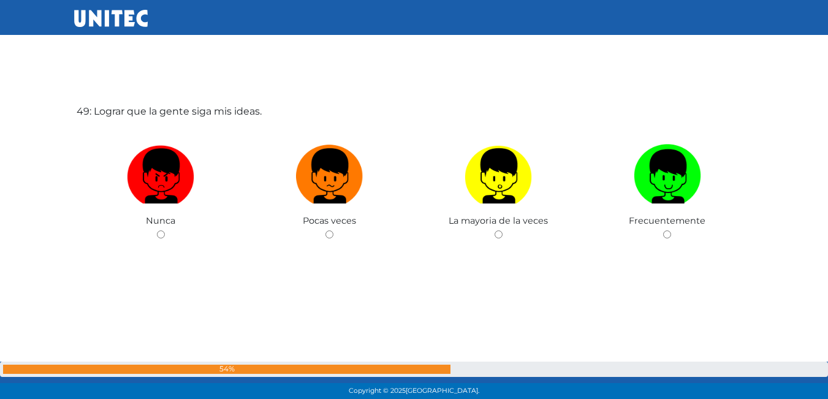
scroll to position [19215, 0]
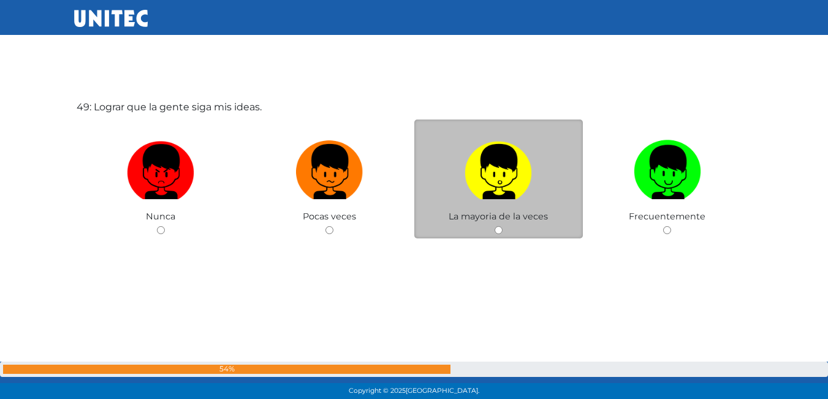
click at [497, 227] on input "radio" at bounding box center [499, 230] width 8 height 8
radio input "true"
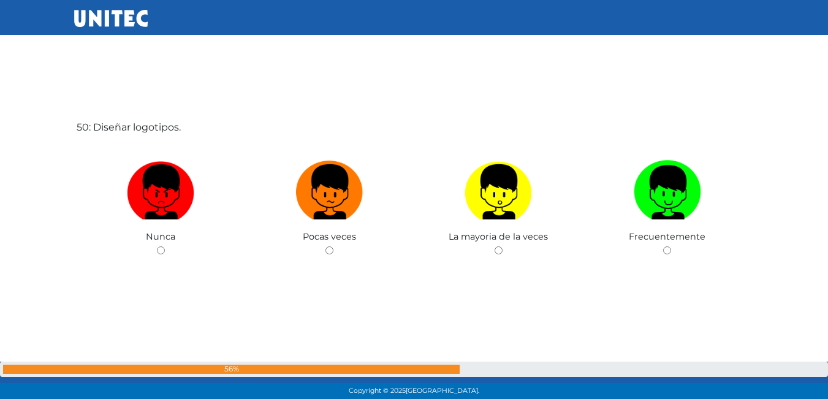
scroll to position [19626, 0]
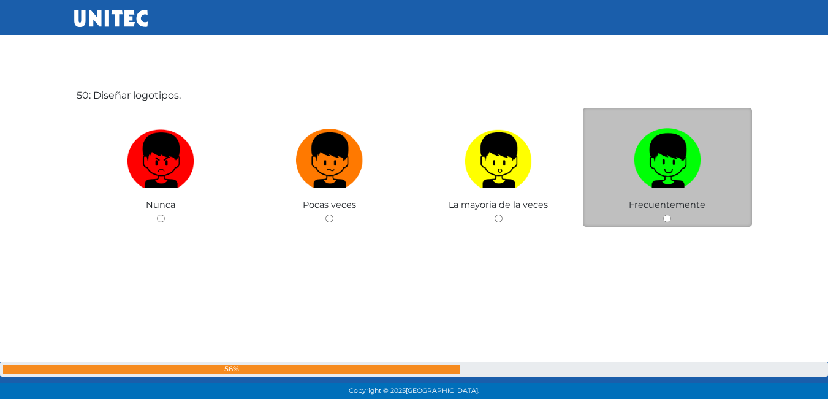
click at [669, 216] on input "radio" at bounding box center [667, 219] width 8 height 8
radio input "true"
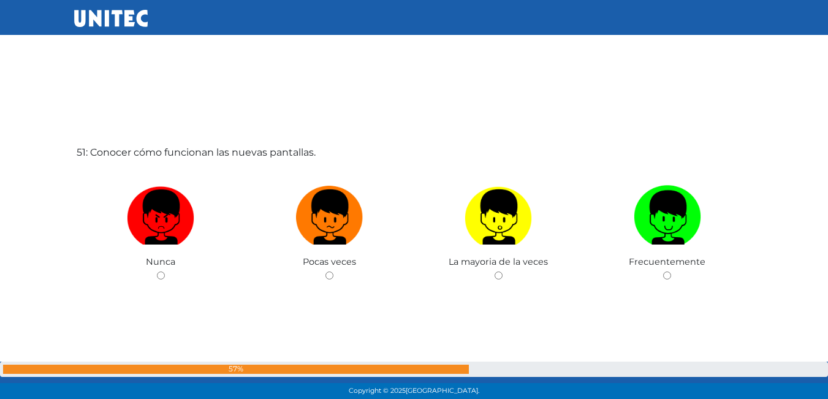
scroll to position [19994, 0]
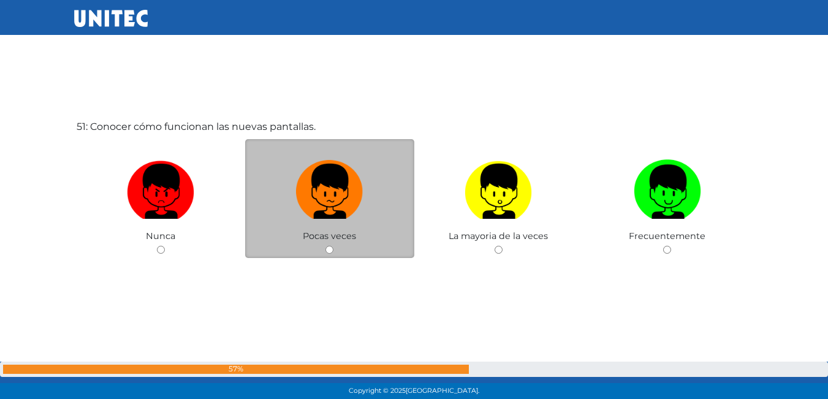
click at [326, 249] on input "radio" at bounding box center [329, 250] width 8 height 8
radio input "true"
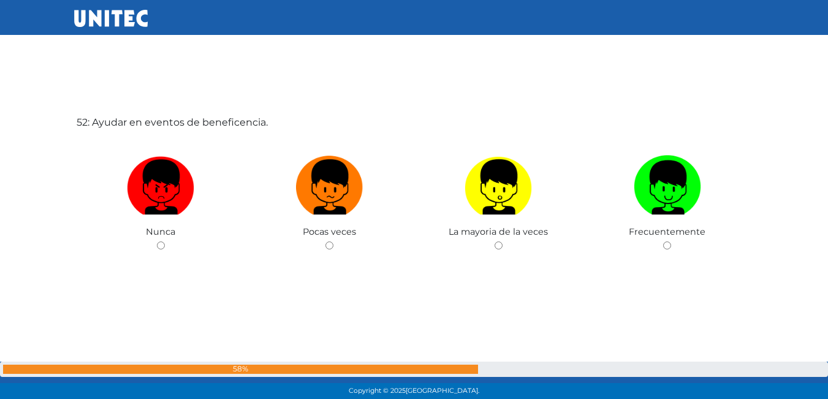
scroll to position [20396, 0]
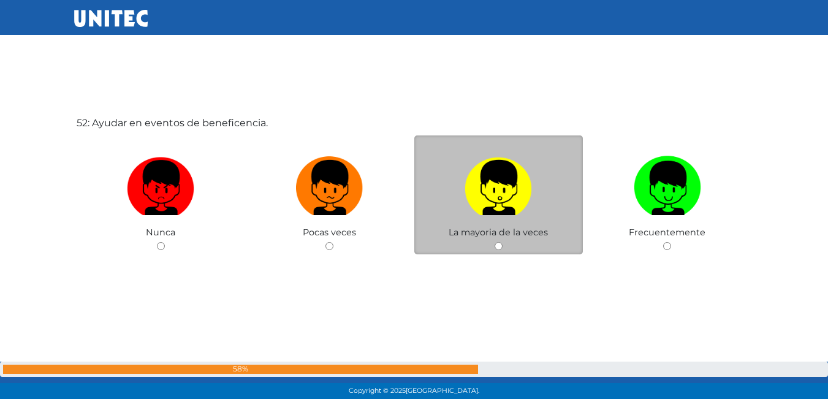
click at [505, 239] on div "La mayoria de la veces" at bounding box center [498, 195] width 169 height 120
click at [493, 246] on div "La mayoria de la veces" at bounding box center [498, 195] width 169 height 120
click at [500, 248] on input "radio" at bounding box center [499, 246] width 8 height 8
radio input "true"
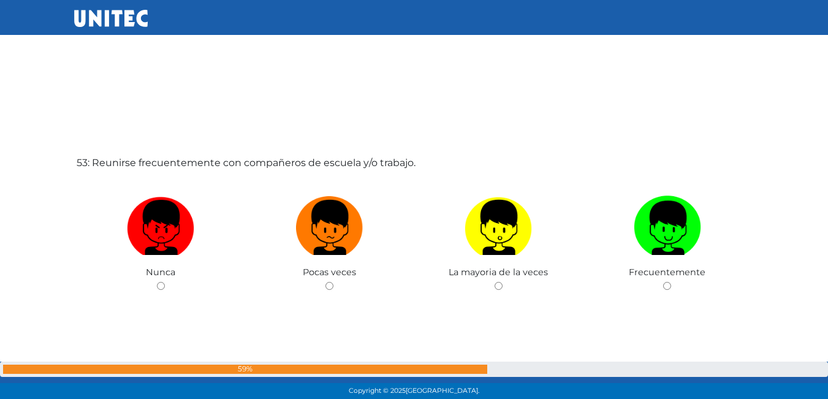
scroll to position [20803, 0]
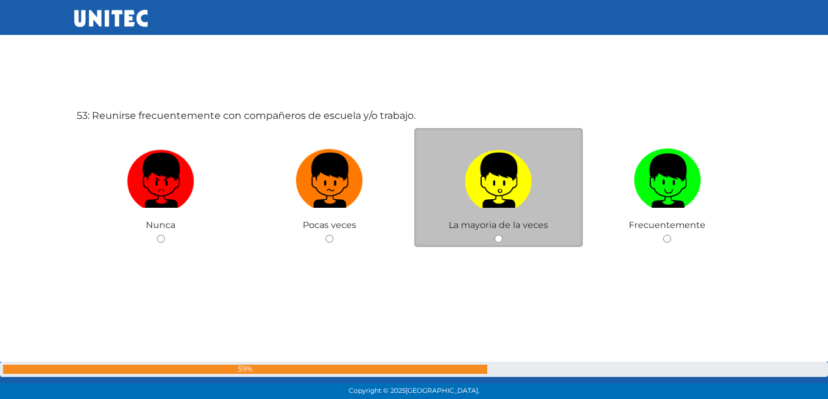
click at [502, 239] on input "radio" at bounding box center [499, 239] width 8 height 8
radio input "true"
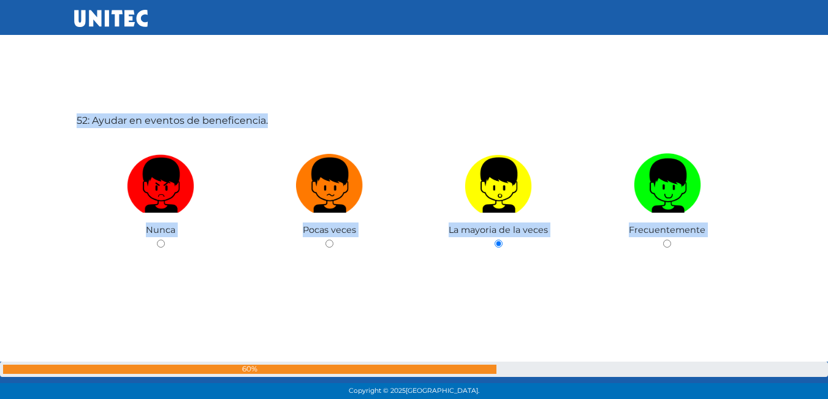
scroll to position [19104, 0]
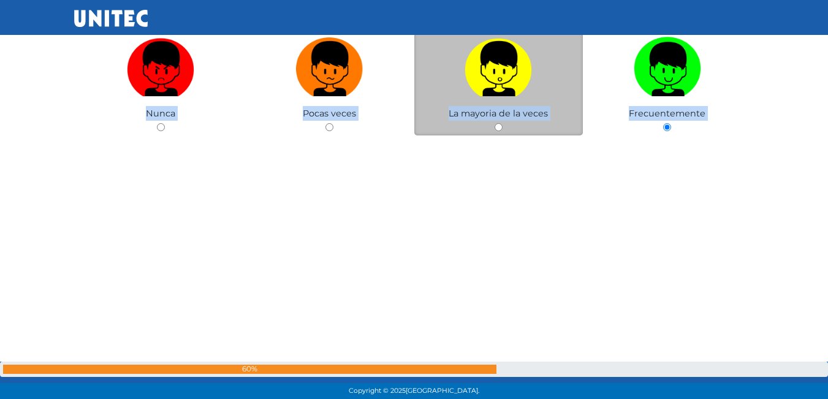
click at [502, 188] on div "50: Diseñar logotipos. Nunca Pocas veces La mayoria de la veces Frecuentemente" at bounding box center [414, 96] width 680 height 399
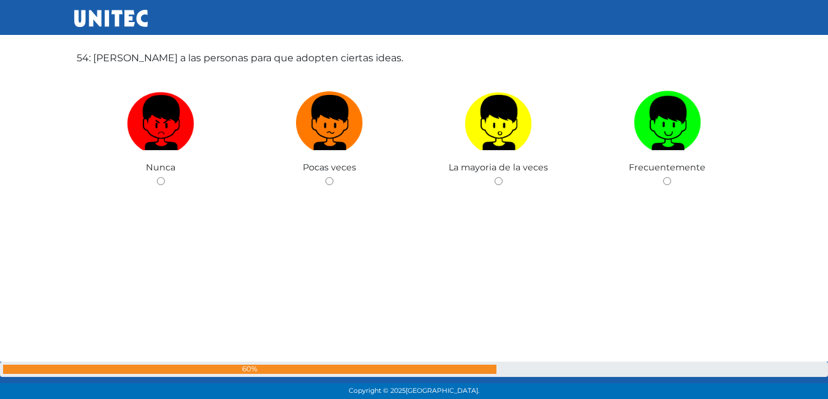
scroll to position [21250, 0]
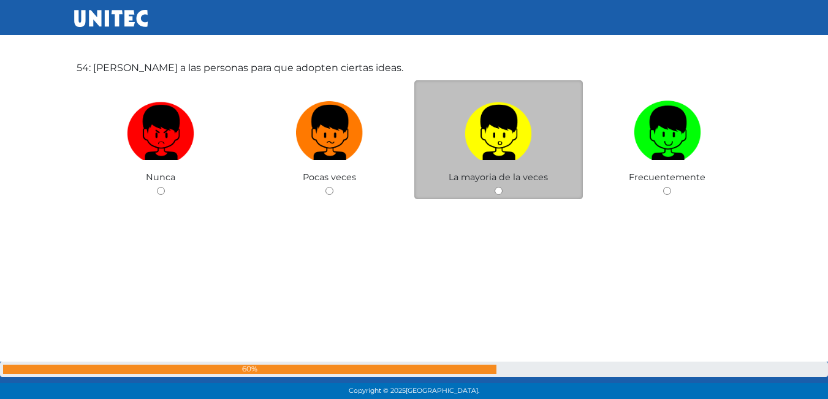
click at [498, 192] on input "radio" at bounding box center [499, 191] width 8 height 8
radio input "true"
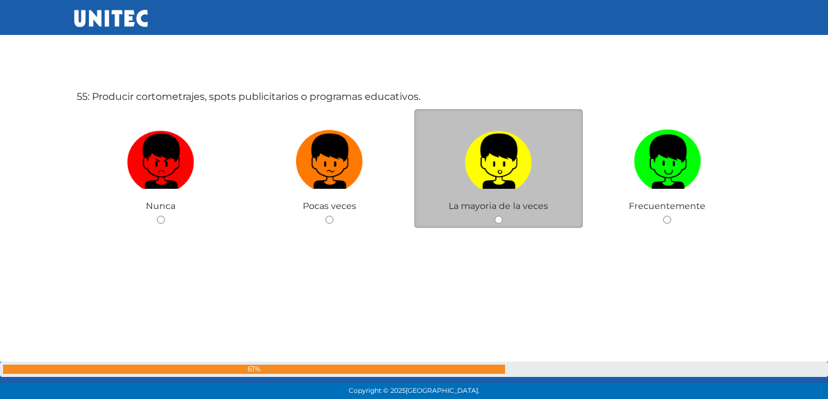
scroll to position [21612, 0]
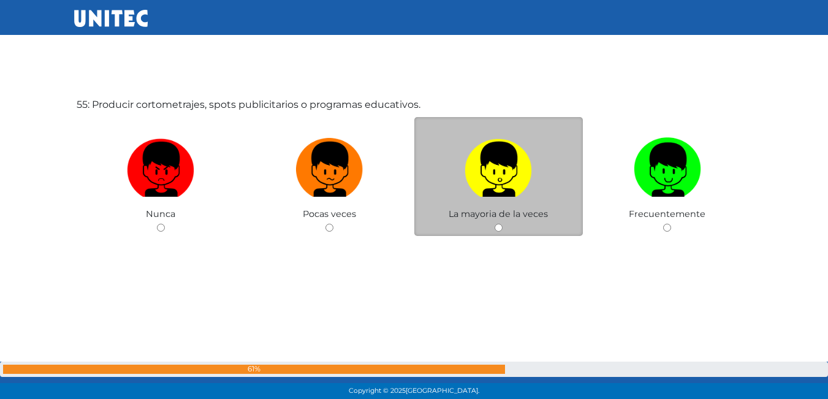
click at [501, 227] on input "radio" at bounding box center [499, 228] width 8 height 8
radio input "true"
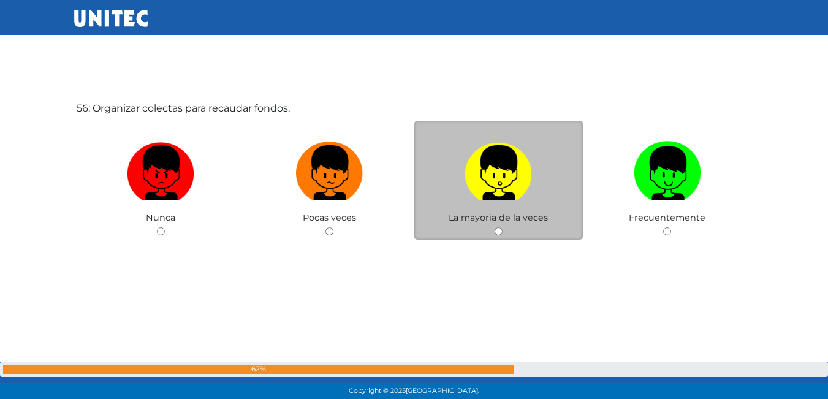
scroll to position [22009, 0]
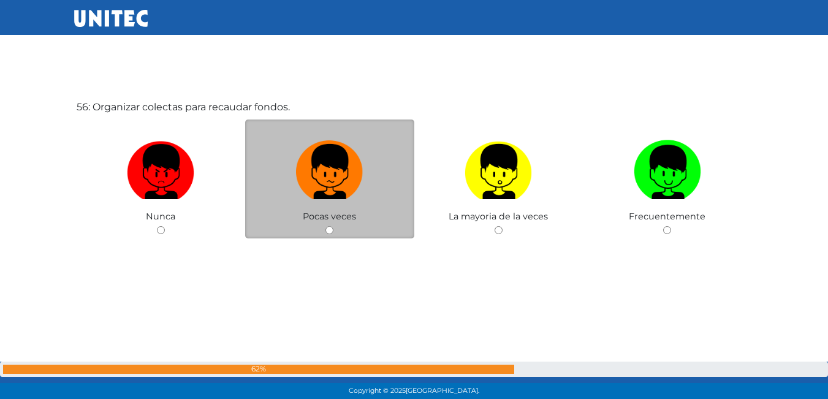
click at [330, 230] on input "radio" at bounding box center [329, 230] width 8 height 8
radio input "true"
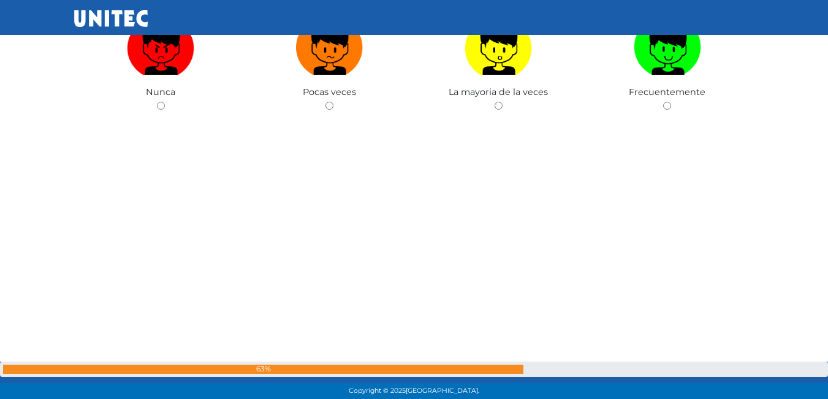
scroll to position [22408, 0]
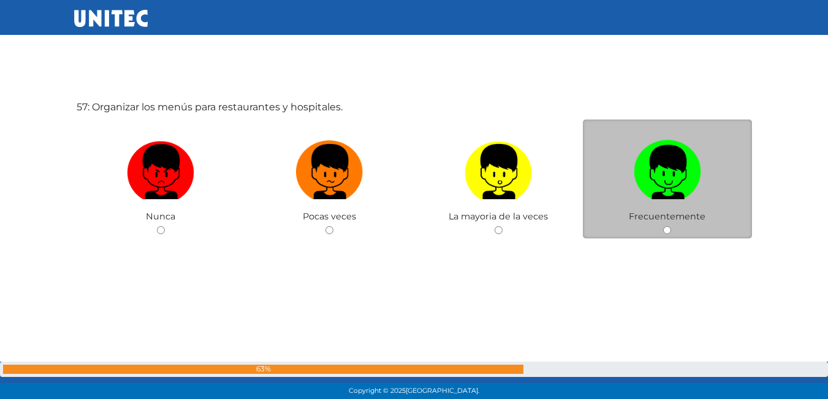
click at [666, 228] on input "radio" at bounding box center [667, 230] width 8 height 8
radio input "true"
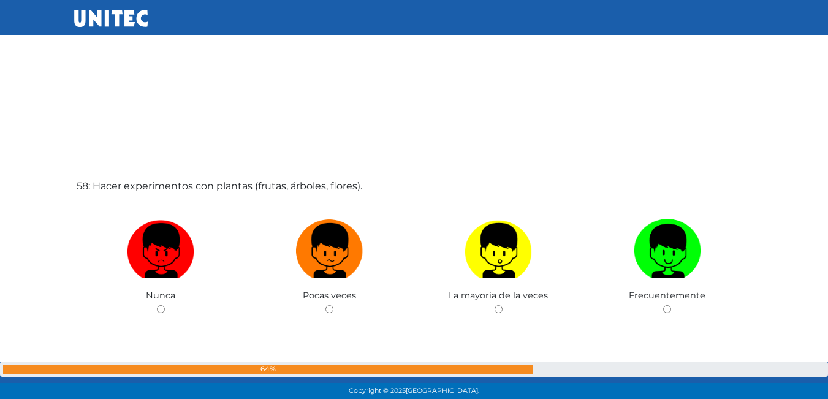
scroll to position [22758, 0]
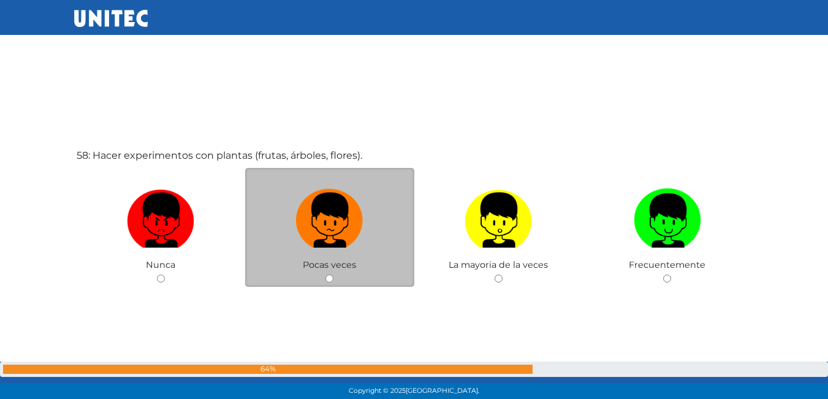
click at [330, 277] on input "radio" at bounding box center [329, 279] width 8 height 8
radio input "true"
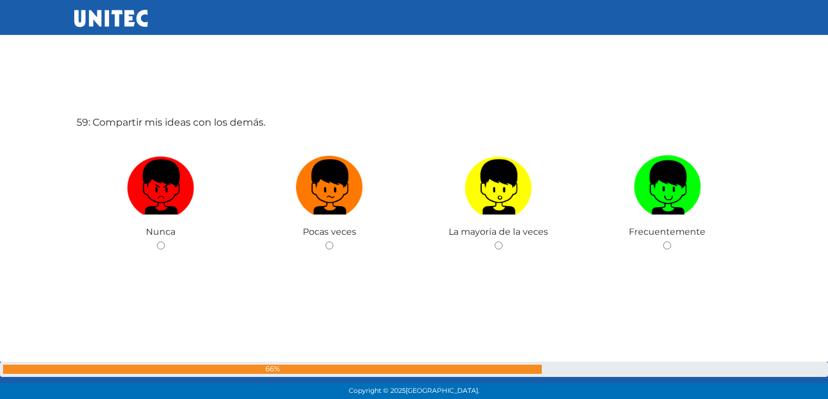
scroll to position [23206, 0]
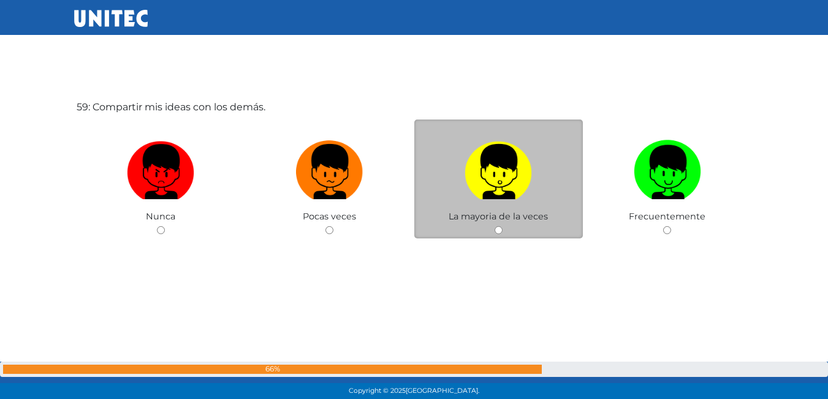
click at [499, 238] on div "La mayoria de la veces" at bounding box center [498, 180] width 169 height 120
click at [498, 232] on input "radio" at bounding box center [499, 230] width 8 height 8
radio input "true"
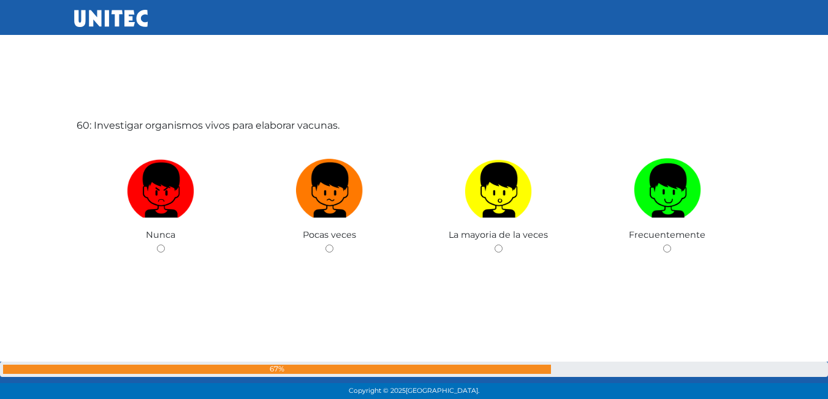
scroll to position [23565, 0]
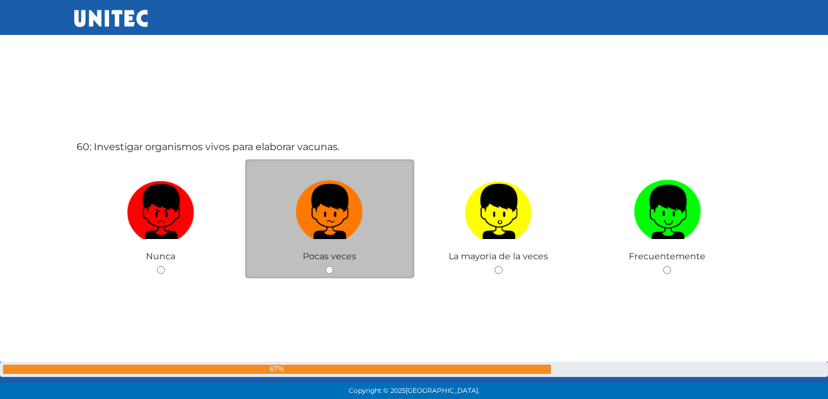
click at [330, 270] on input "radio" at bounding box center [329, 270] width 8 height 8
radio input "true"
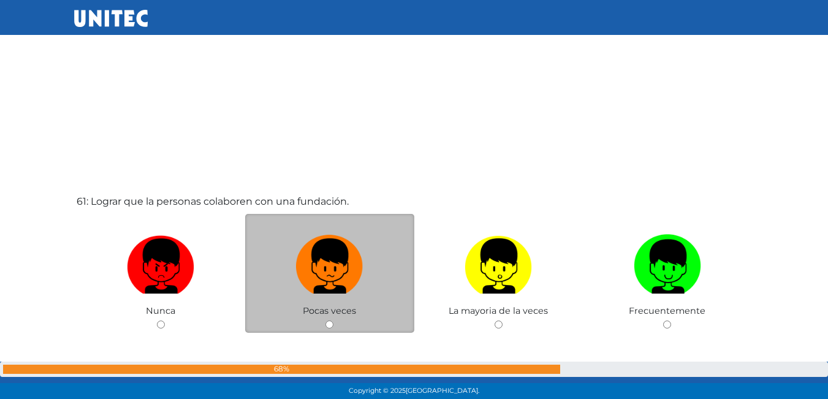
scroll to position [23911, 0]
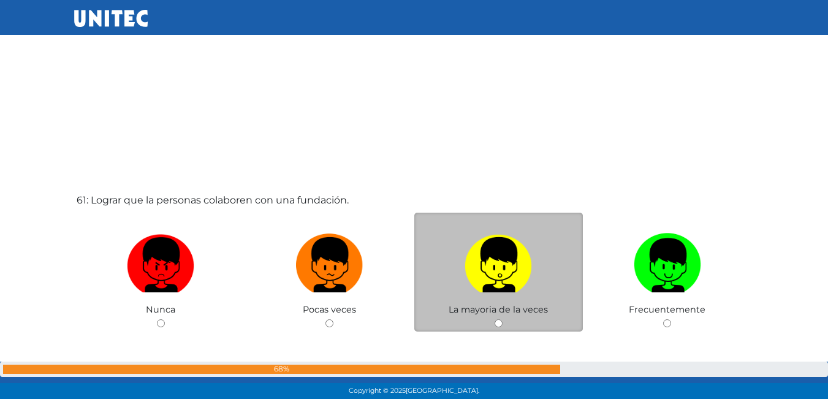
click at [498, 324] on input "radio" at bounding box center [499, 323] width 8 height 8
radio input "true"
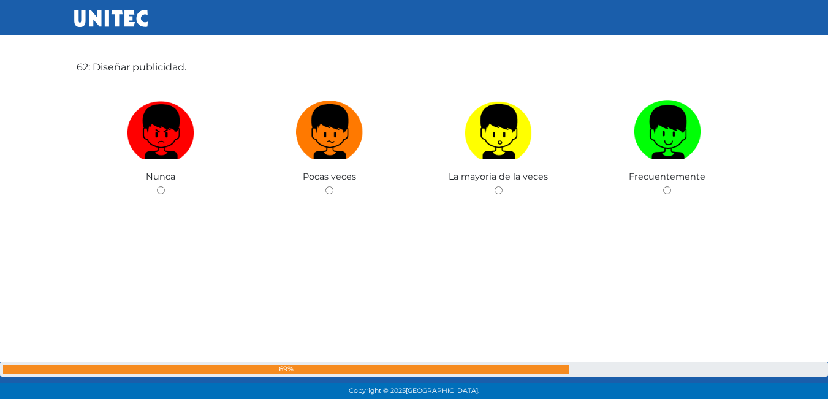
scroll to position [24464, 0]
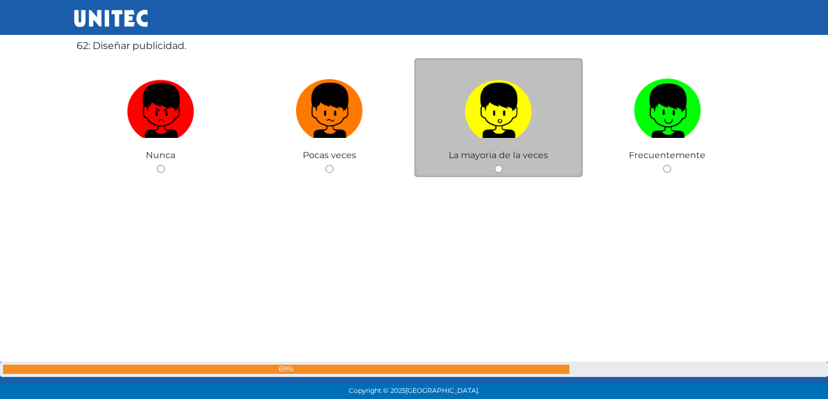
click at [500, 165] on input "radio" at bounding box center [499, 169] width 8 height 8
radio input "true"
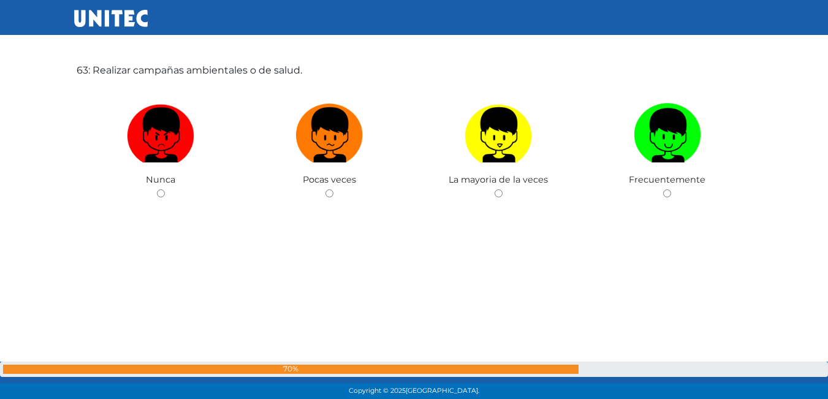
scroll to position [24819, 0]
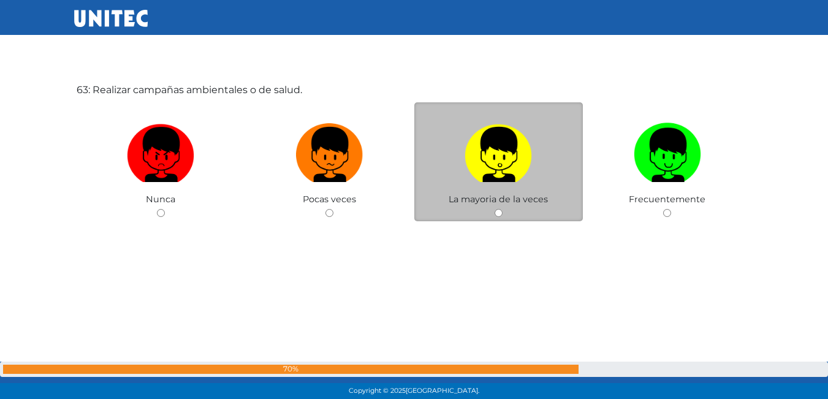
click at [496, 212] on input "radio" at bounding box center [499, 213] width 8 height 8
radio input "true"
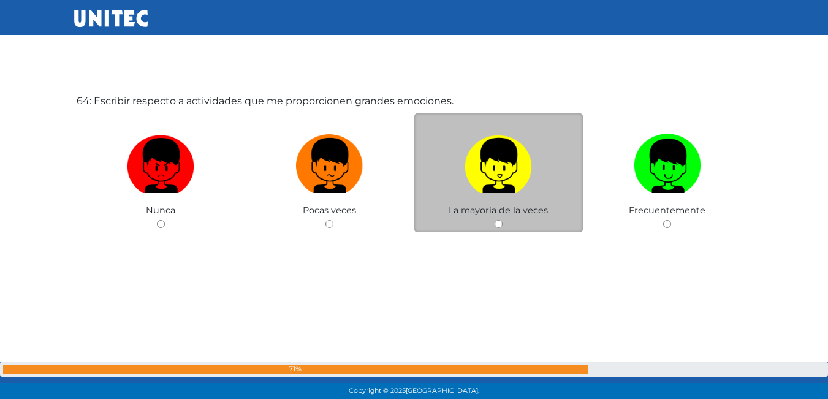
scroll to position [25226, 0]
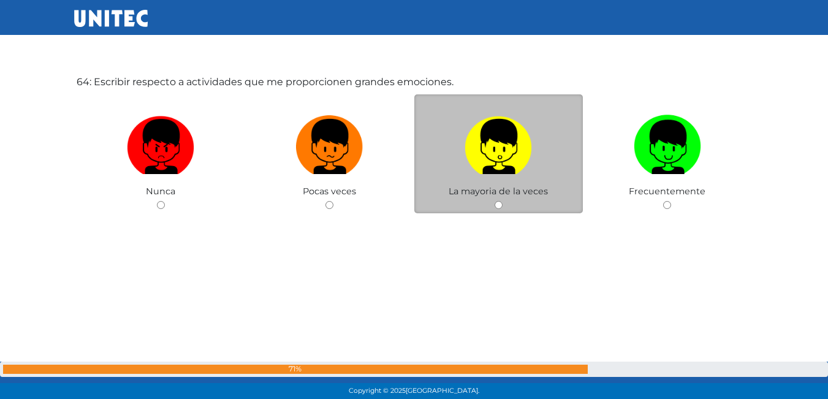
click at [501, 205] on input "radio" at bounding box center [499, 205] width 8 height 8
radio input "true"
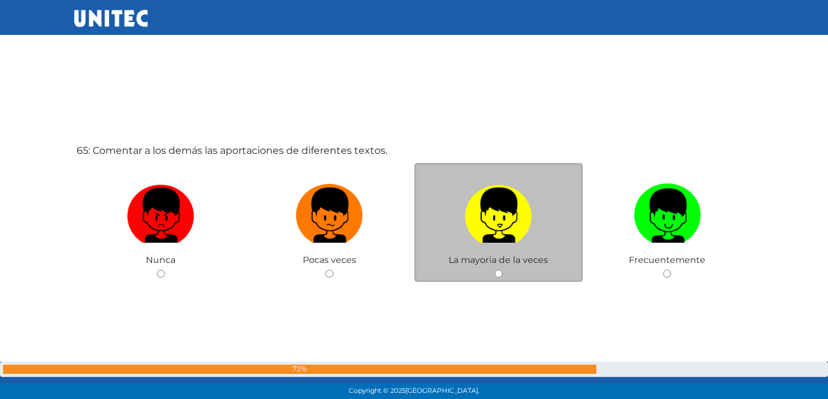
scroll to position [25578, 0]
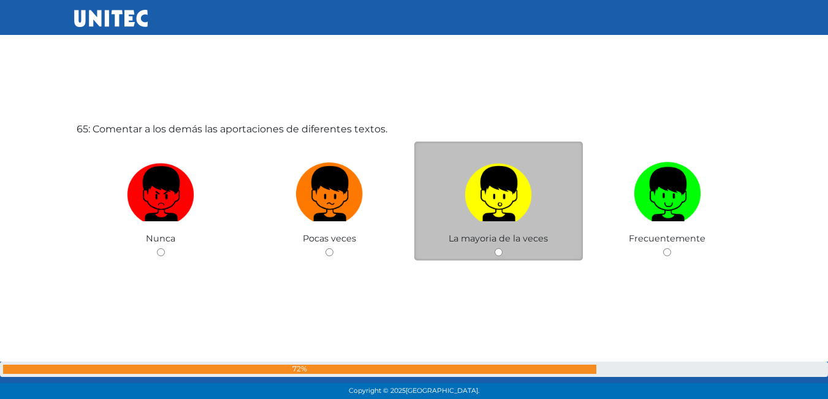
click at [502, 255] on input "radio" at bounding box center [499, 252] width 8 height 8
radio input "true"
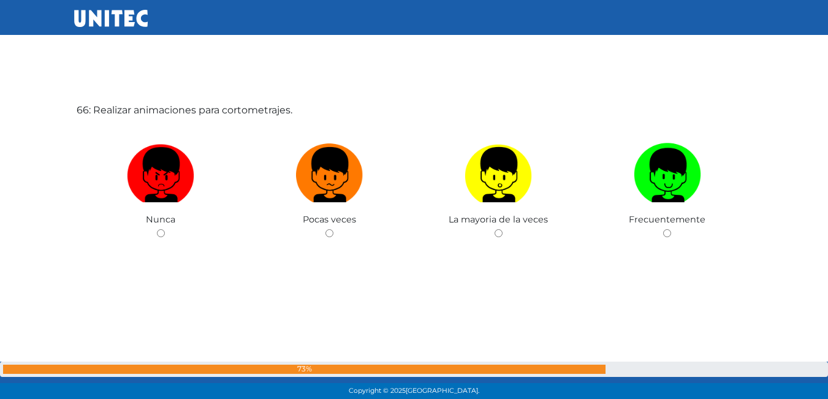
scroll to position [25999, 0]
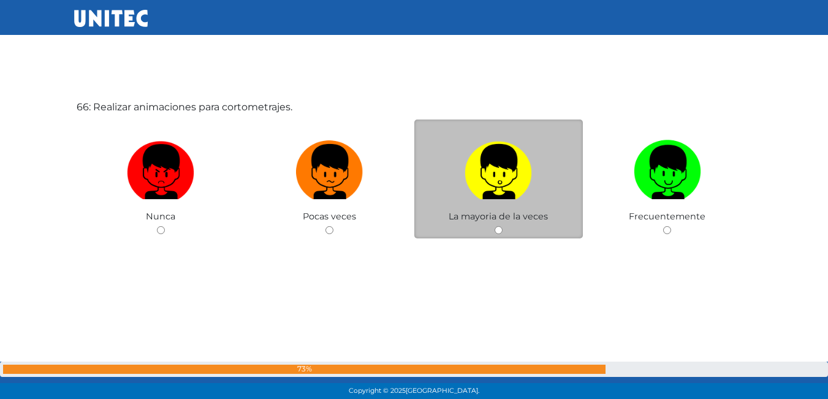
click at [503, 232] on div "La mayoria de la veces" at bounding box center [498, 180] width 169 height 120
click at [496, 229] on input "radio" at bounding box center [499, 230] width 8 height 8
radio input "true"
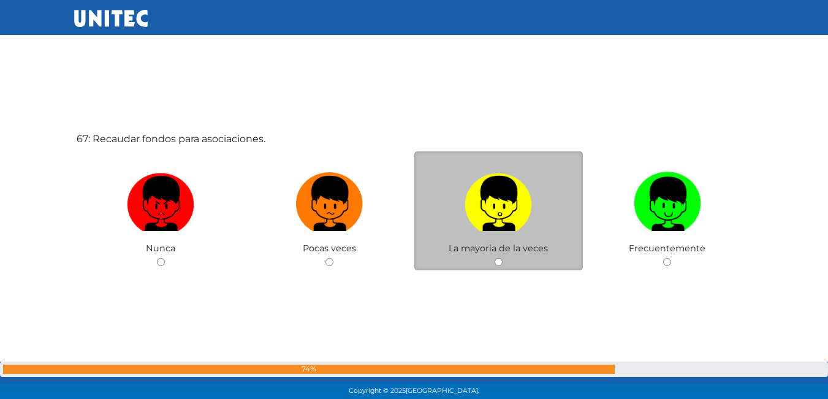
scroll to position [26367, 0]
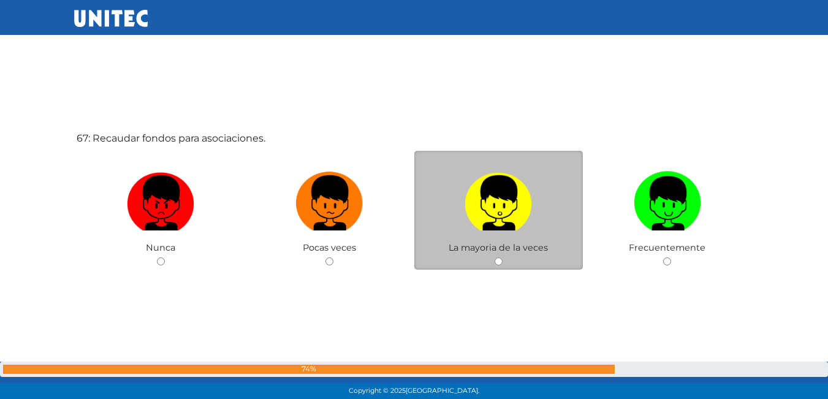
click at [498, 259] on input "radio" at bounding box center [499, 261] width 8 height 8
radio input "true"
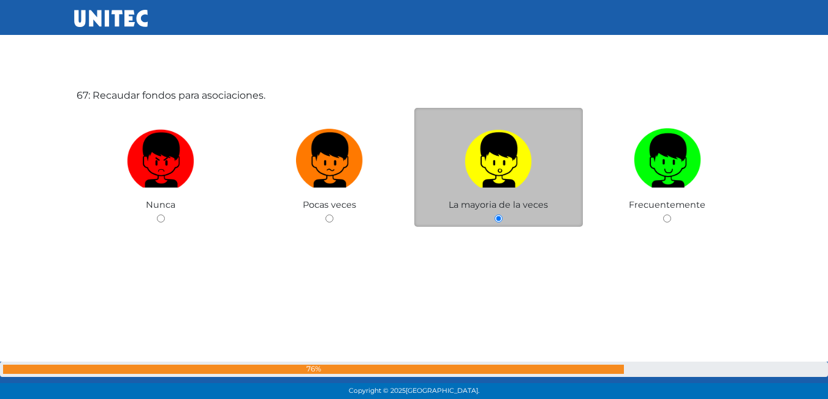
scroll to position [26715, 0]
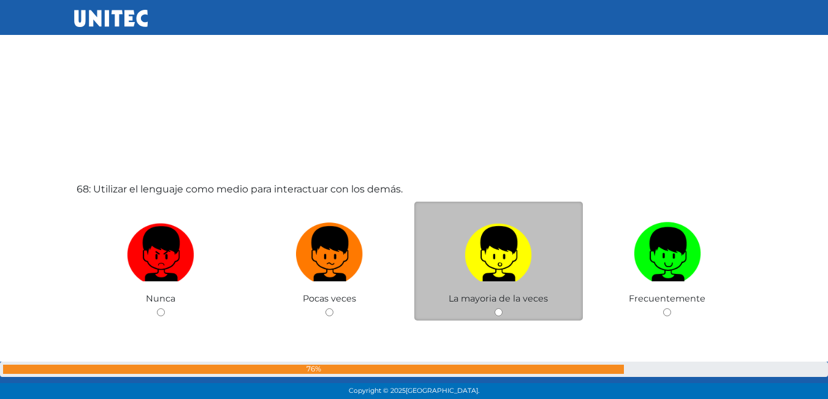
click at [506, 311] on div "La mayoria de la veces" at bounding box center [498, 262] width 169 height 120
click at [506, 313] on div "La mayoria de la veces" at bounding box center [498, 262] width 169 height 120
click at [500, 310] on input "radio" at bounding box center [499, 312] width 8 height 8
radio input "true"
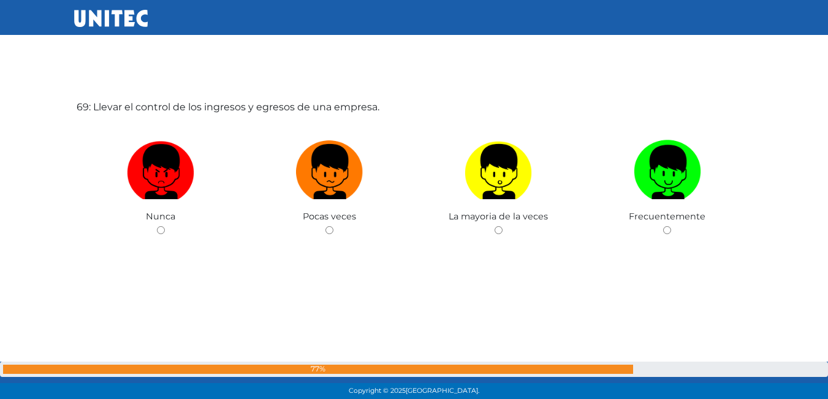
scroll to position [27193, 0]
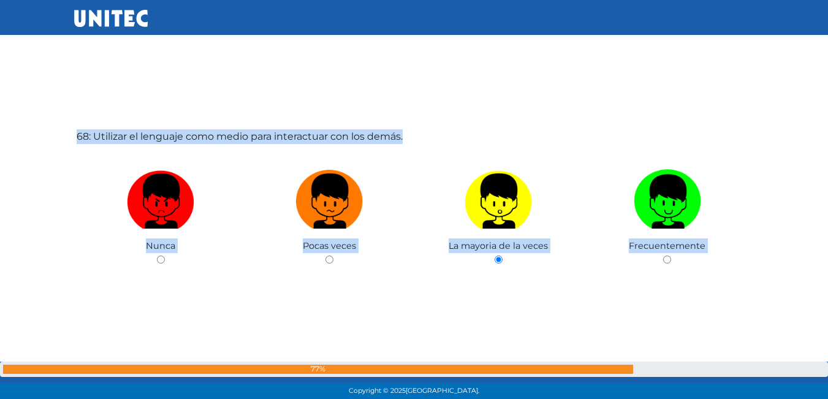
scroll to position [26784, 0]
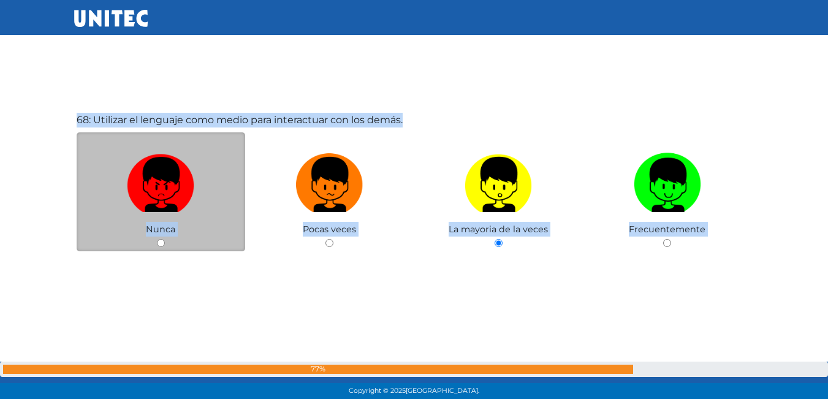
click at [162, 238] on div "Nunca" at bounding box center [161, 192] width 169 height 120
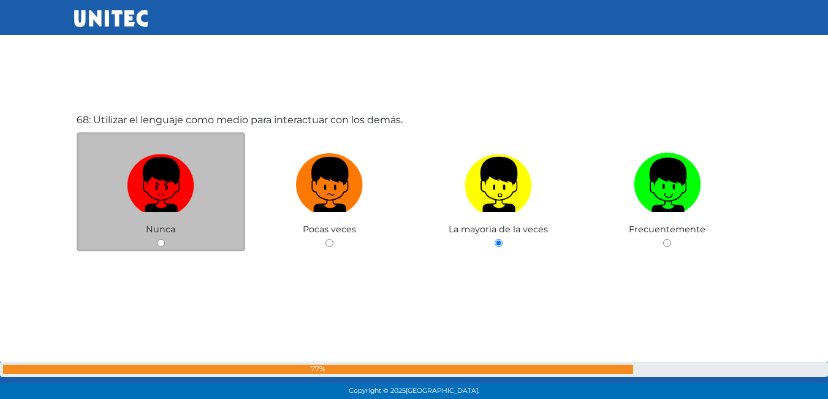
click at [161, 240] on input "radio" at bounding box center [161, 243] width 8 height 8
radio input "true"
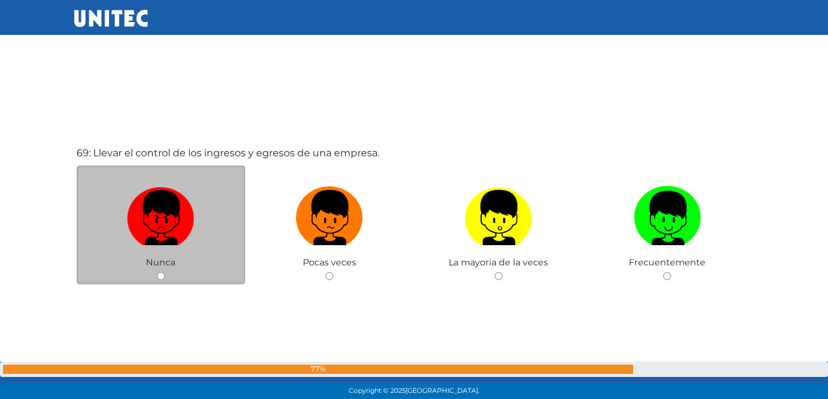
scroll to position [27135, 0]
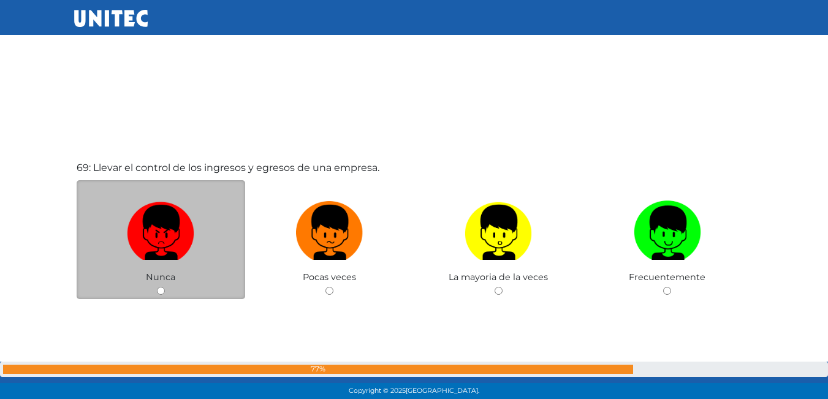
click at [169, 293] on div "Nunca" at bounding box center [161, 240] width 169 height 120
click at [160, 291] on input "radio" at bounding box center [161, 291] width 8 height 8
radio input "true"
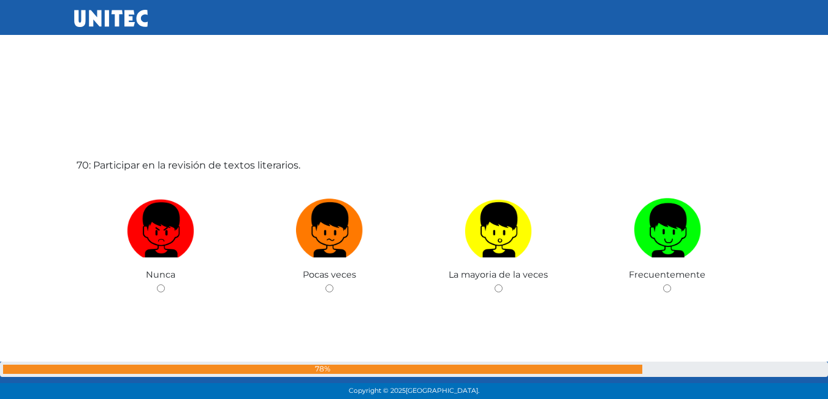
scroll to position [27595, 0]
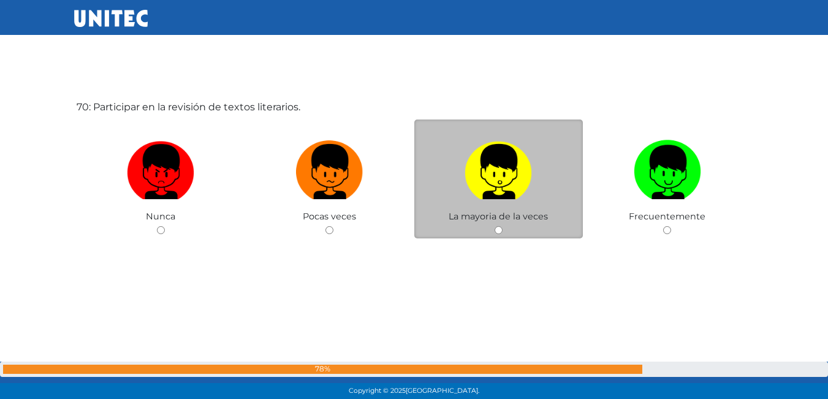
click at [500, 230] on input "radio" at bounding box center [499, 230] width 8 height 8
radio input "true"
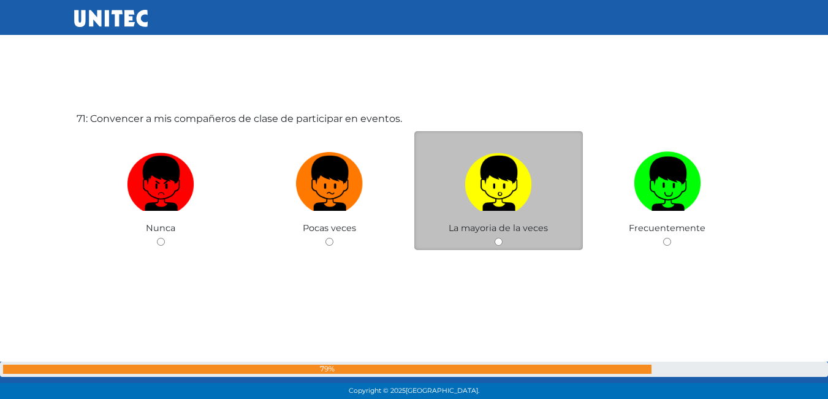
scroll to position [28004, 0]
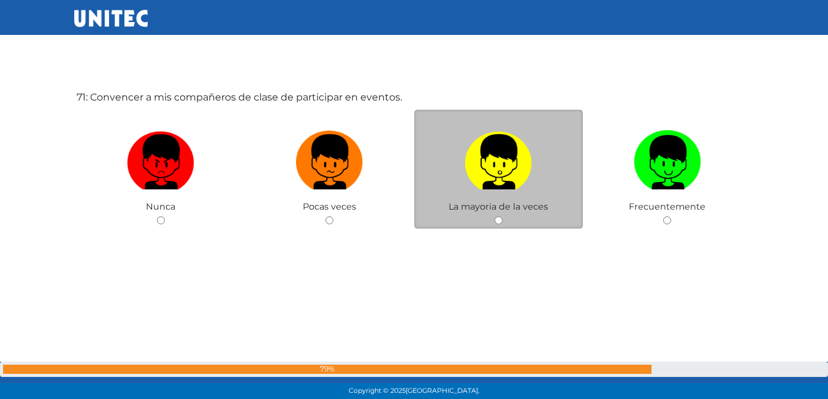
click at [501, 218] on input "radio" at bounding box center [499, 220] width 8 height 8
radio input "true"
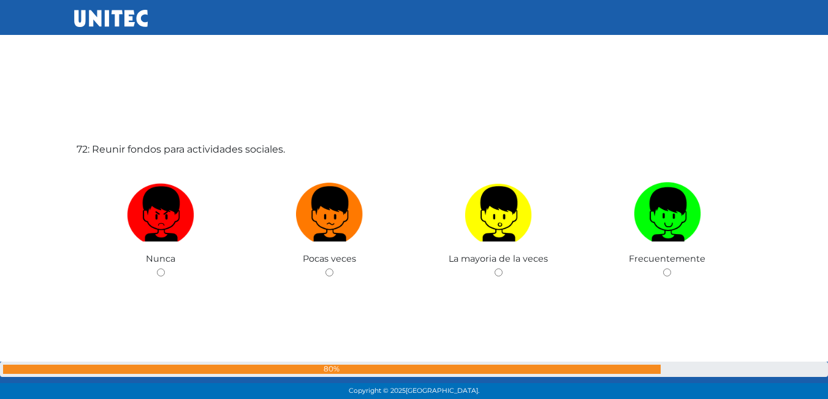
scroll to position [28407, 0]
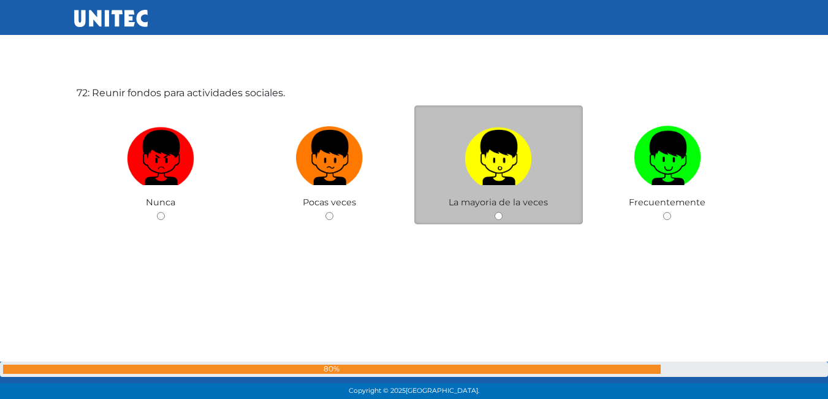
click at [498, 216] on input "radio" at bounding box center [499, 216] width 8 height 8
radio input "true"
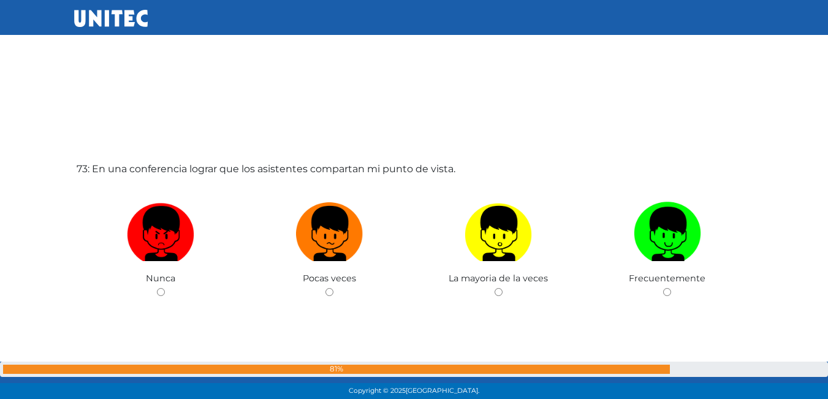
scroll to position [28749, 0]
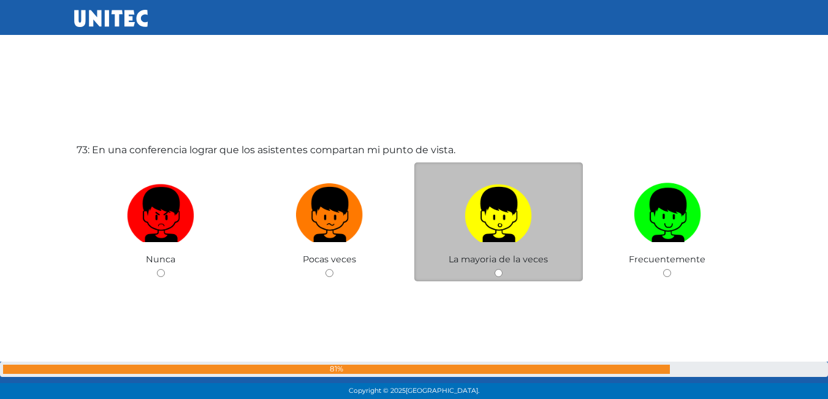
click at [500, 271] on input "radio" at bounding box center [499, 273] width 8 height 8
radio input "true"
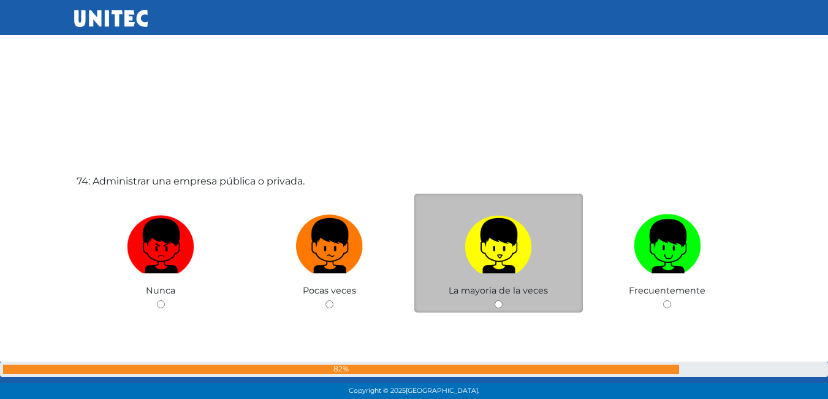
scroll to position [29178, 0]
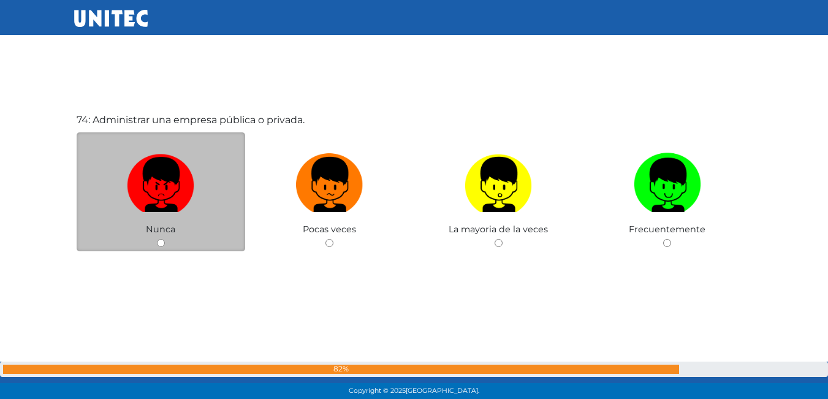
click at [159, 241] on input "radio" at bounding box center [161, 243] width 8 height 8
radio input "true"
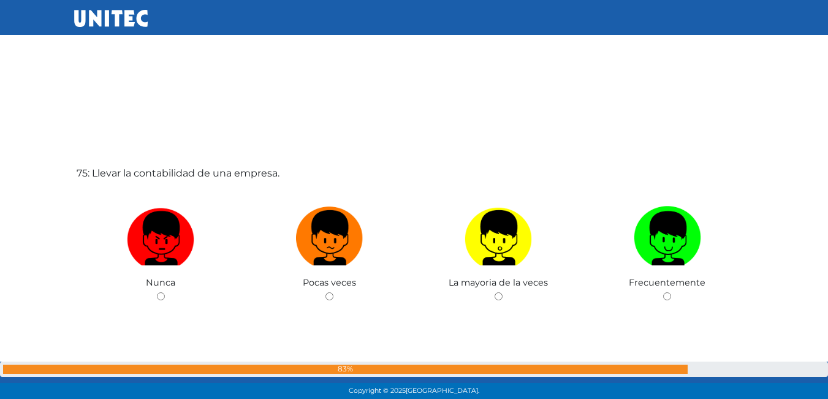
scroll to position [29585, 0]
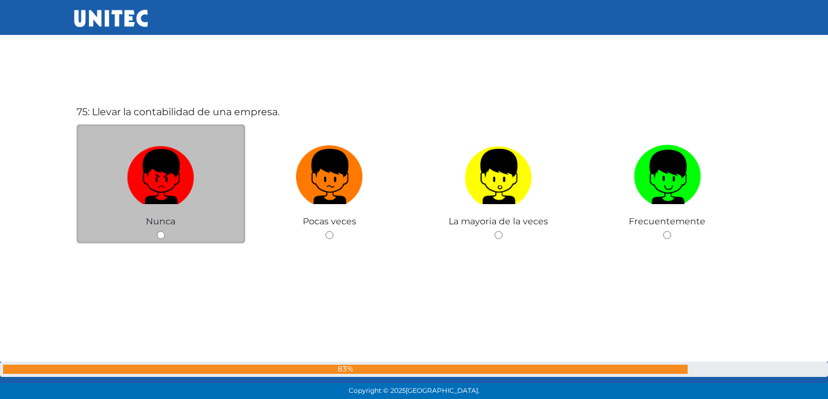
click at [159, 240] on div "Nunca" at bounding box center [161, 184] width 169 height 120
click at [160, 235] on input "radio" at bounding box center [161, 235] width 8 height 8
radio input "true"
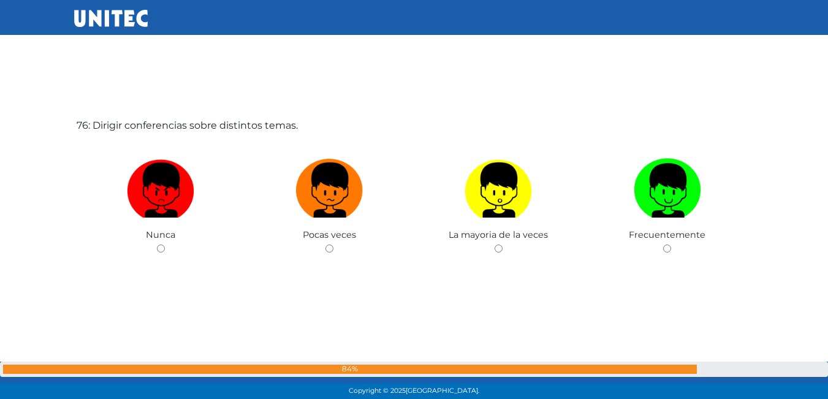
scroll to position [29992, 0]
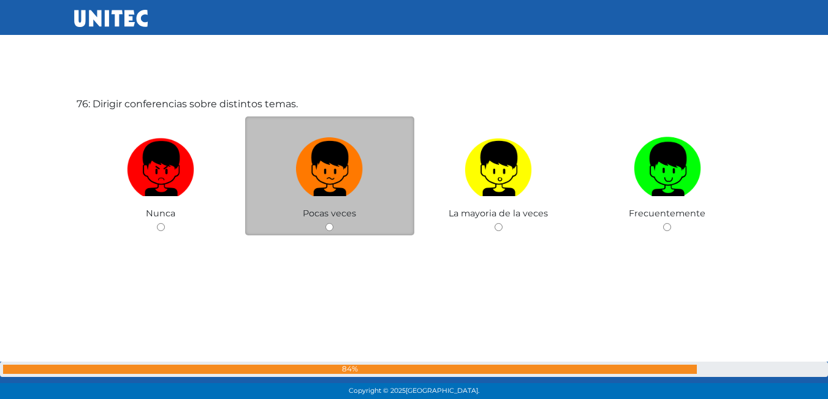
click at [327, 225] on input "radio" at bounding box center [329, 227] width 8 height 8
radio input "true"
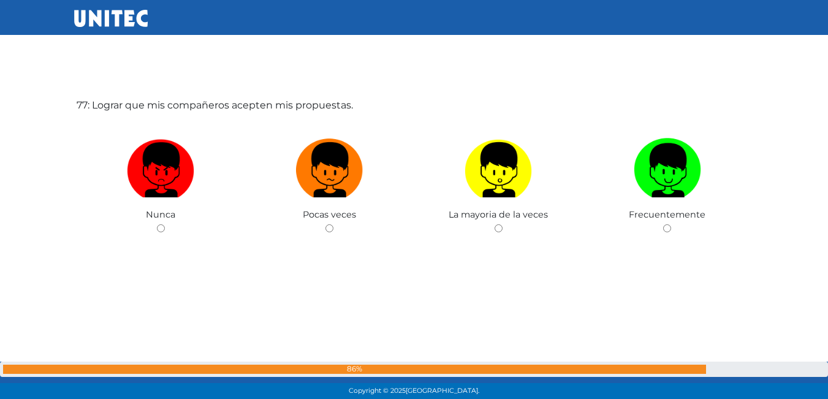
scroll to position [30396, 0]
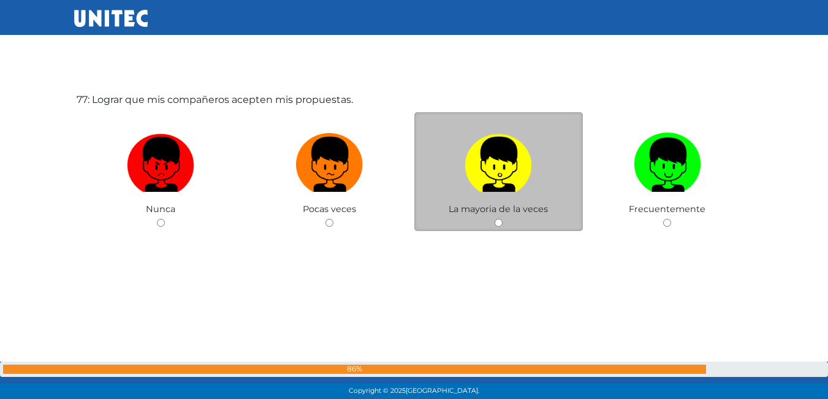
click at [499, 220] on input "radio" at bounding box center [499, 223] width 8 height 8
radio input "true"
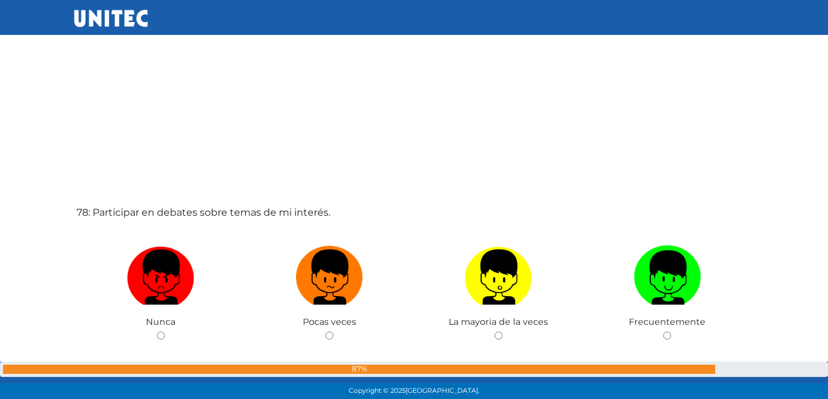
scroll to position [30743, 0]
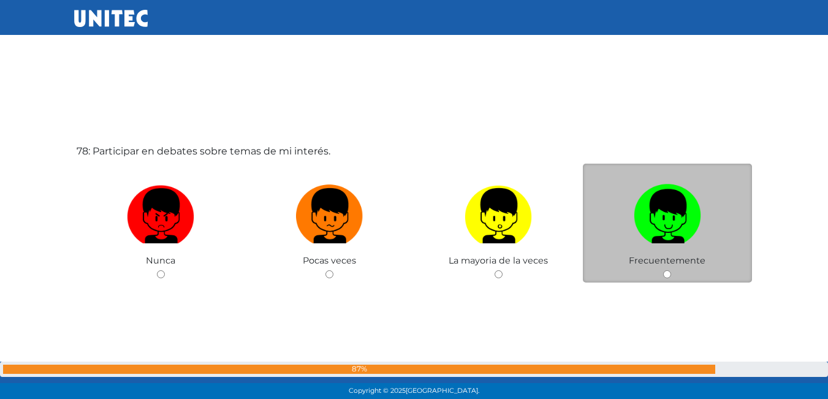
click at [663, 277] on input "radio" at bounding box center [667, 274] width 8 height 8
radio input "true"
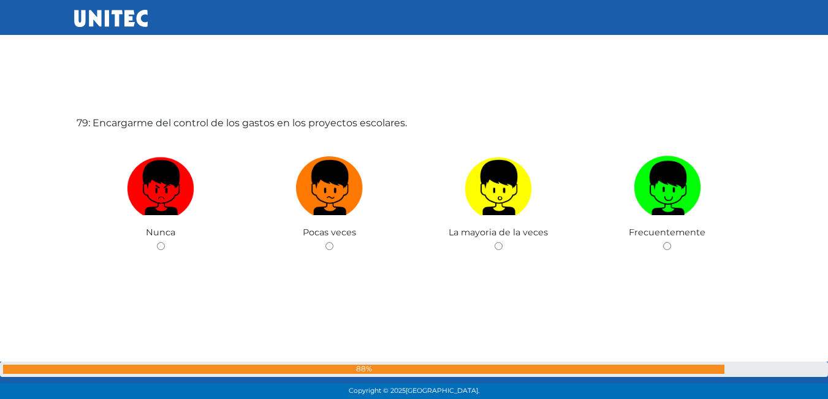
scroll to position [31186, 0]
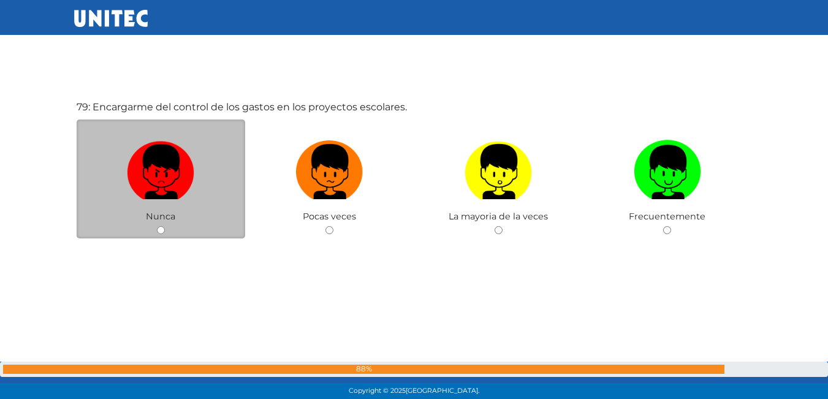
click at [163, 235] on div "Nunca" at bounding box center [161, 180] width 169 height 120
click at [164, 235] on div "Nunca" at bounding box center [161, 180] width 169 height 120
click at [162, 233] on input "radio" at bounding box center [161, 230] width 8 height 8
radio input "true"
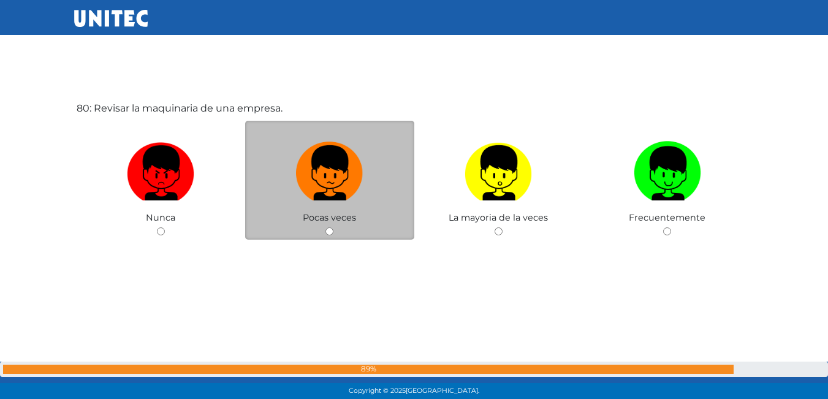
scroll to position [31585, 0]
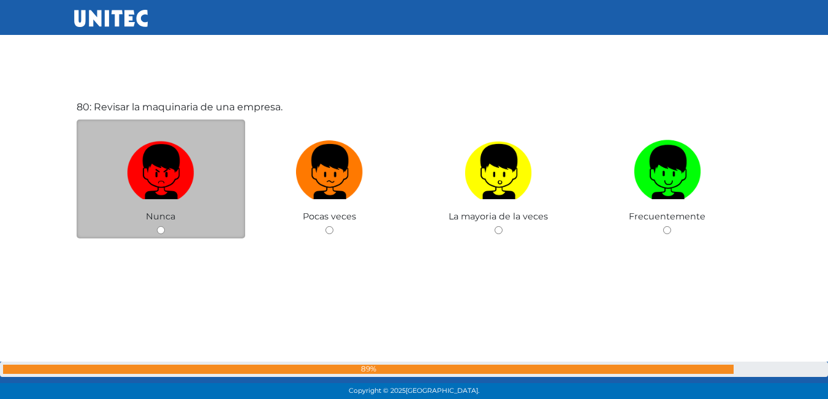
click at [161, 227] on input "radio" at bounding box center [161, 230] width 8 height 8
radio input "true"
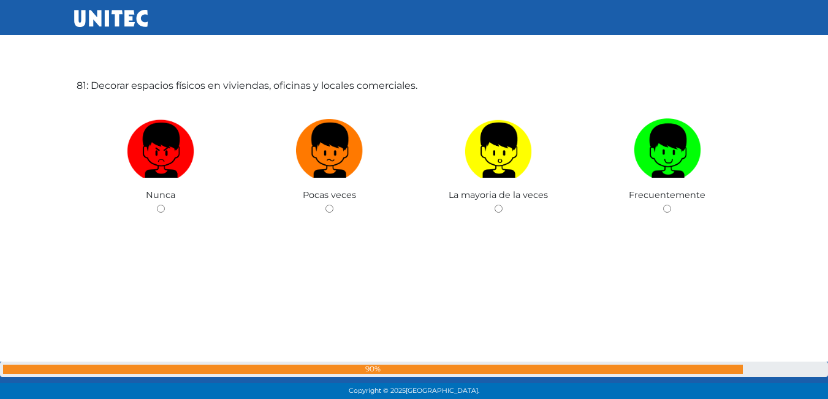
scroll to position [32003, 0]
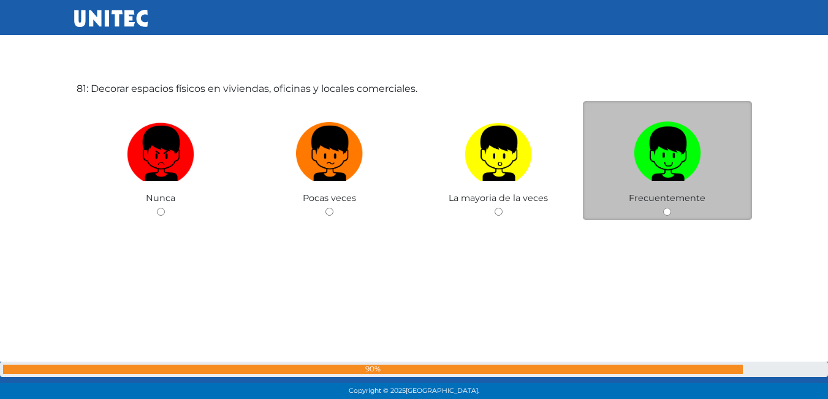
click at [669, 211] on input "radio" at bounding box center [667, 212] width 8 height 8
radio input "true"
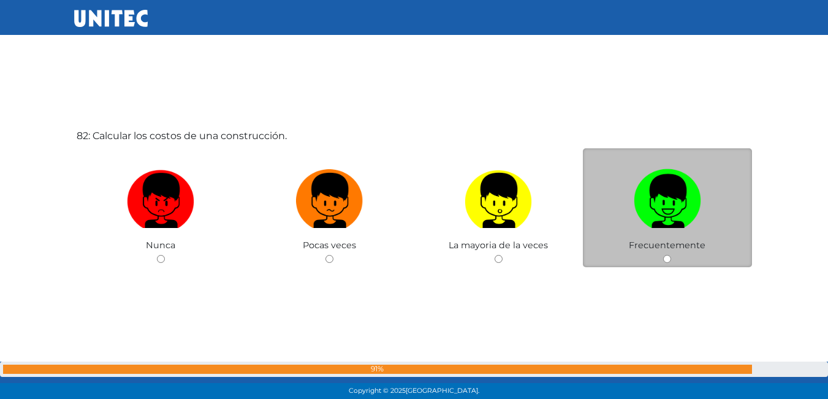
scroll to position [32384, 0]
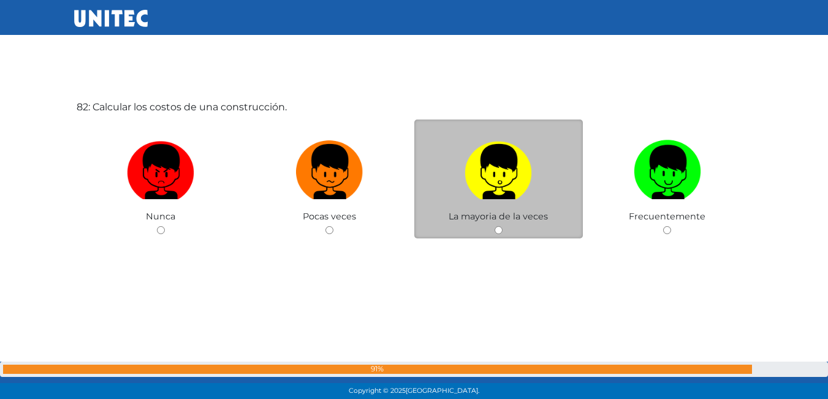
click at [500, 232] on input "radio" at bounding box center [499, 230] width 8 height 8
radio input "true"
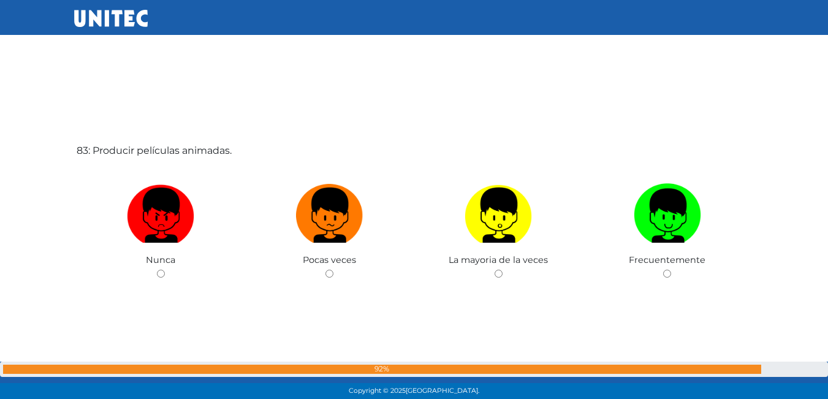
scroll to position [32753, 0]
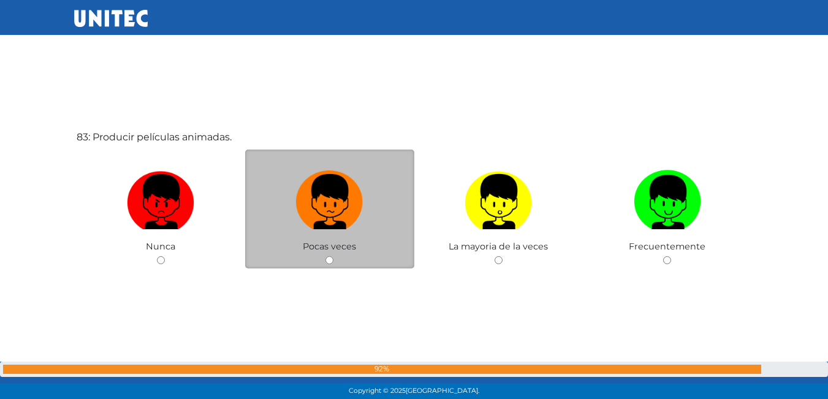
click at [331, 258] on input "radio" at bounding box center [329, 260] width 8 height 8
radio input "true"
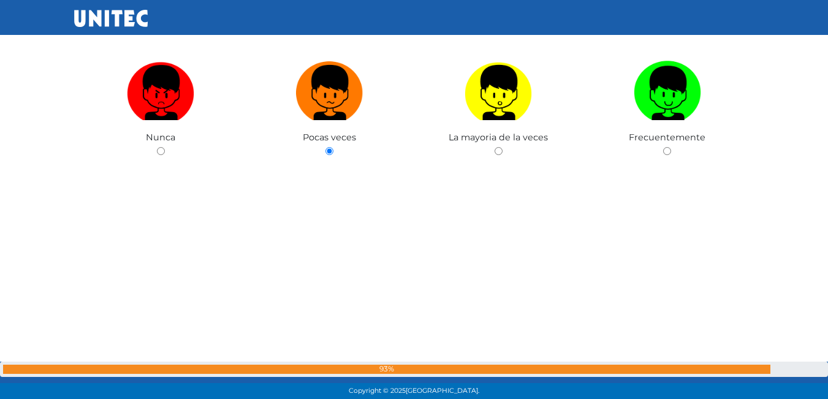
scroll to position [32797, 0]
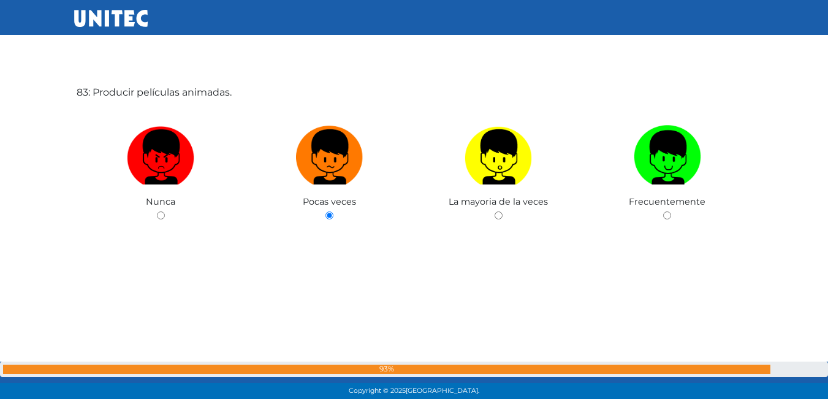
drag, startPoint x: 334, startPoint y: 255, endPoint x: 280, endPoint y: 271, distance: 56.8
click at [280, 271] on div "83: Producir películas animadas. Nunca Pocas veces La mayoria de la veces Frecu…" at bounding box center [414, 184] width 680 height 399
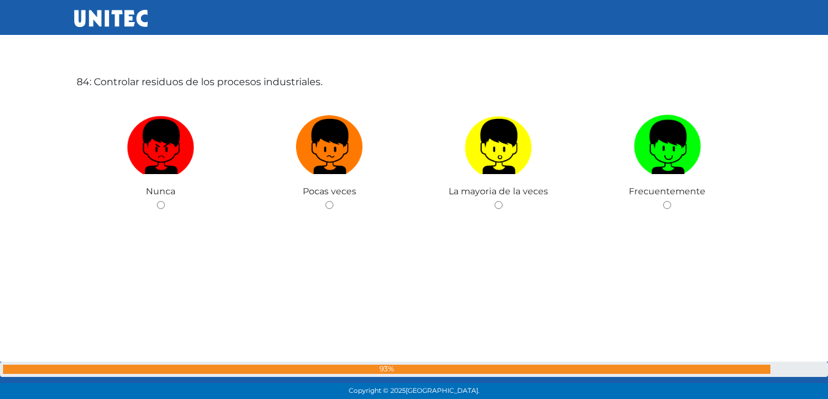
scroll to position [33165, 0]
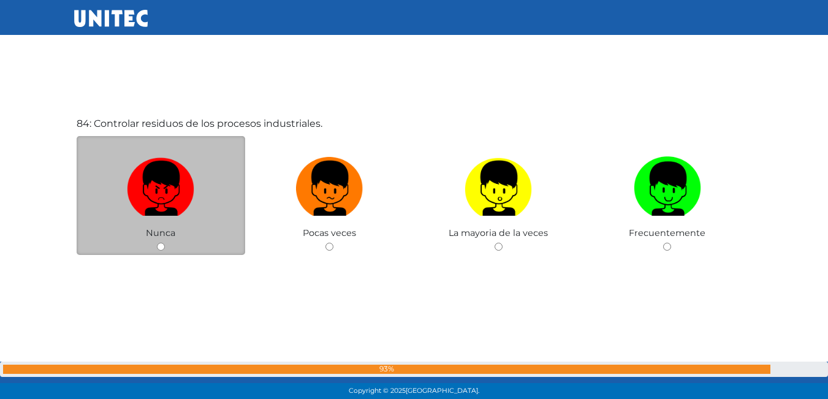
click at [157, 249] on input "radio" at bounding box center [161, 247] width 8 height 8
radio input "true"
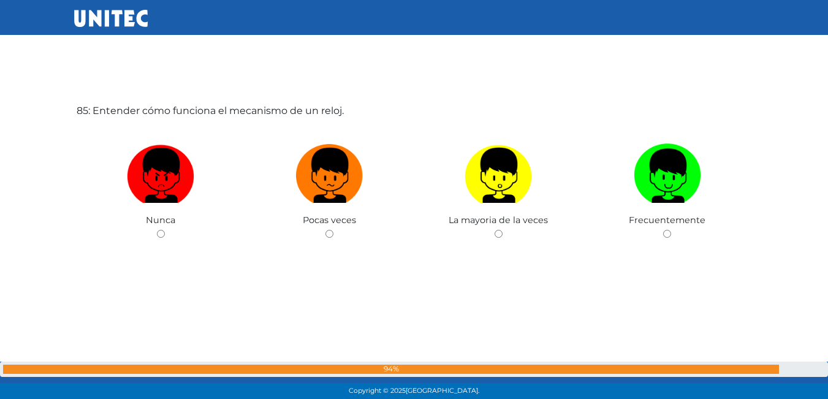
scroll to position [33581, 0]
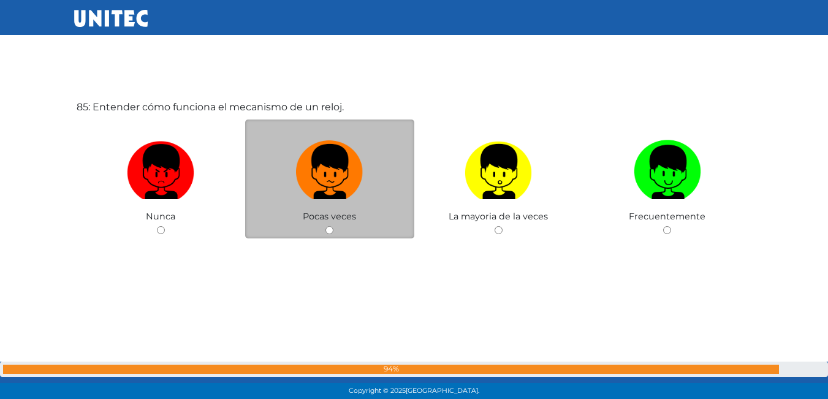
click at [332, 231] on input "radio" at bounding box center [329, 230] width 8 height 8
radio input "true"
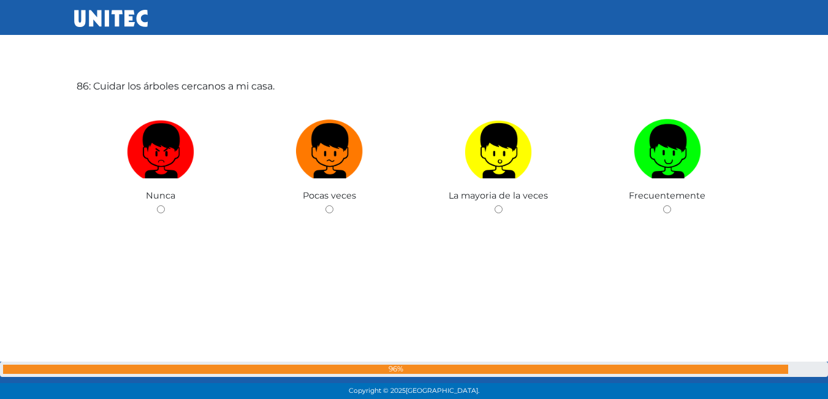
scroll to position [33988, 0]
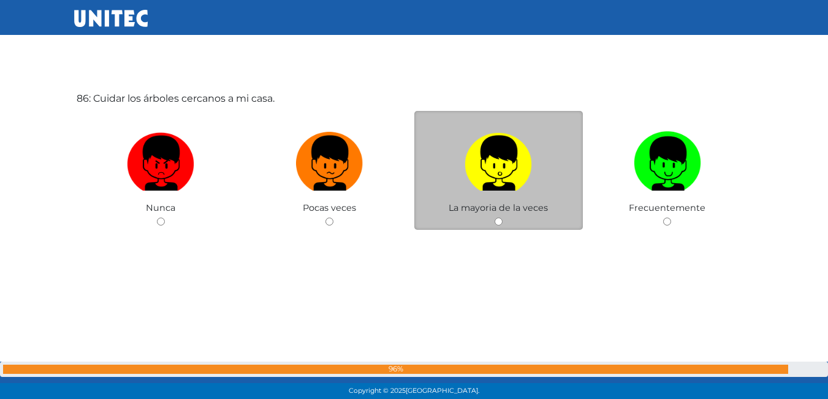
click at [501, 224] on input "radio" at bounding box center [499, 222] width 8 height 8
radio input "true"
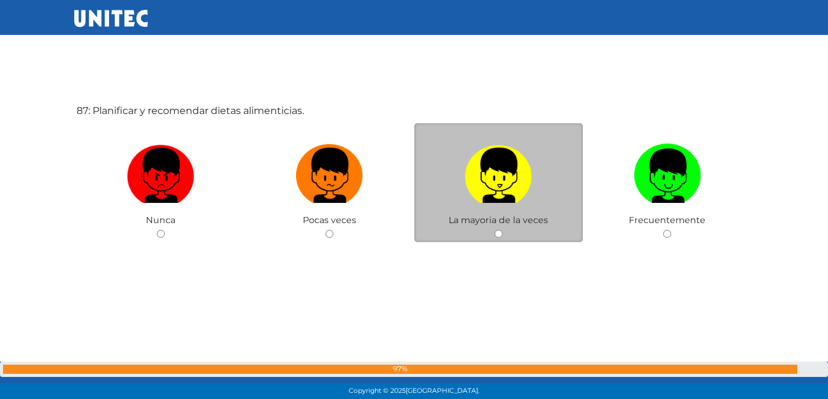
scroll to position [34379, 0]
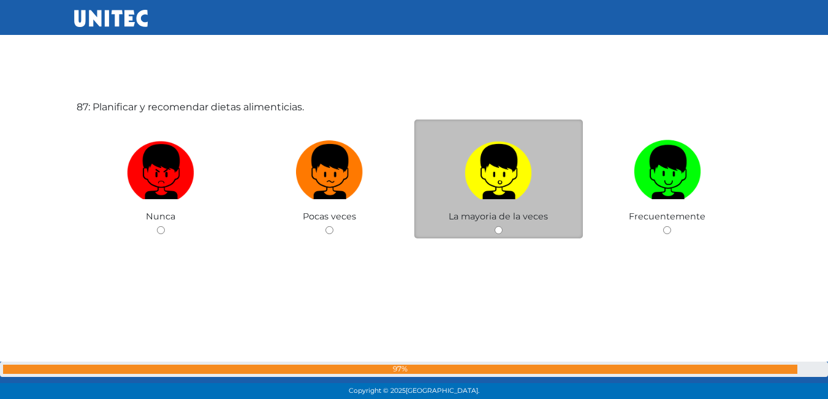
click at [500, 231] on input "radio" at bounding box center [499, 230] width 8 height 8
radio input "true"
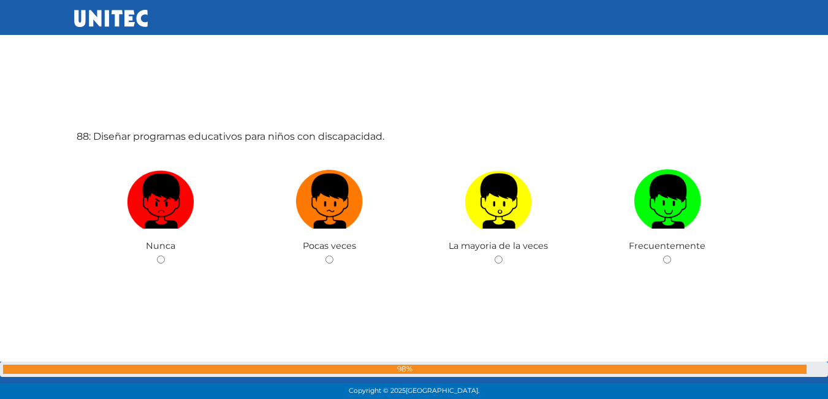
scroll to position [34778, 0]
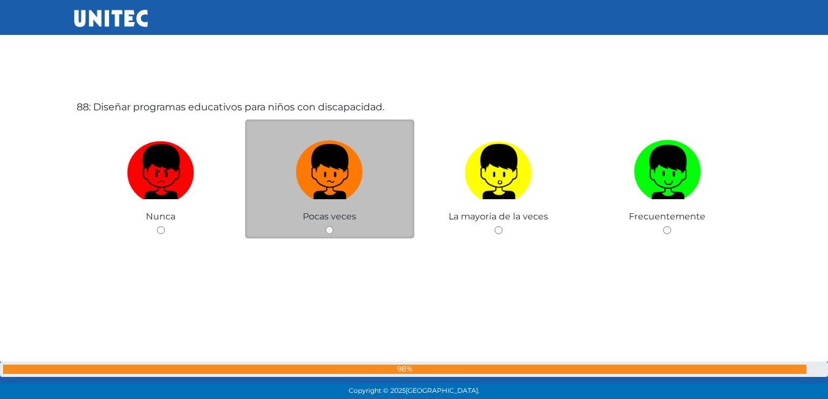
click at [327, 230] on input "radio" at bounding box center [329, 230] width 8 height 8
radio input "true"
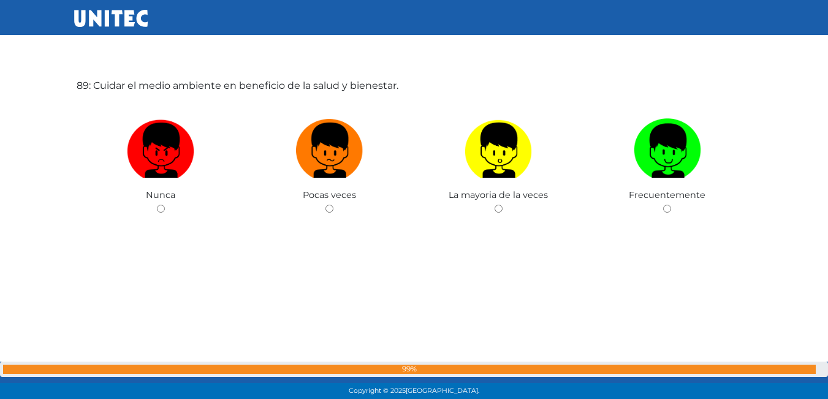
scroll to position [35177, 0]
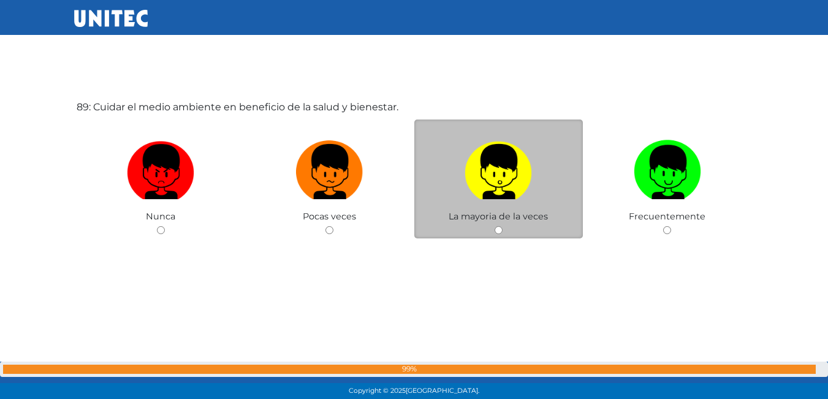
click at [491, 236] on div "La mayoria de la veces" at bounding box center [498, 180] width 169 height 120
click at [497, 231] on input "radio" at bounding box center [499, 230] width 8 height 8
radio input "true"
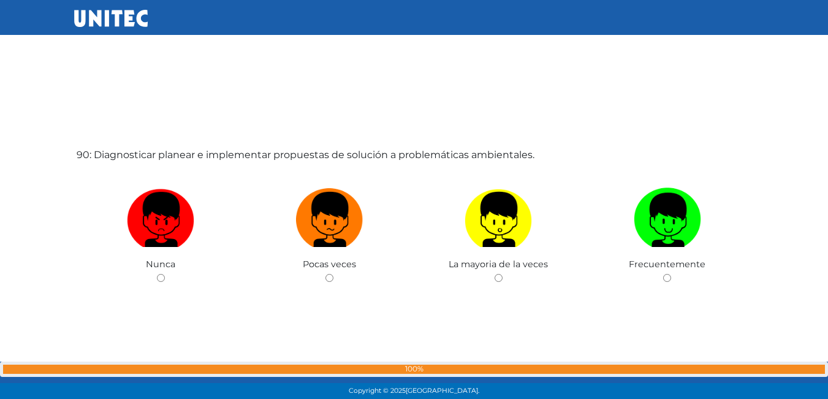
scroll to position [35546, 0]
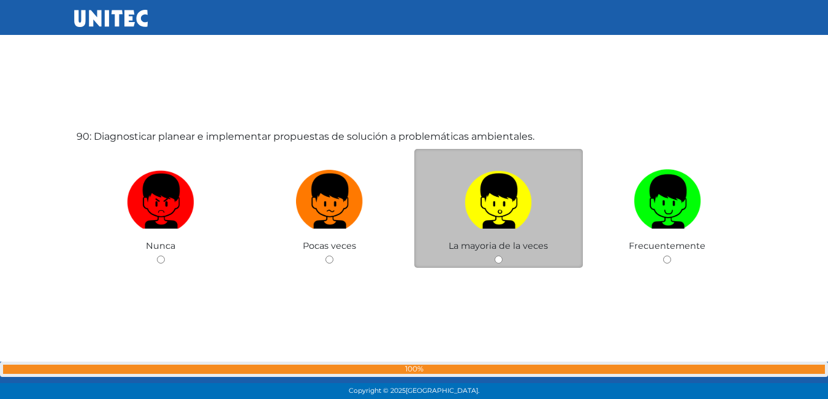
click at [496, 256] on input "radio" at bounding box center [499, 260] width 8 height 8
radio input "true"
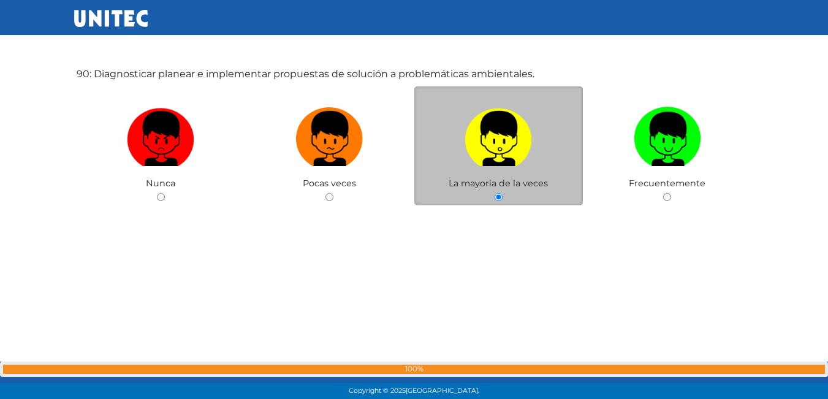
scroll to position [35610, 0]
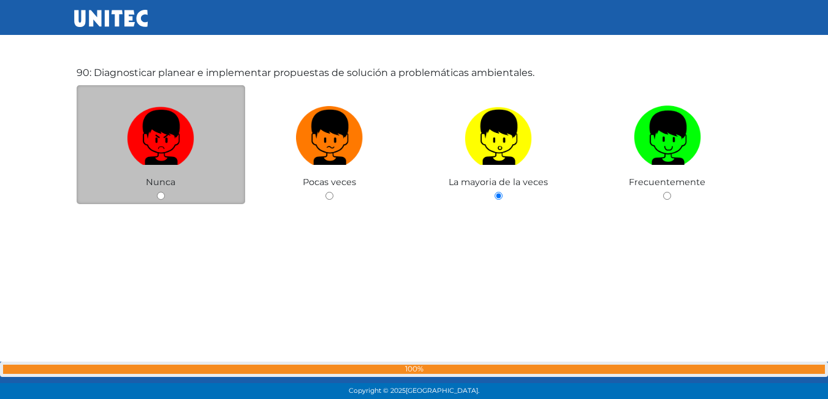
click at [159, 199] on input "radio" at bounding box center [161, 196] width 8 height 8
radio input "true"
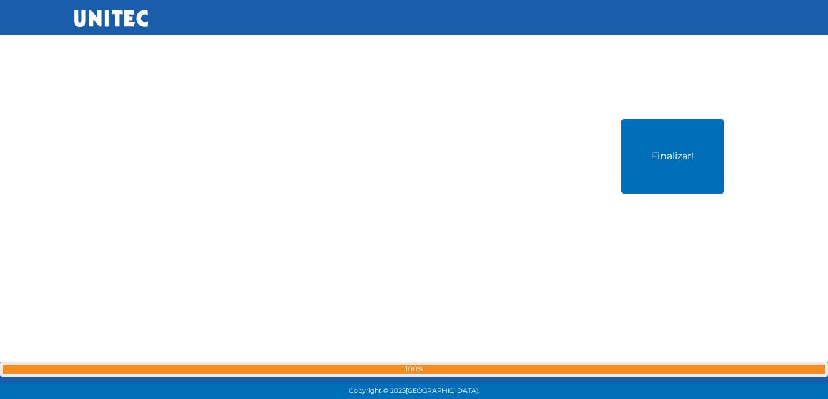
scroll to position [35975, 0]
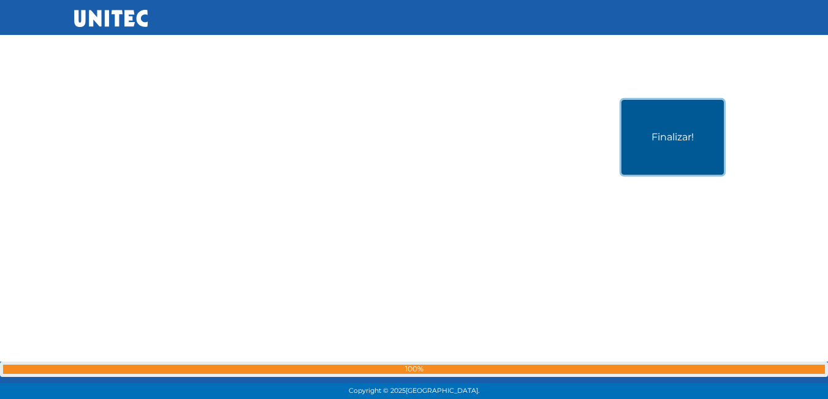
click at [691, 133] on button "Finalizar!" at bounding box center [673, 137] width 102 height 75
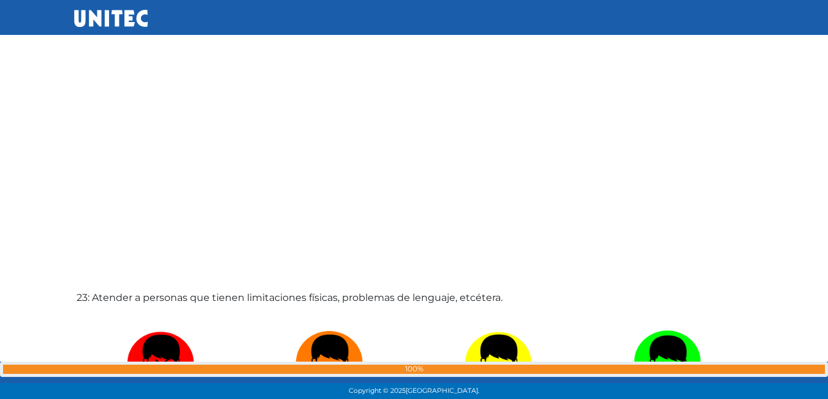
scroll to position [8882, 0]
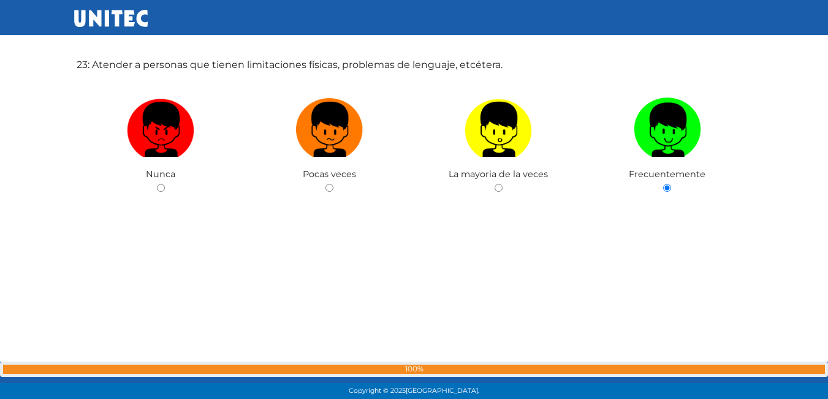
drag, startPoint x: 828, startPoint y: 106, endPoint x: 837, endPoint y: 123, distance: 19.5
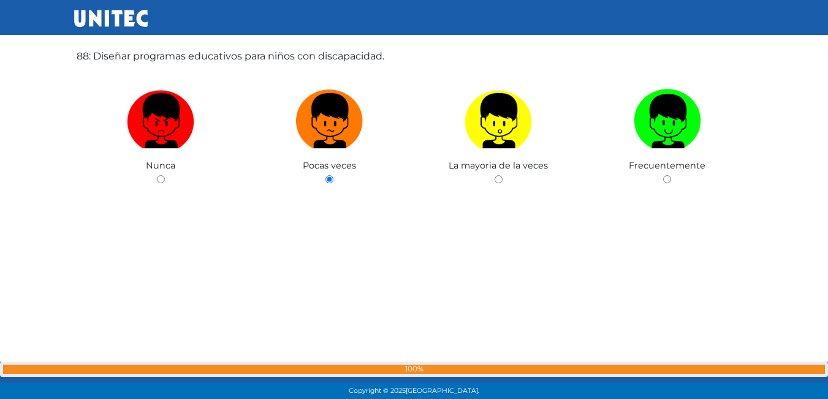
scroll to position [35999, 0]
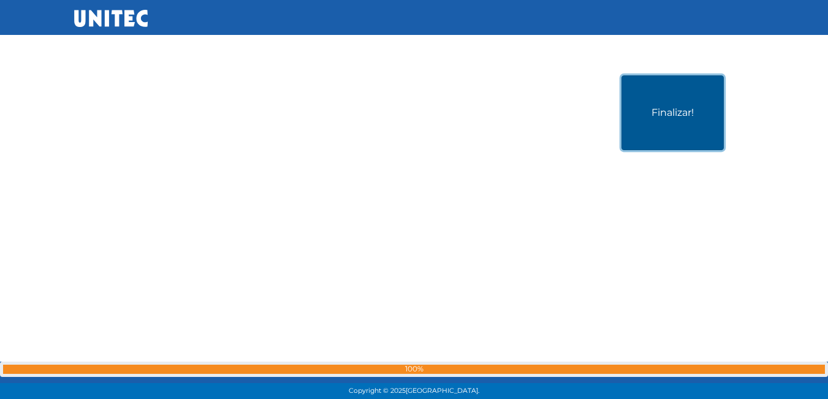
click at [658, 117] on button "Finalizar!" at bounding box center [673, 112] width 102 height 75
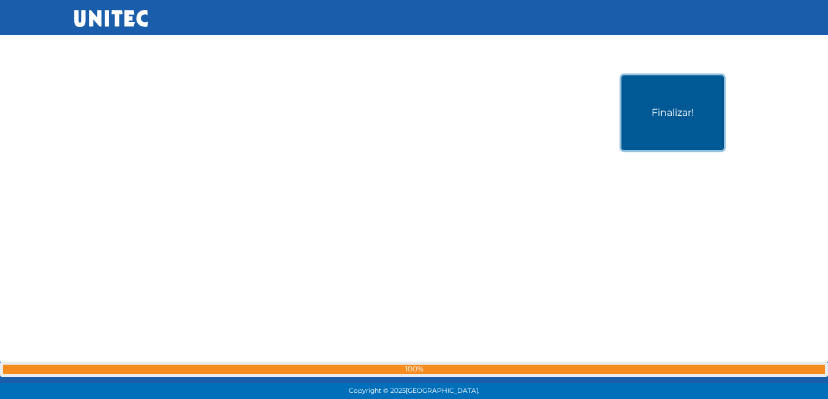
click at [701, 118] on button "Finalizar!" at bounding box center [673, 112] width 102 height 75
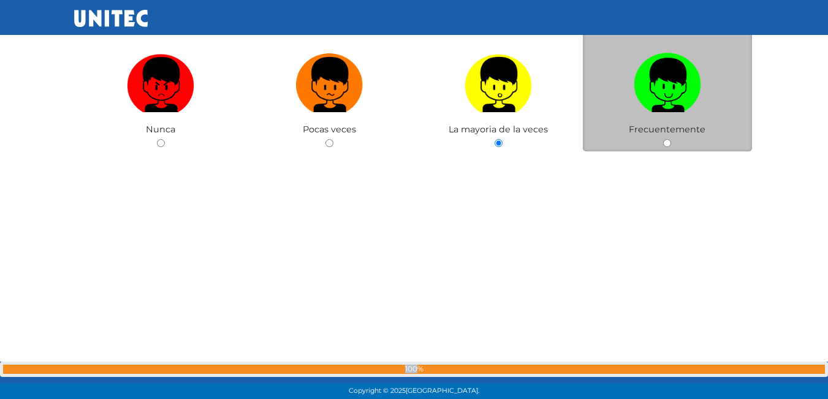
scroll to position [34225, 0]
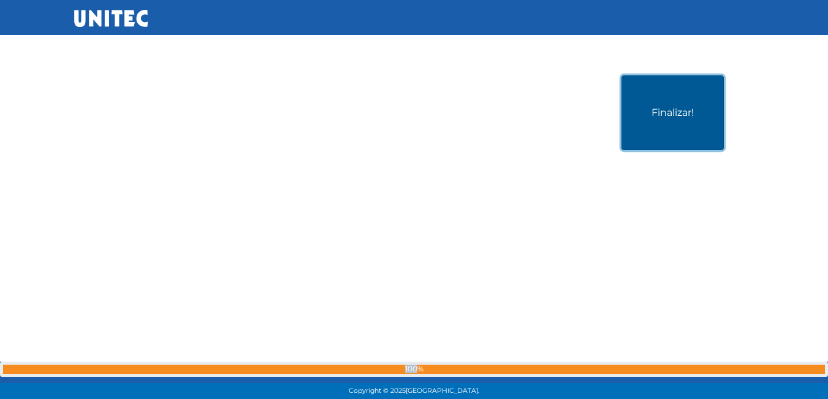
click at [693, 135] on button "Finalizar!" at bounding box center [673, 112] width 102 height 75
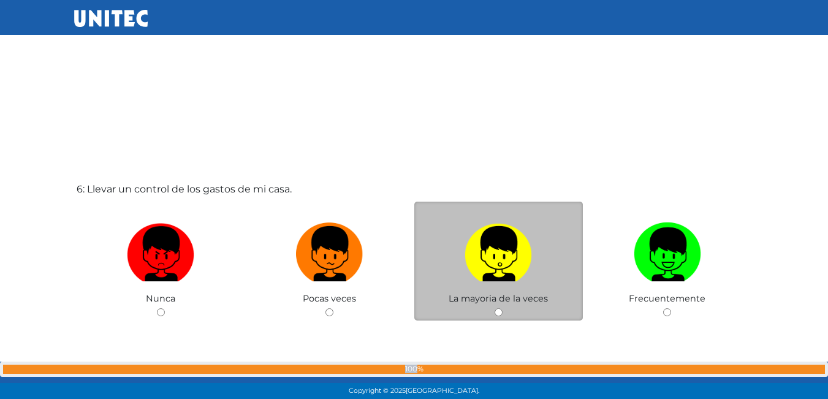
scroll to position [2017, 0]
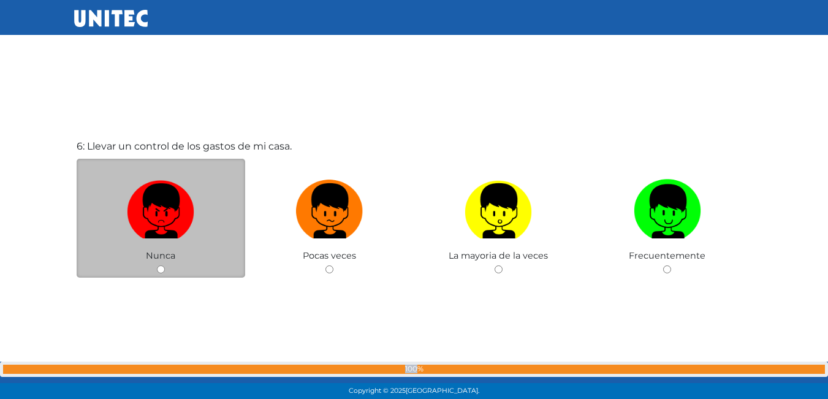
click at [158, 270] on input "radio" at bounding box center [161, 269] width 8 height 8
radio input "true"
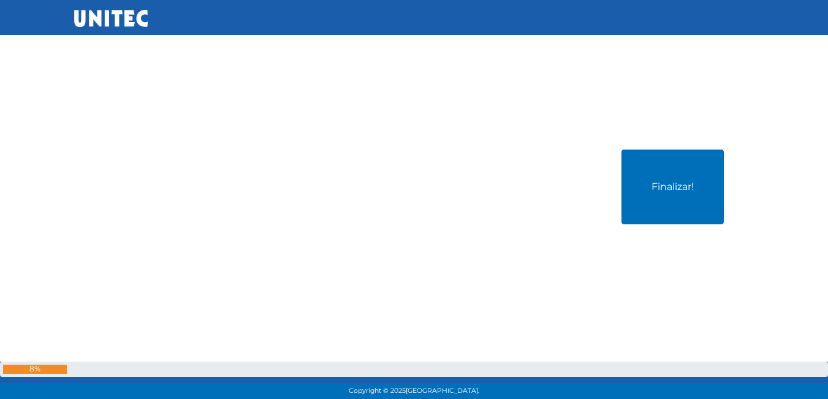
scroll to position [35999, 0]
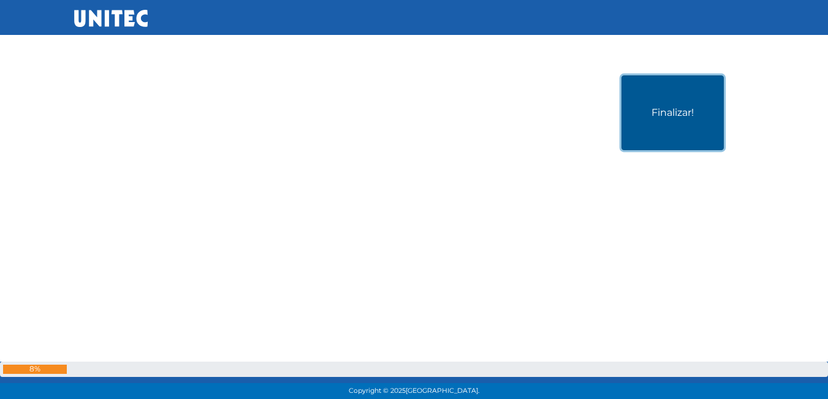
click at [712, 142] on button "Finalizar!" at bounding box center [673, 112] width 102 height 75
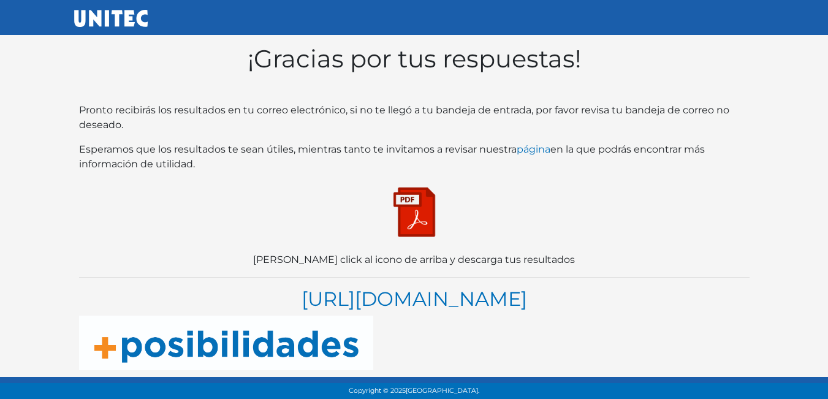
scroll to position [24, 0]
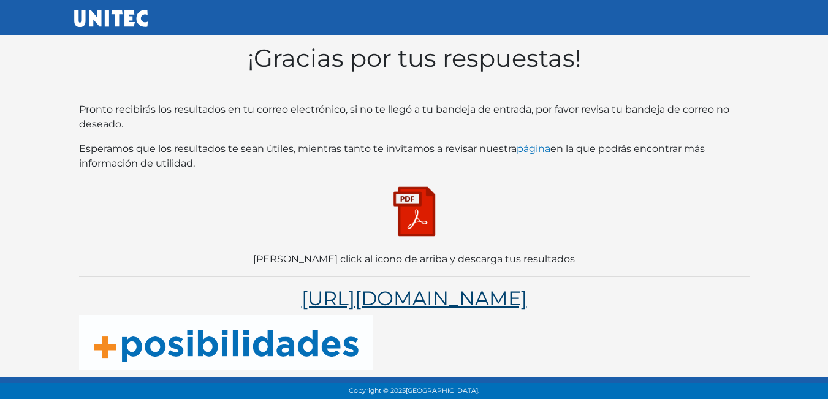
click at [351, 286] on link "[URL][DOMAIN_NAME]" at bounding box center [415, 298] width 226 height 24
click at [426, 192] on img at bounding box center [414, 211] width 61 height 61
